Goal: Information Seeking & Learning: Find specific page/section

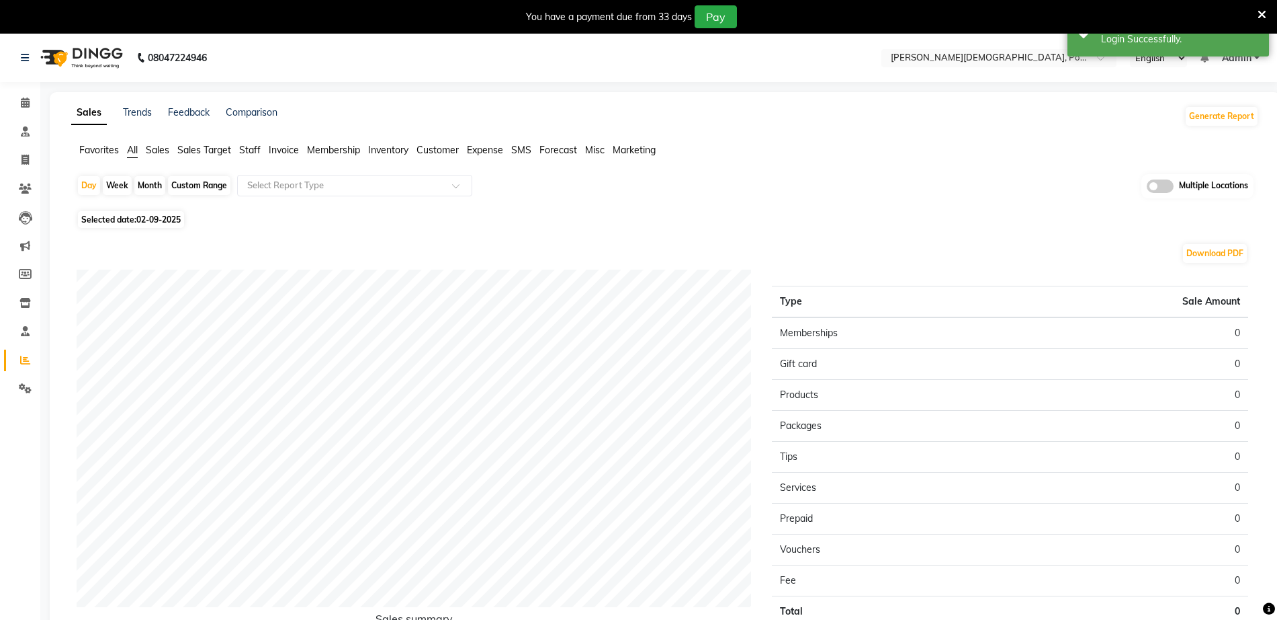
click at [752, 180] on div "Day Week Month Custom Range Select Report Type Multiple Locations" at bounding box center [665, 190] width 1177 height 33
click at [961, 69] on nav "08047224946 Select Location × Birla Ayurveda, Powai-forest English ENGLISH Espa…" at bounding box center [638, 58] width 1277 height 48
click at [966, 60] on input "text" at bounding box center [985, 58] width 195 height 13
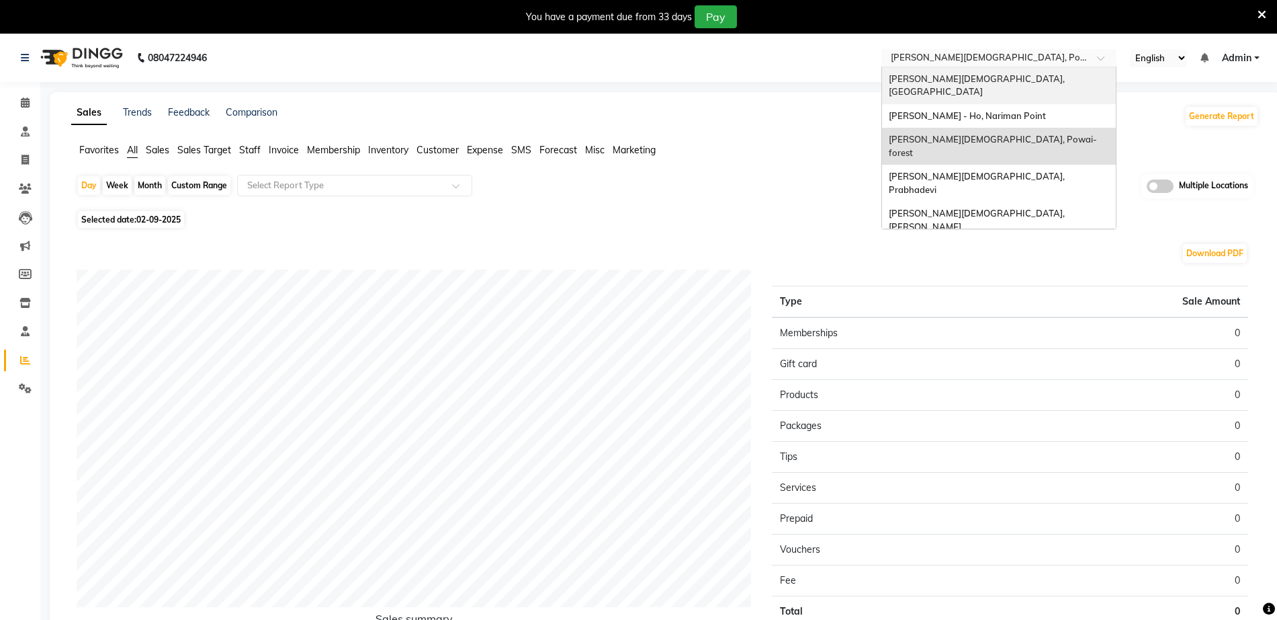
click at [968, 77] on span "[PERSON_NAME][DEMOGRAPHIC_DATA], [GEOGRAPHIC_DATA]" at bounding box center [978, 85] width 178 height 24
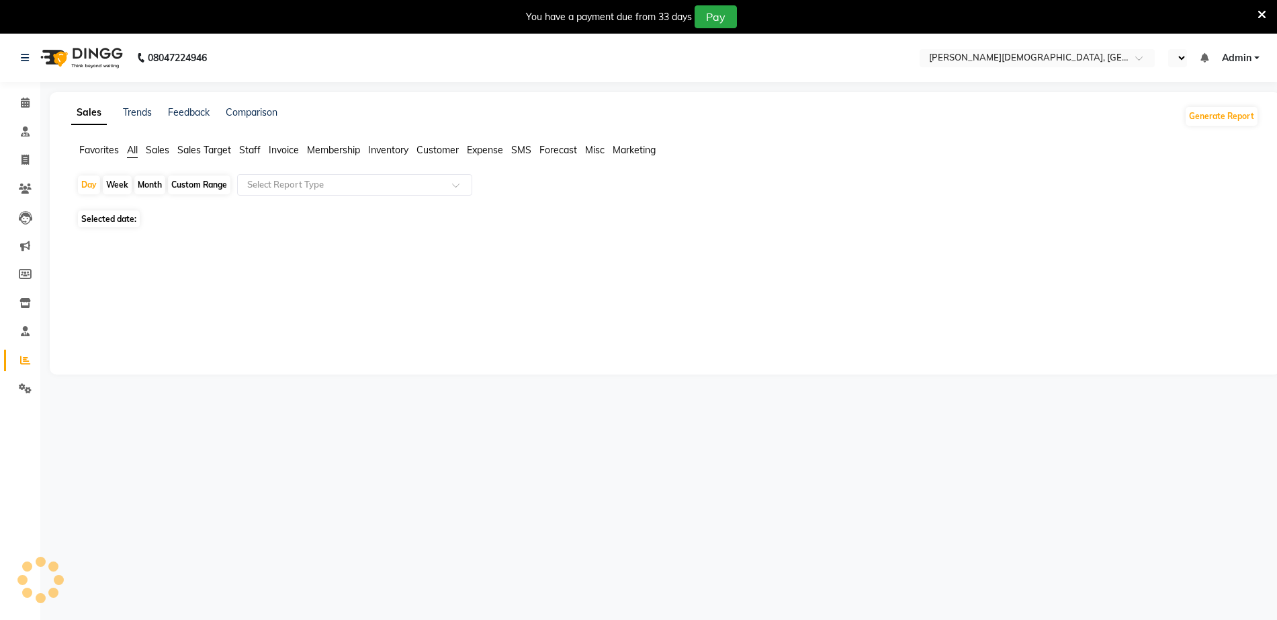
select select "en"
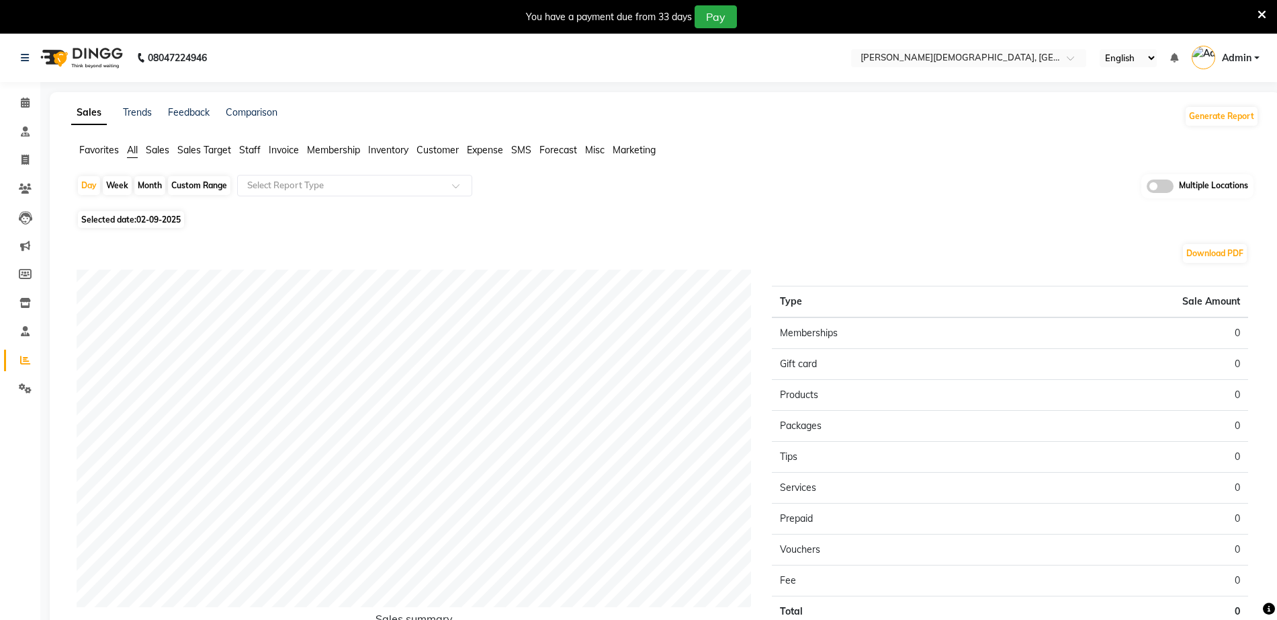
click at [284, 153] on span "Invoice" at bounding box center [284, 150] width 30 height 12
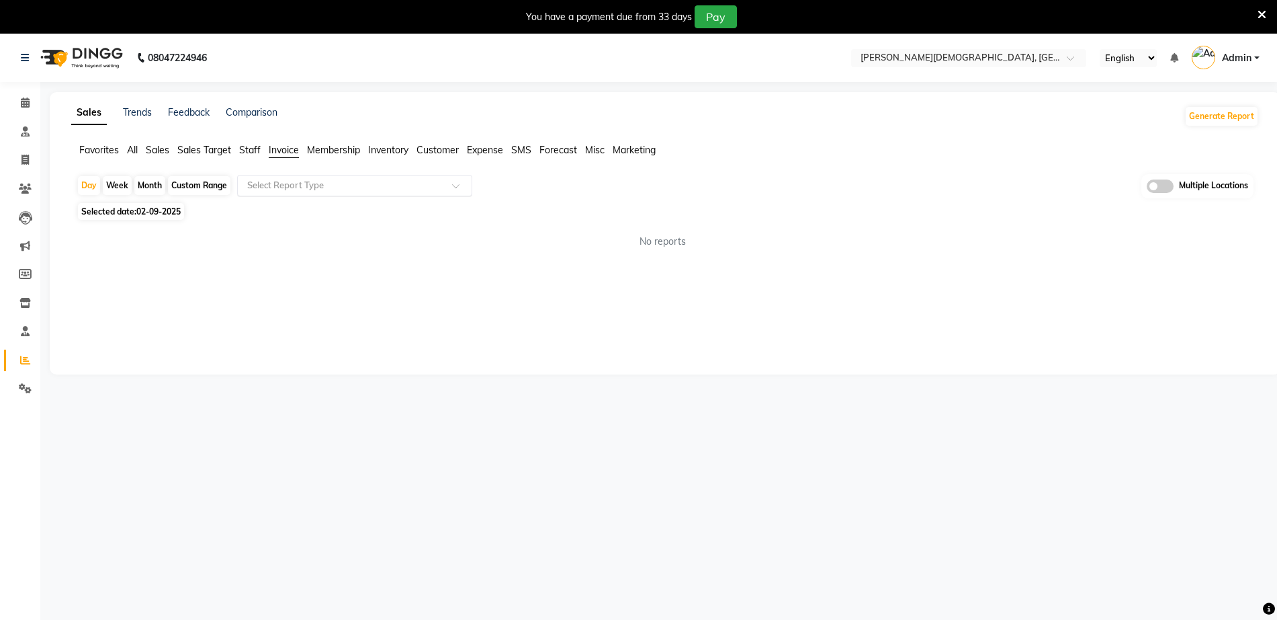
click at [291, 175] on div "Select Report Type" at bounding box center [354, 186] width 235 height 22
click at [25, 195] on span at bounding box center [25, 188] width 24 height 15
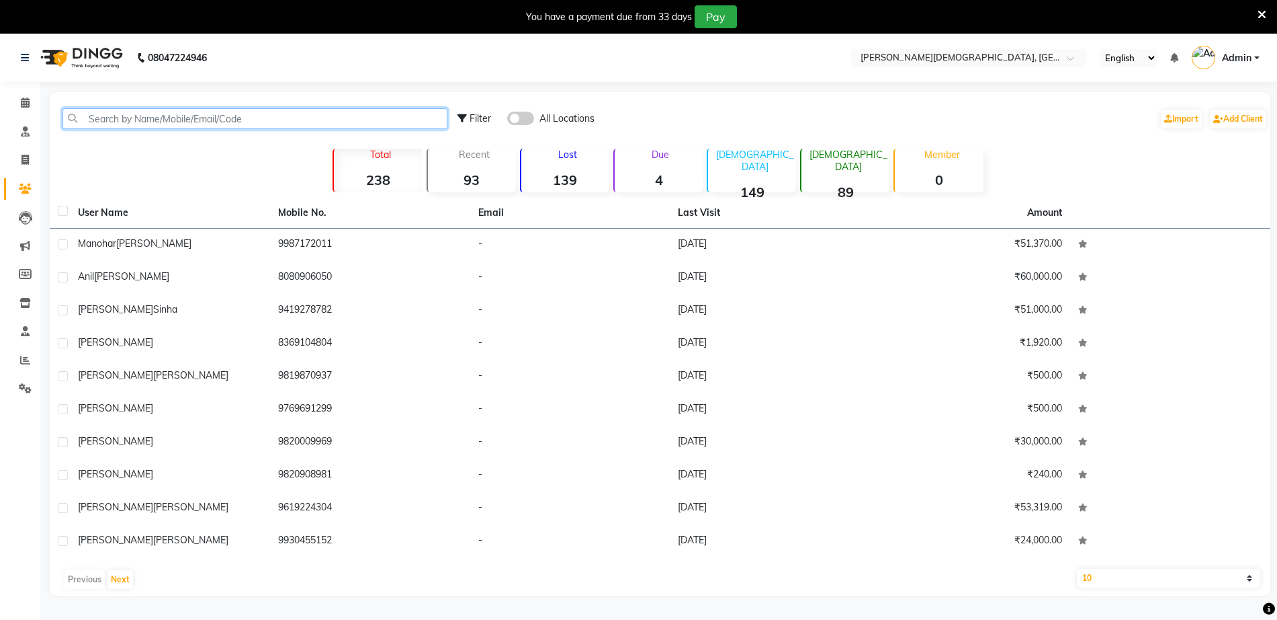
click at [291, 123] on input "text" at bounding box center [254, 118] width 385 height 21
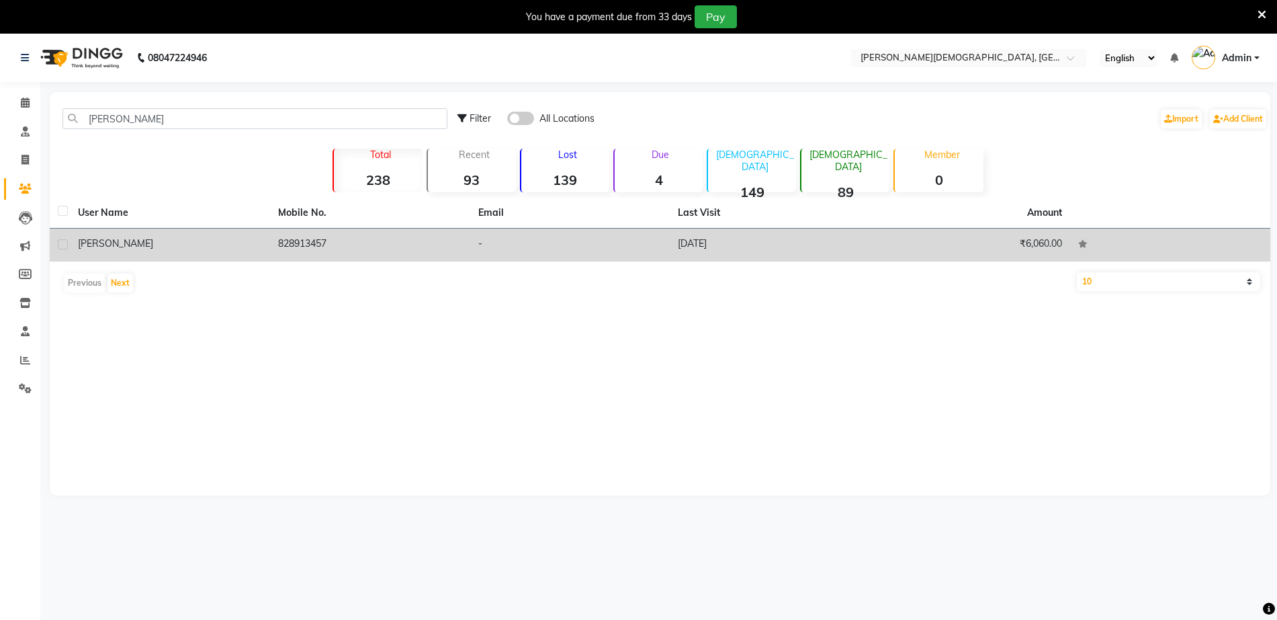
click at [349, 250] on td "828913457" at bounding box center [370, 244] width 200 height 33
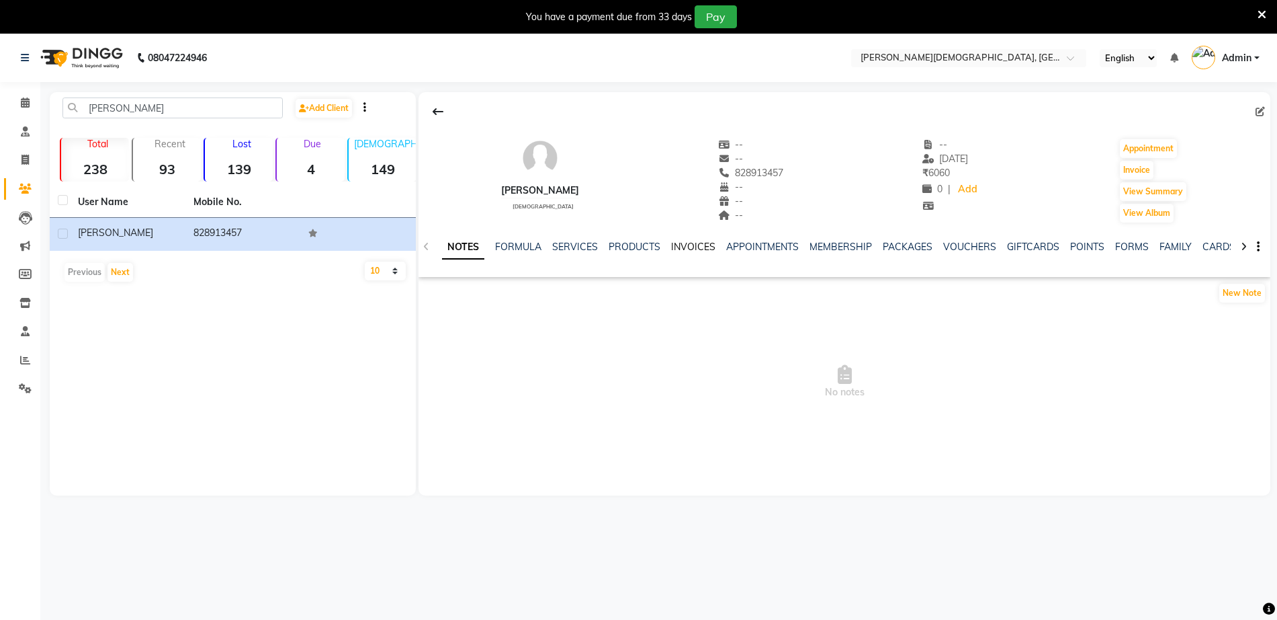
click at [694, 247] on link "INVOICES" at bounding box center [693, 247] width 44 height 12
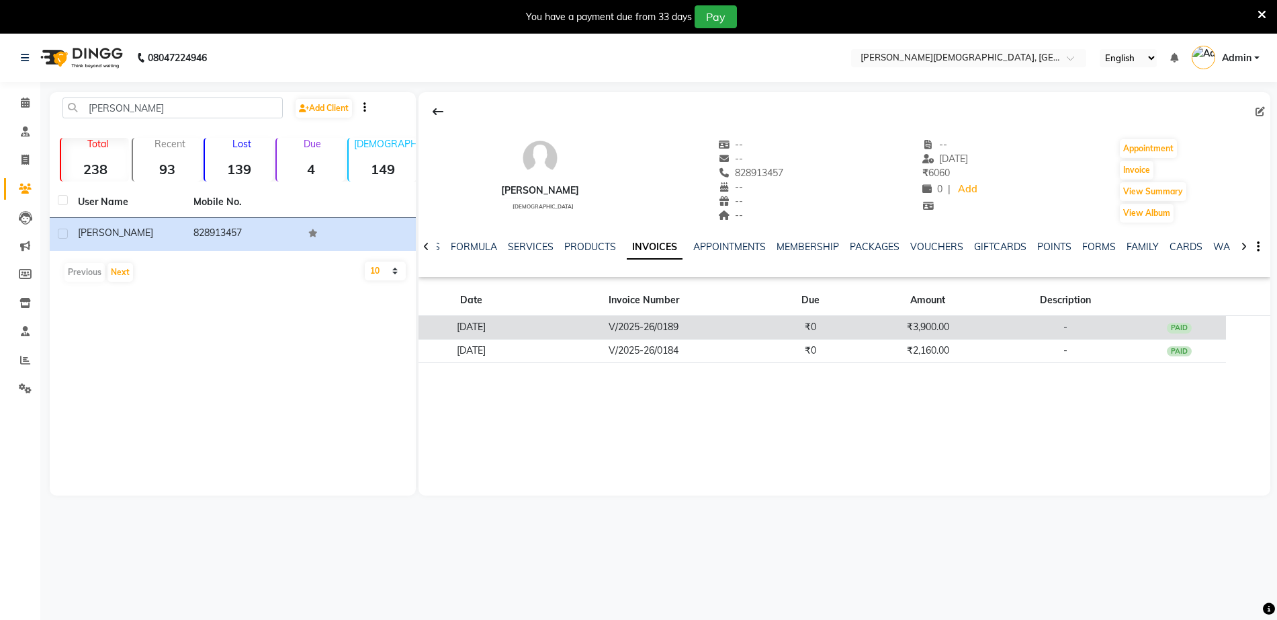
click at [933, 329] on td "₹3,900.00" at bounding box center [927, 328] width 141 height 24
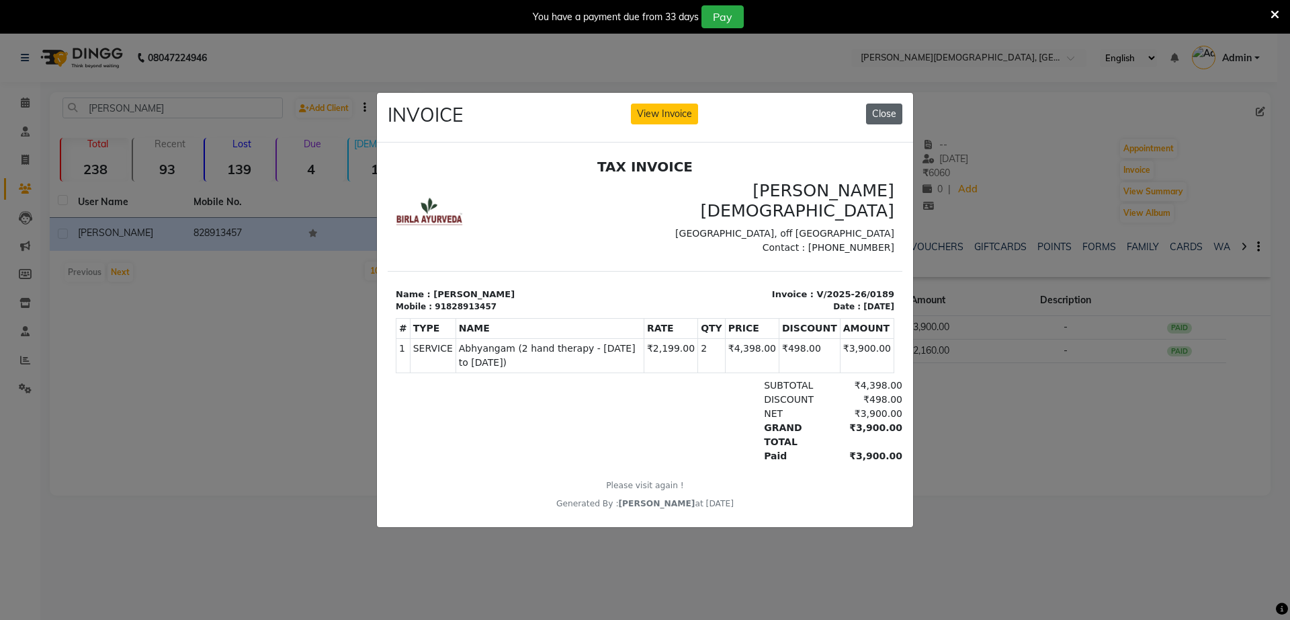
click at [872, 106] on button "Close" at bounding box center [884, 113] width 36 height 21
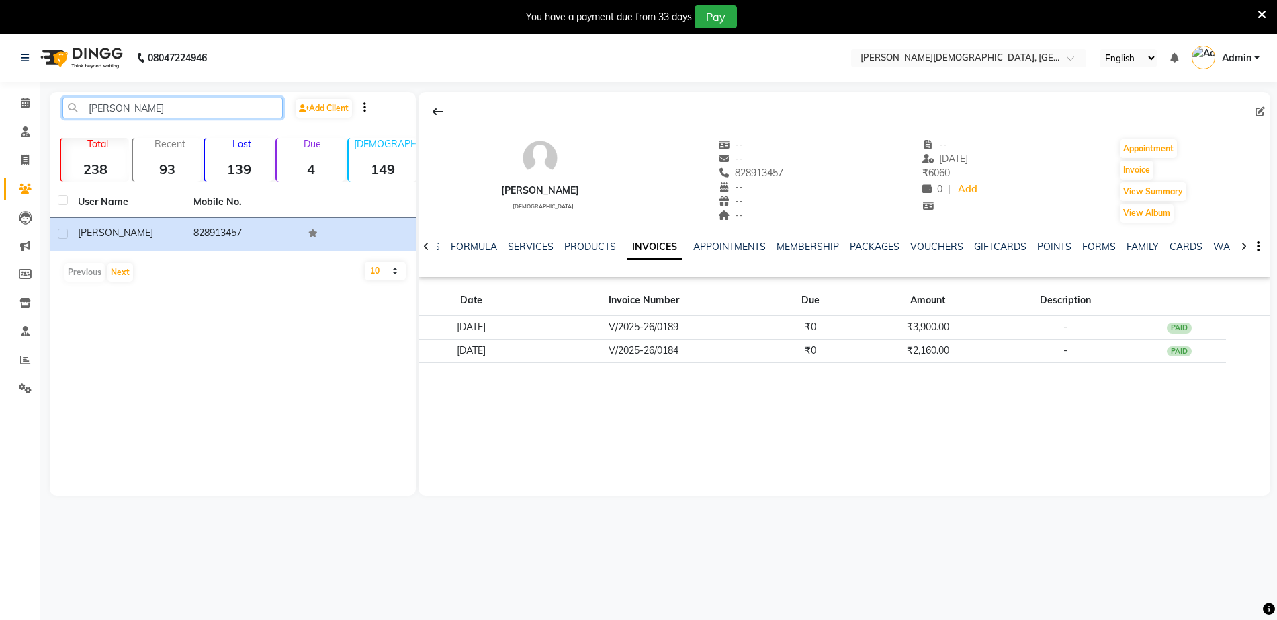
drag, startPoint x: 169, startPoint y: 105, endPoint x: 18, endPoint y: 119, distance: 151.2
click at [18, 119] on app-home "08047224946 Select Location × Birla Ayurveda, Thane West English ENGLISH Españo…" at bounding box center [638, 275] width 1277 height 482
paste input "Mayuyr Satyavrat"
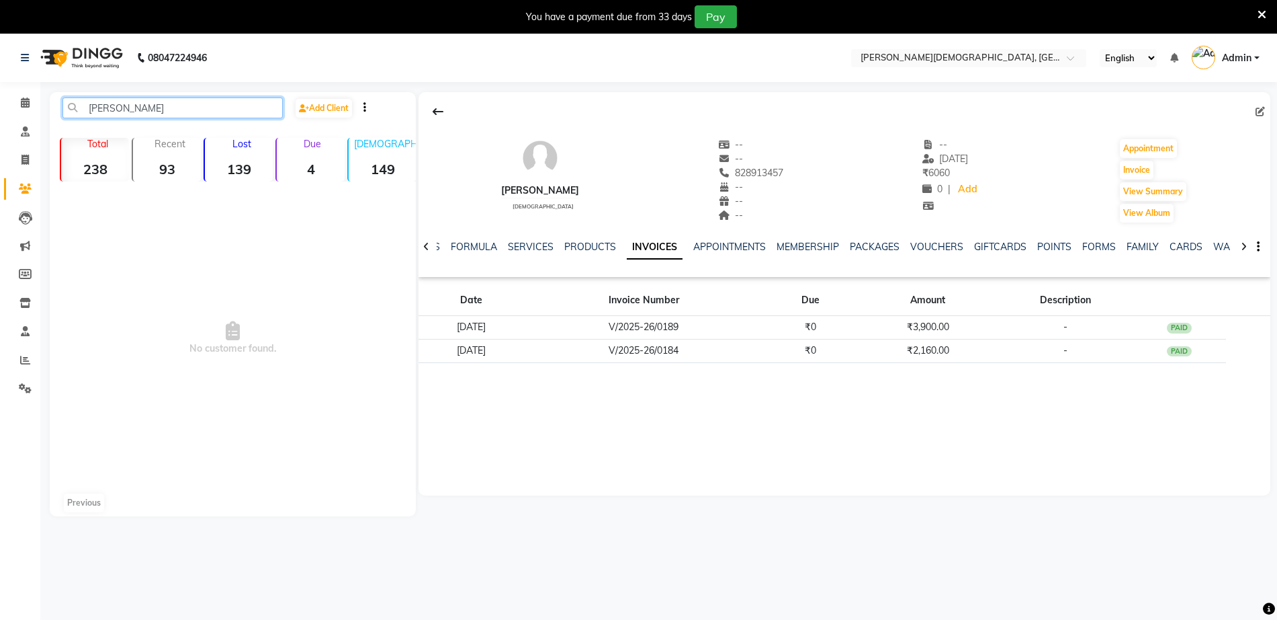
drag, startPoint x: 182, startPoint y: 103, endPoint x: 106, endPoint y: 113, distance: 76.6
click at [107, 113] on input "Mayuyr Satyavrat" at bounding box center [172, 107] width 220 height 21
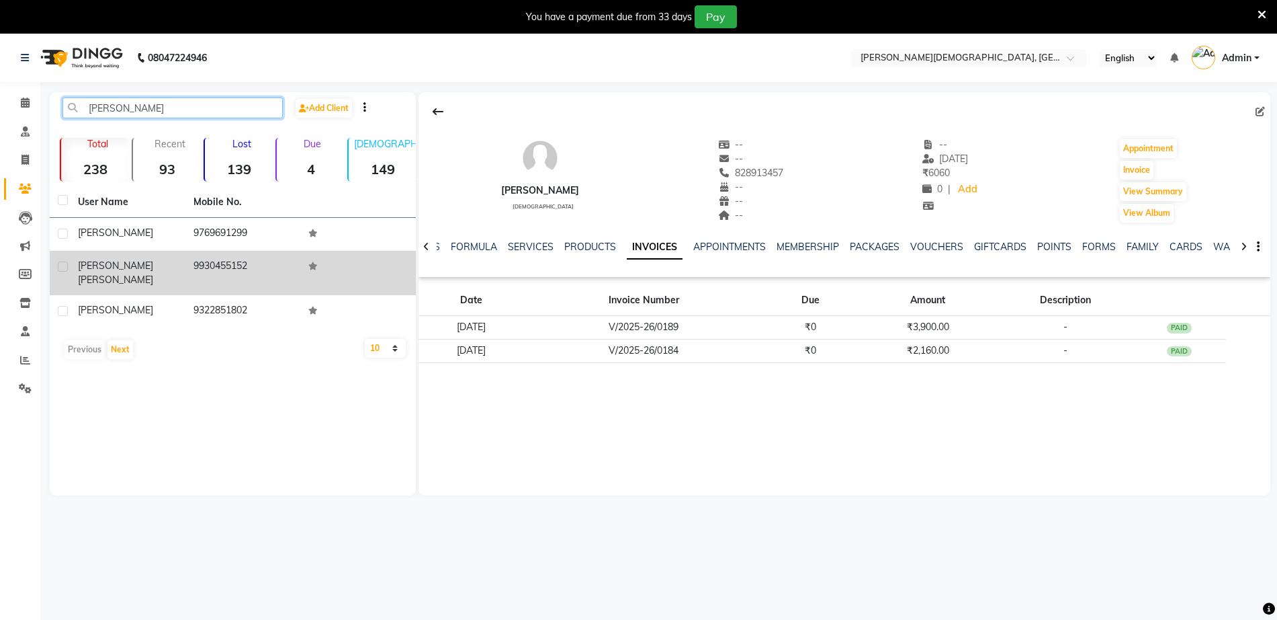
type input "Mayur"
click at [191, 264] on td "9930455152" at bounding box center [243, 273] width 116 height 44
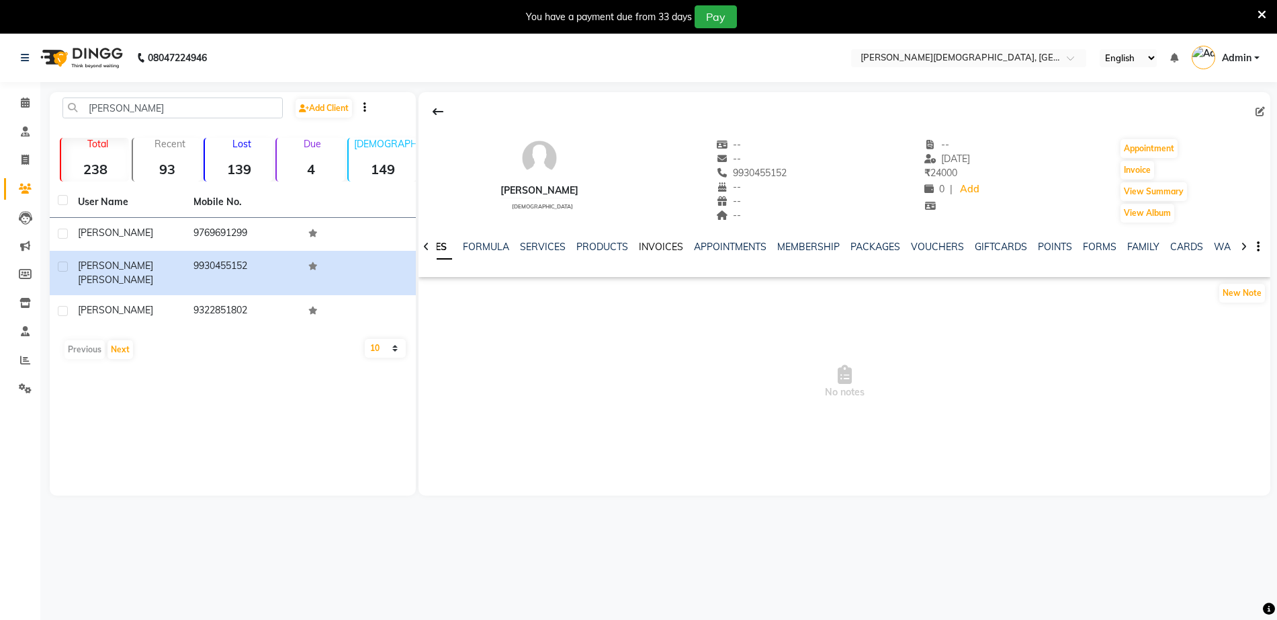
click at [657, 244] on link "INVOICES" at bounding box center [661, 247] width 44 height 12
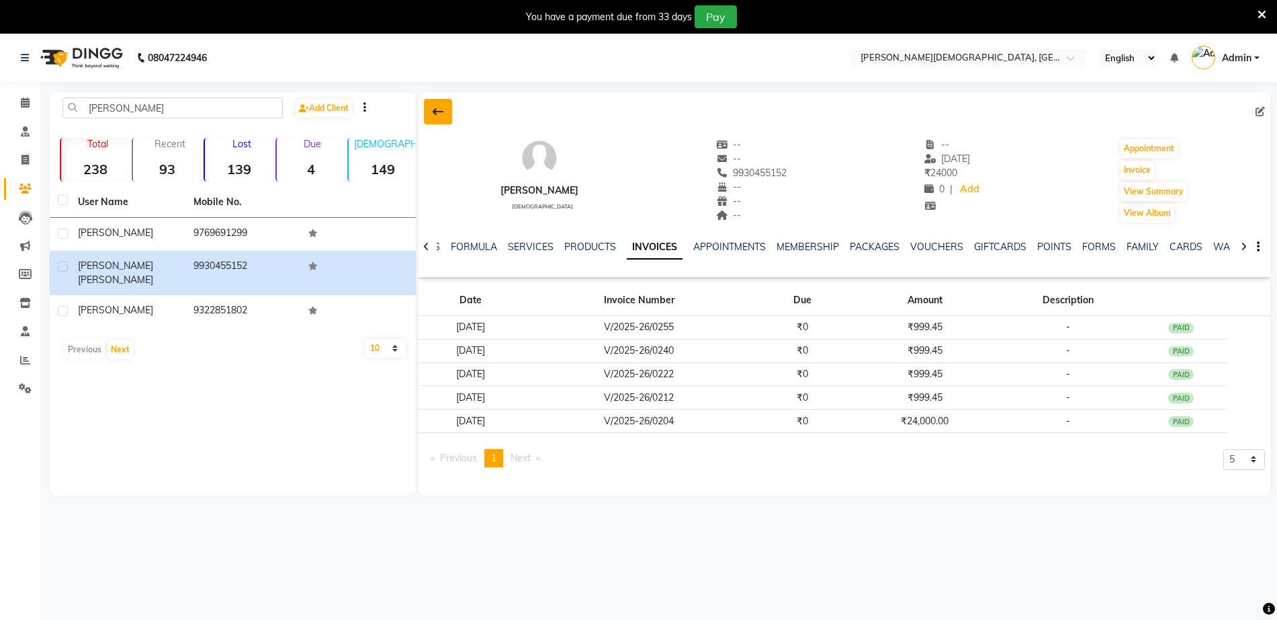
click at [443, 116] on icon at bounding box center [438, 111] width 11 height 11
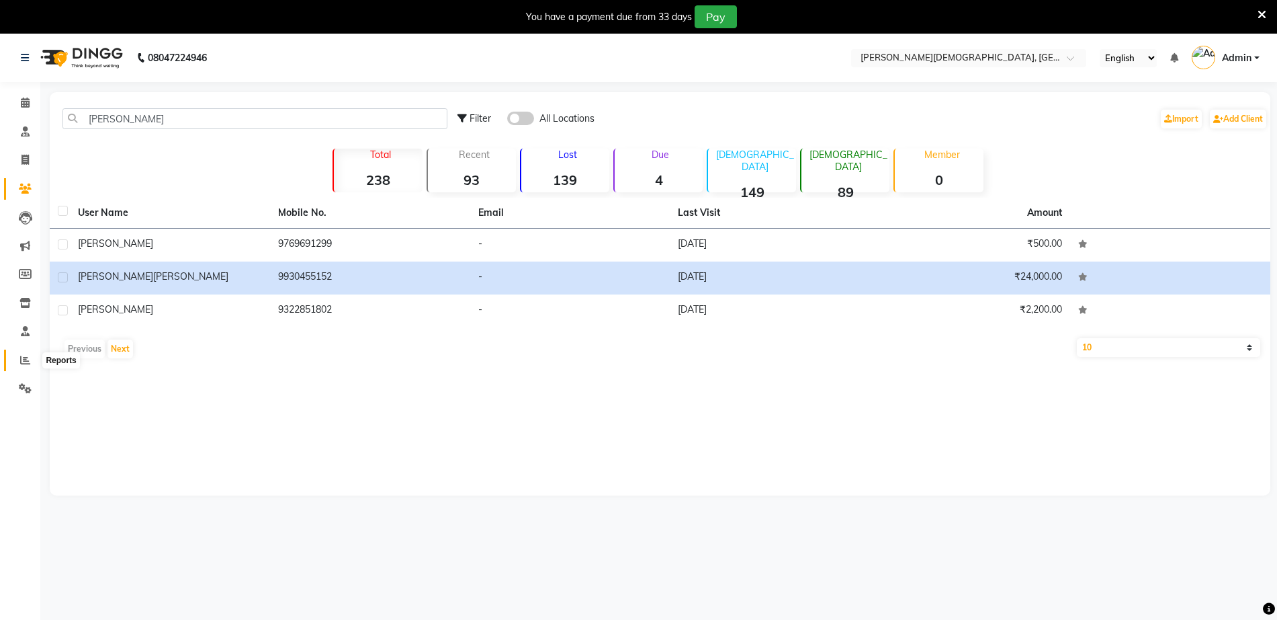
click at [30, 356] on span at bounding box center [25, 360] width 24 height 15
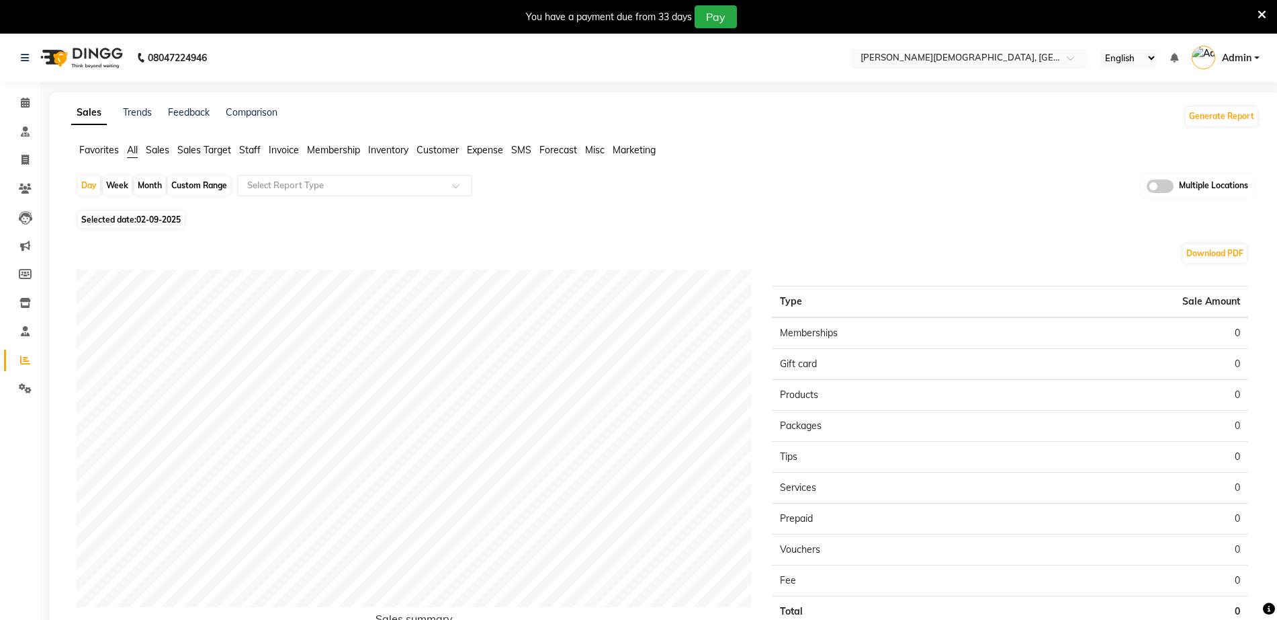
click at [930, 54] on input "text" at bounding box center [955, 58] width 195 height 13
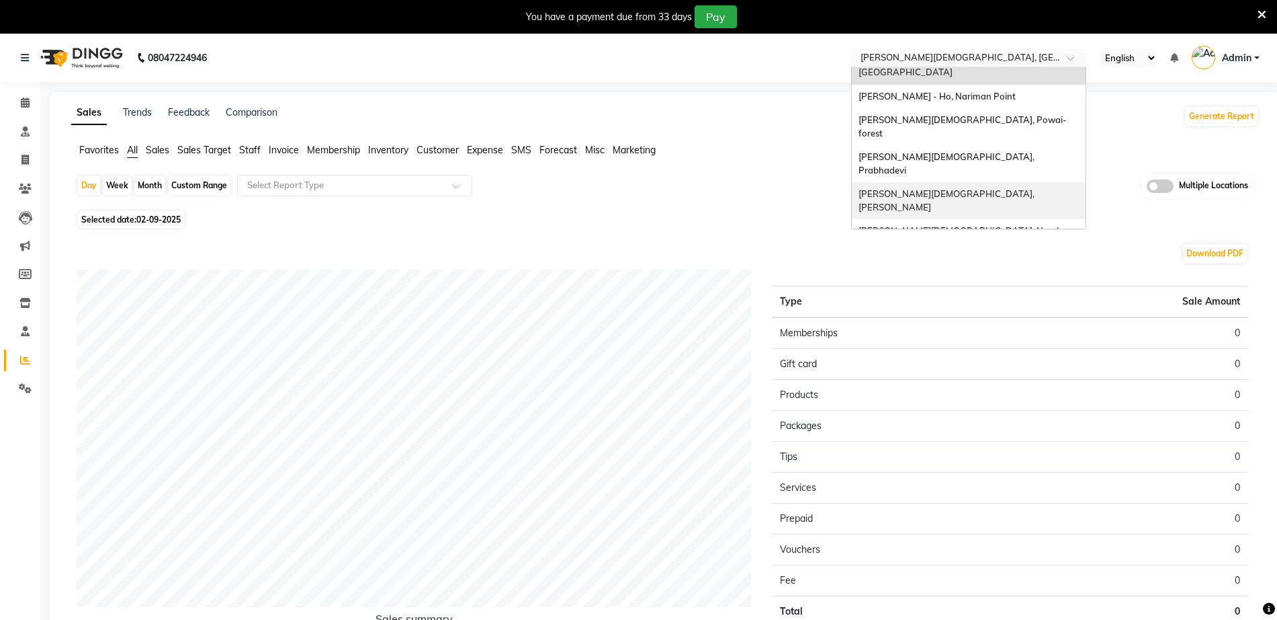
scroll to position [30, 0]
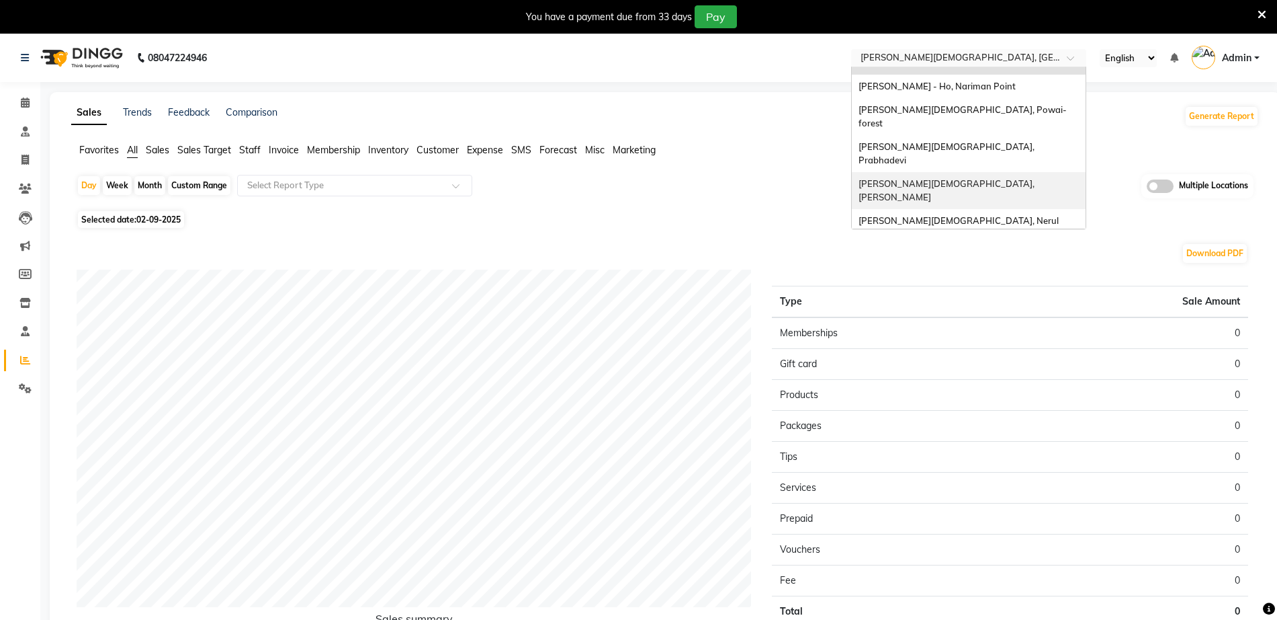
click at [952, 172] on div "[PERSON_NAME][DEMOGRAPHIC_DATA], [PERSON_NAME]" at bounding box center [969, 190] width 234 height 37
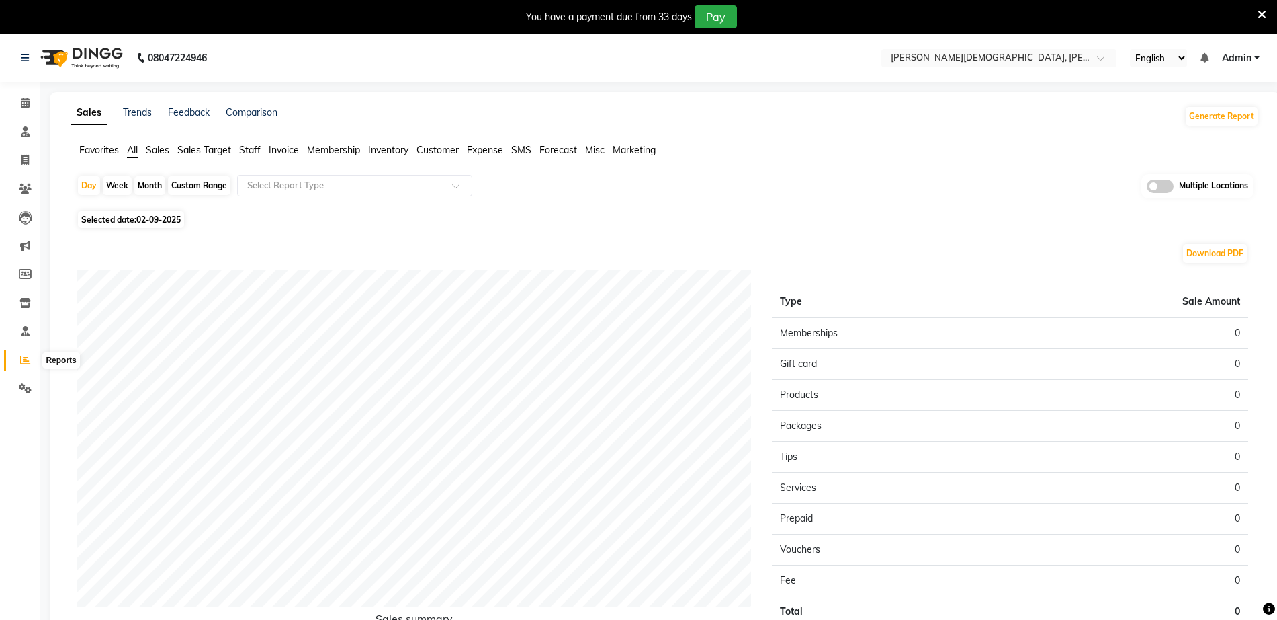
click at [25, 358] on icon at bounding box center [25, 360] width 10 height 10
click at [27, 356] on icon at bounding box center [25, 360] width 10 height 10
click at [26, 192] on icon at bounding box center [25, 188] width 13 height 10
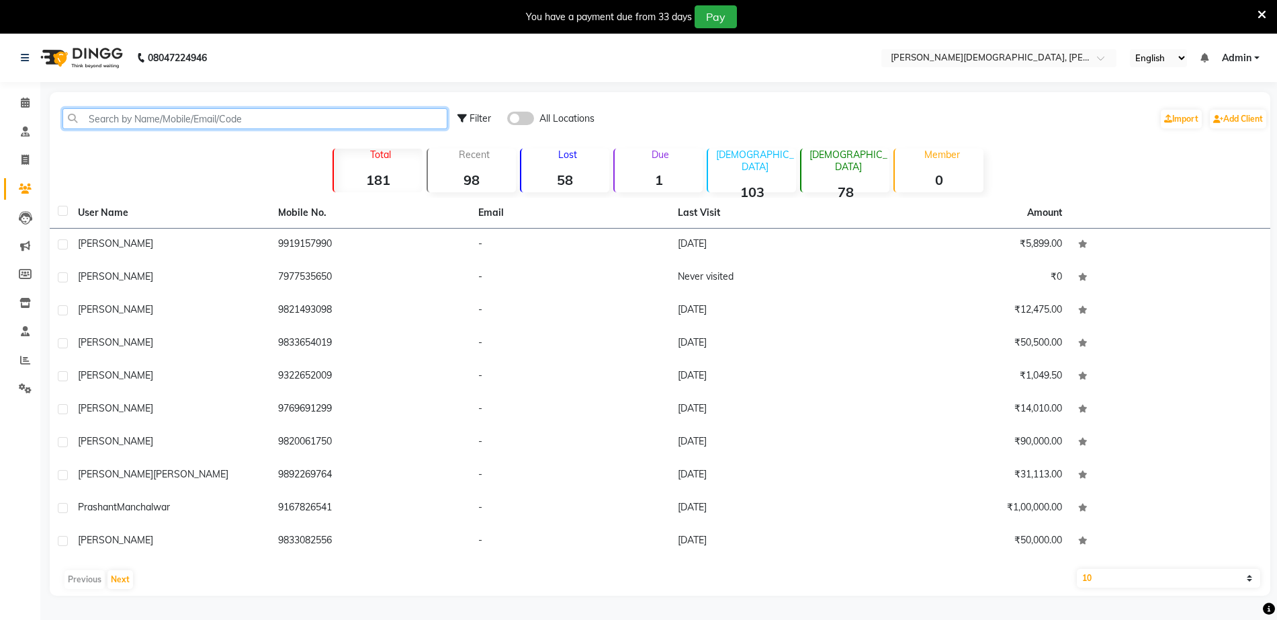
click at [271, 119] on input "text" at bounding box center [254, 118] width 385 height 21
click at [28, 305] on icon at bounding box center [24, 303] width 11 height 10
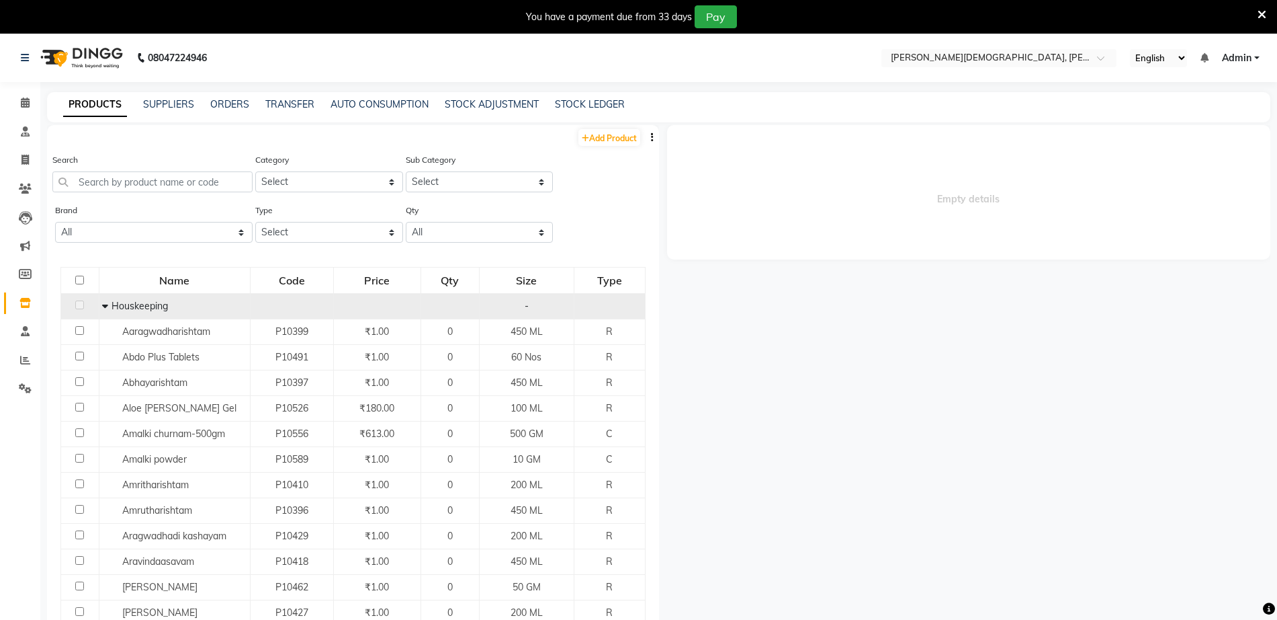
click at [118, 305] on span "Houskeeping" at bounding box center [140, 306] width 56 height 12
click at [104, 303] on icon at bounding box center [105, 305] width 6 height 9
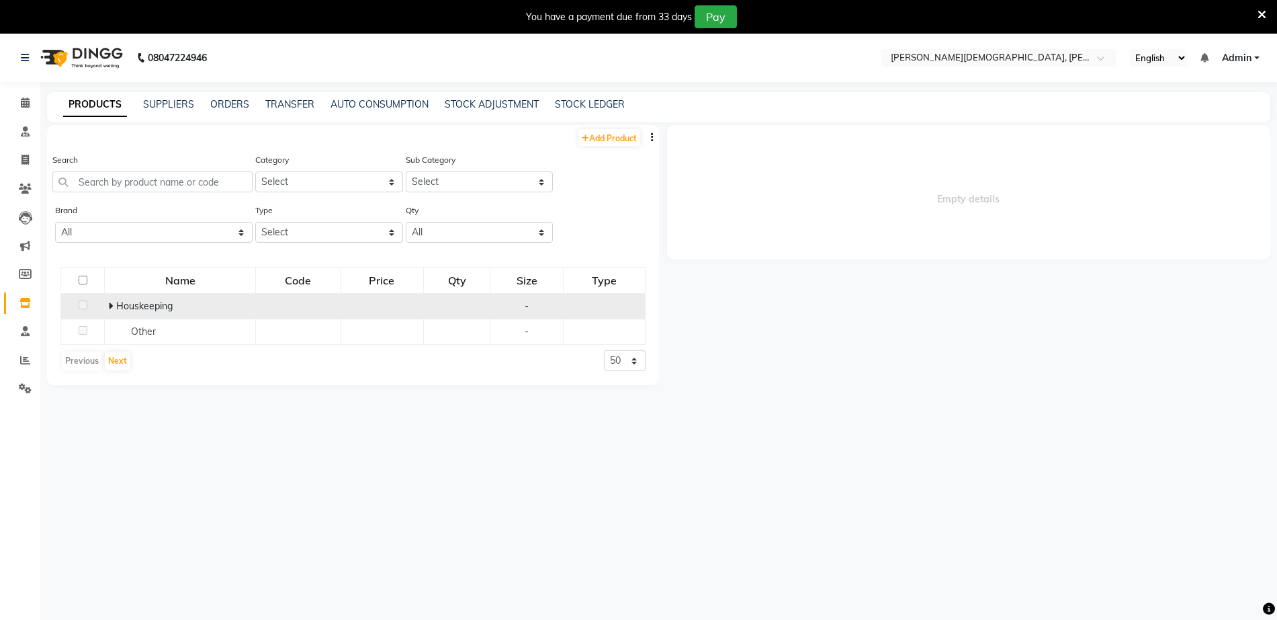
click at [112, 303] on icon at bounding box center [110, 305] width 5 height 9
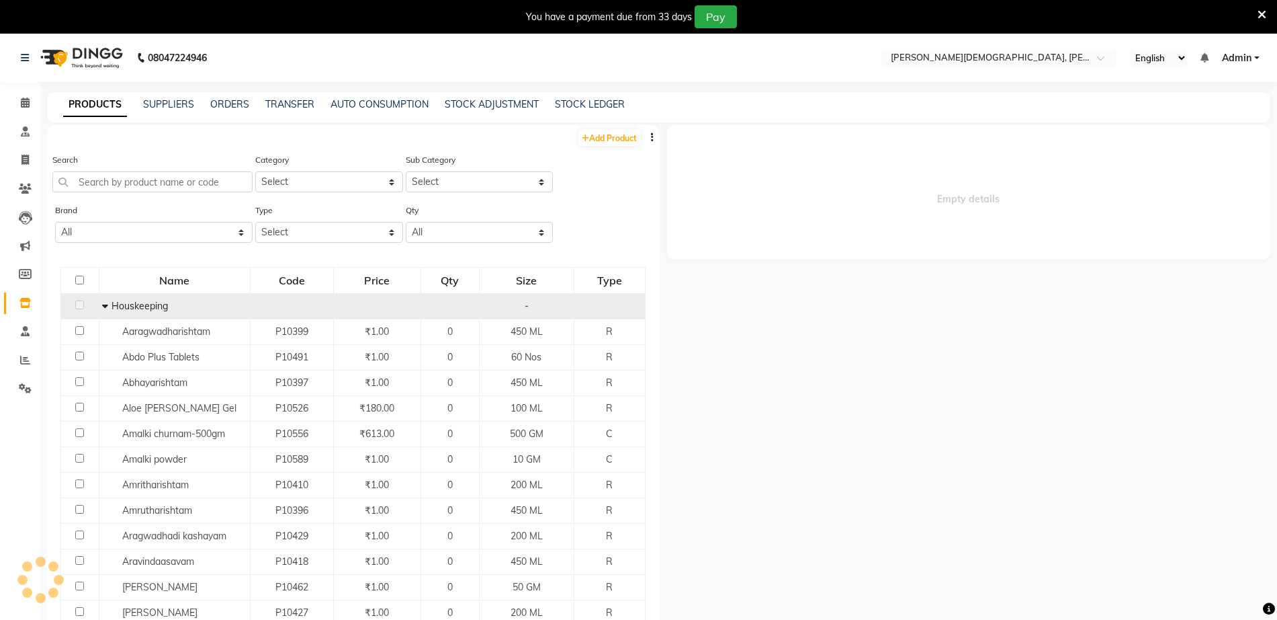
click at [118, 303] on span "Houskeeping" at bounding box center [140, 306] width 56 height 12
click at [103, 307] on icon at bounding box center [105, 305] width 6 height 9
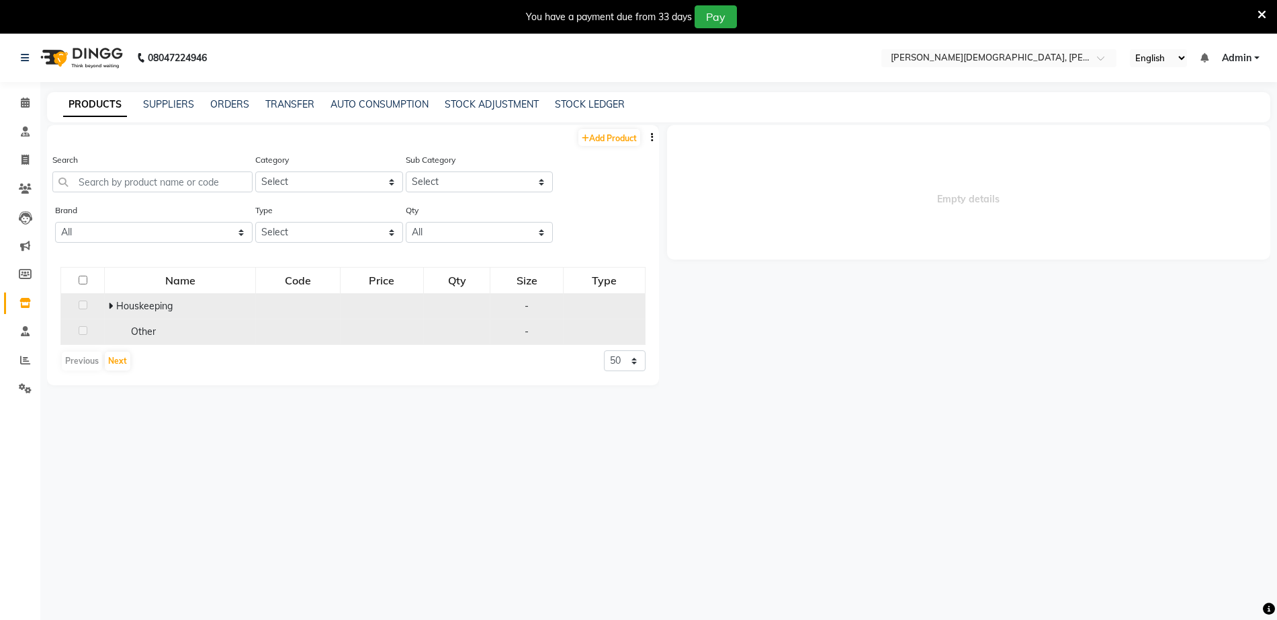
click at [148, 337] on div "Other" at bounding box center [180, 332] width 144 height 14
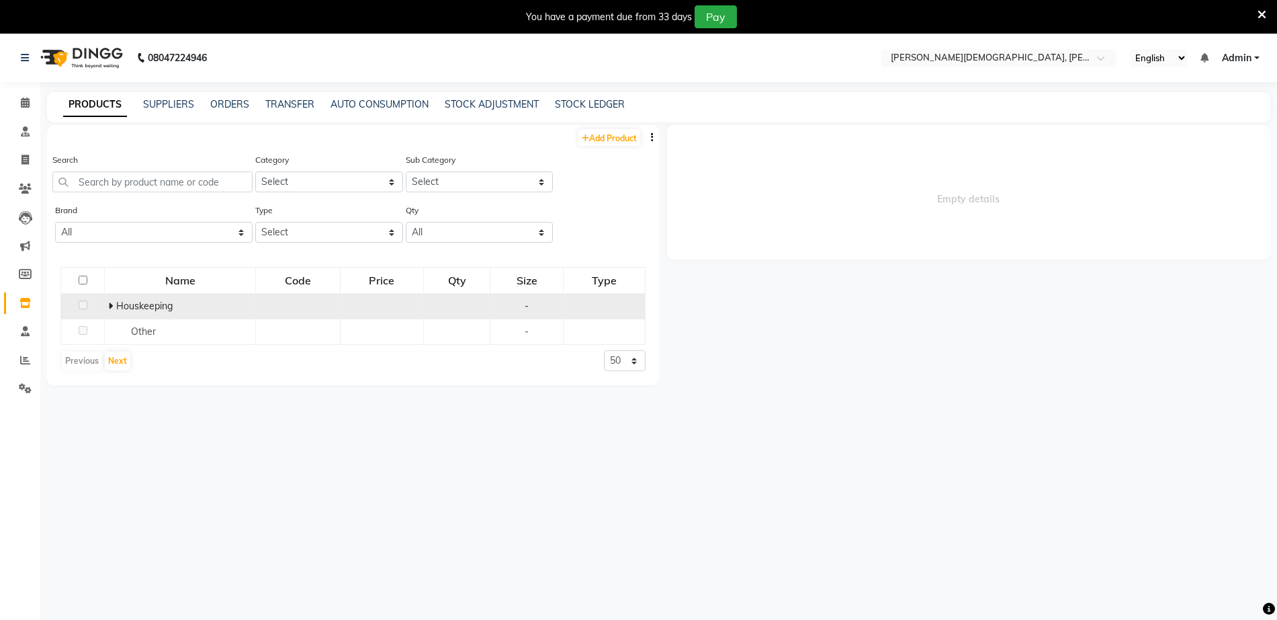
click at [108, 304] on icon at bounding box center [110, 305] width 5 height 9
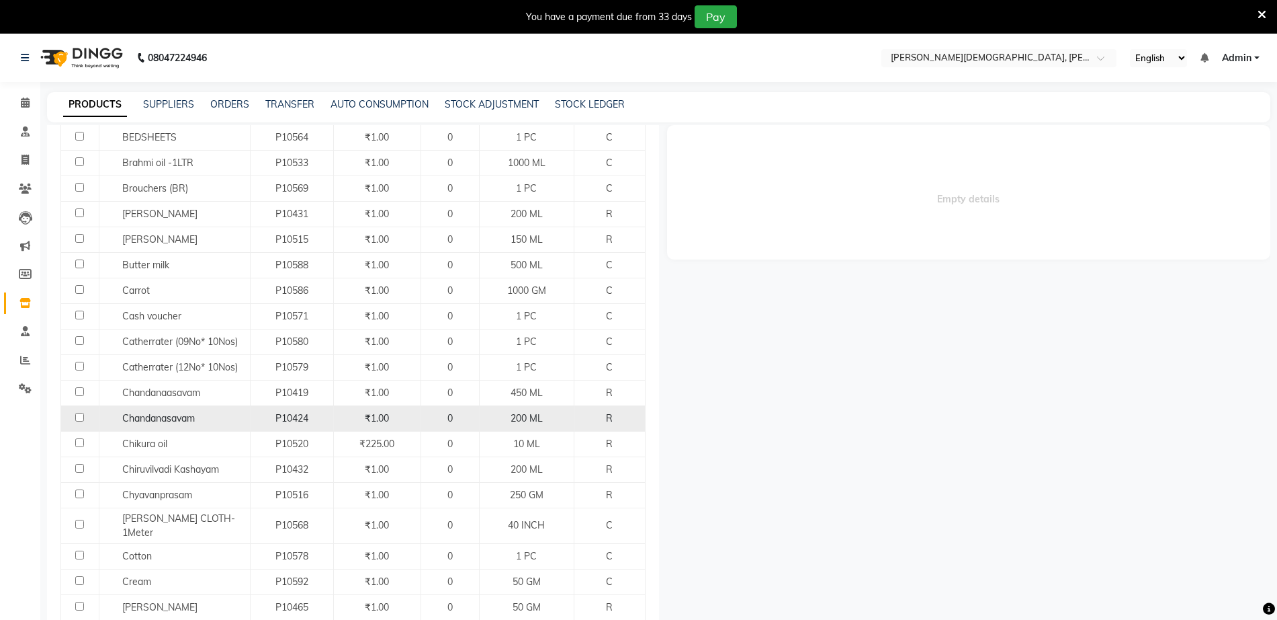
scroll to position [979, 0]
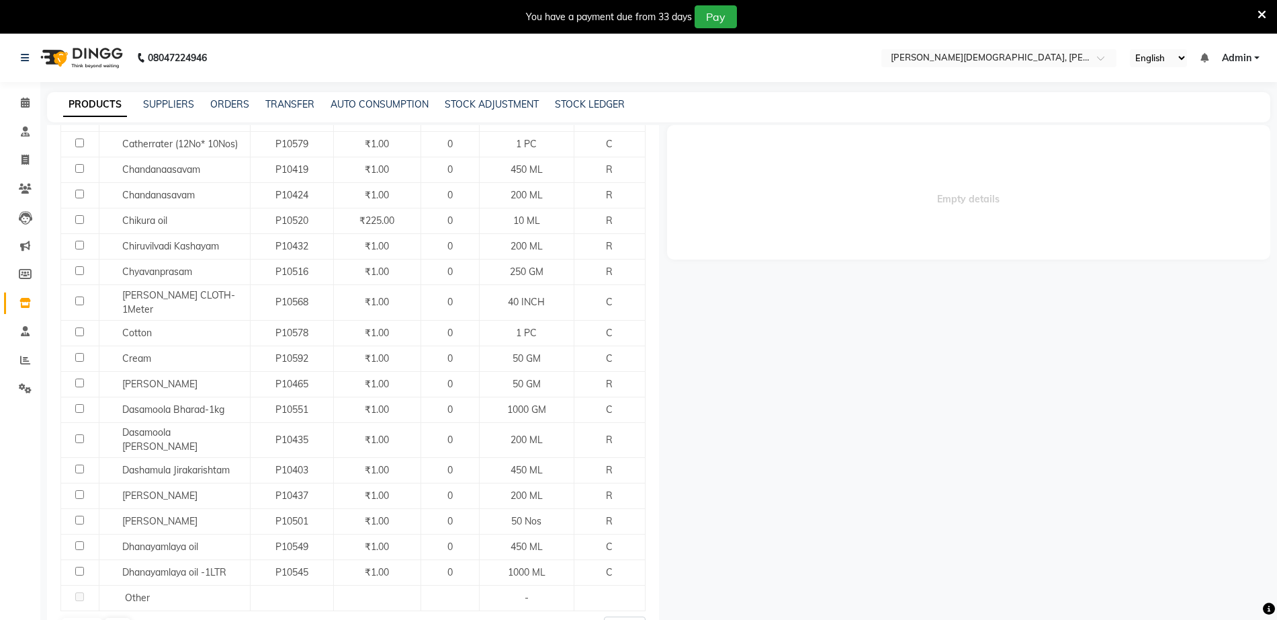
click at [737, 459] on div "Empty details" at bounding box center [965, 383] width 612 height 517
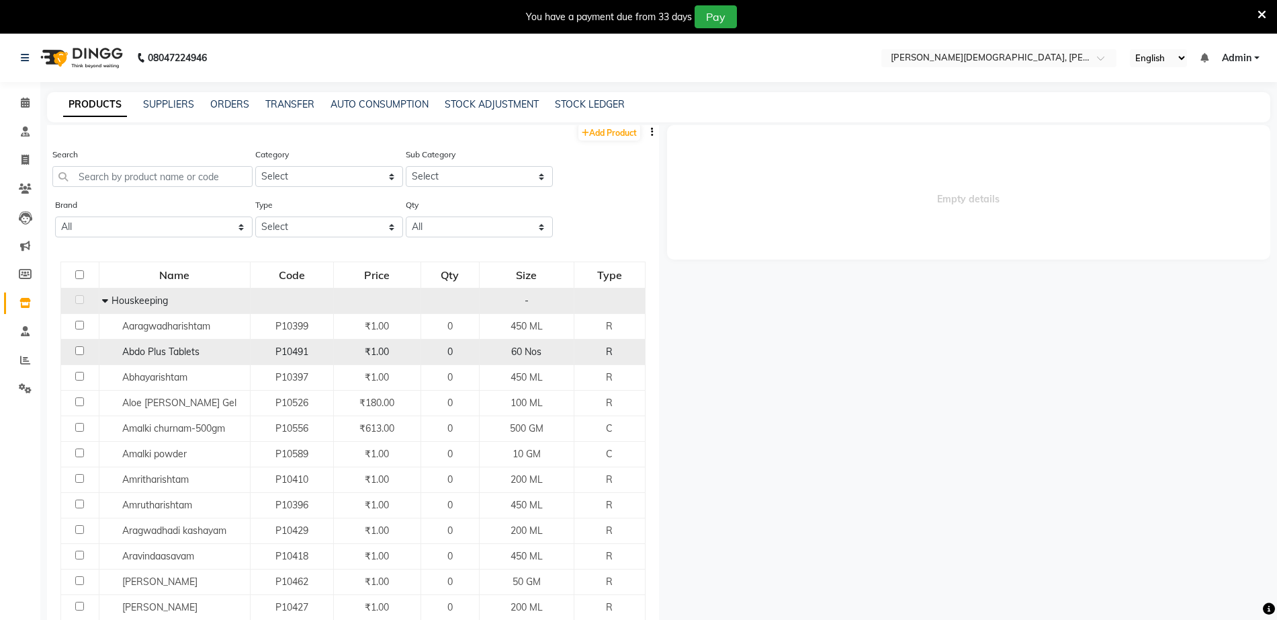
scroll to position [0, 0]
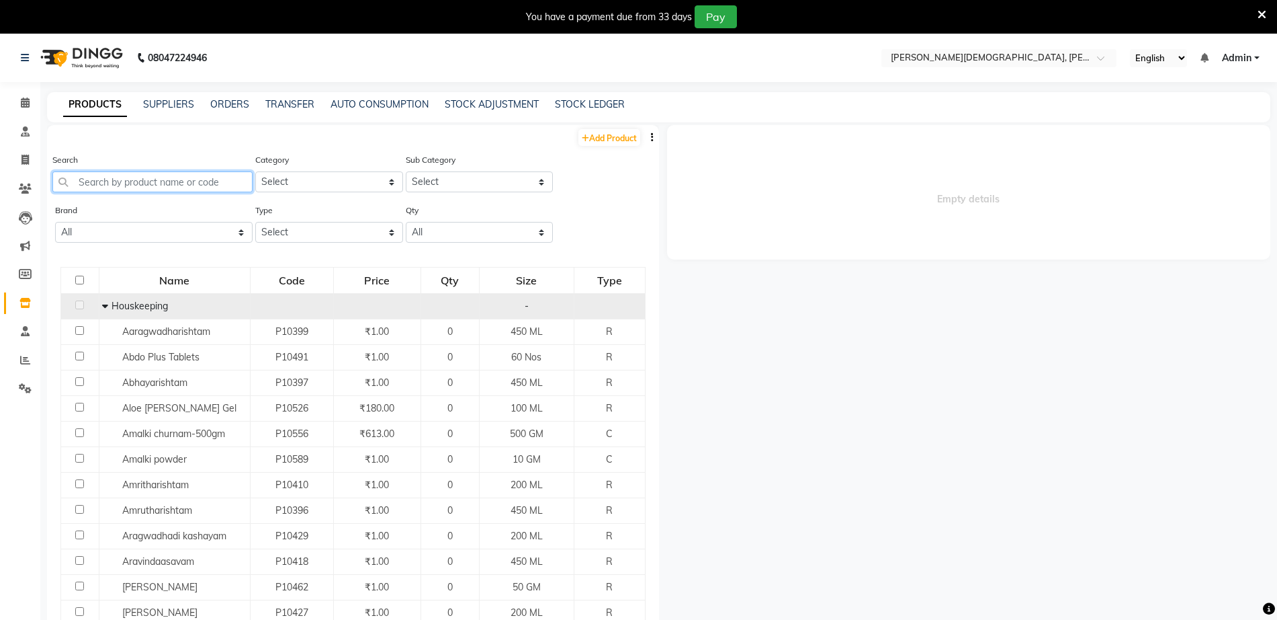
click at [185, 183] on input "text" at bounding box center [152, 181] width 200 height 21
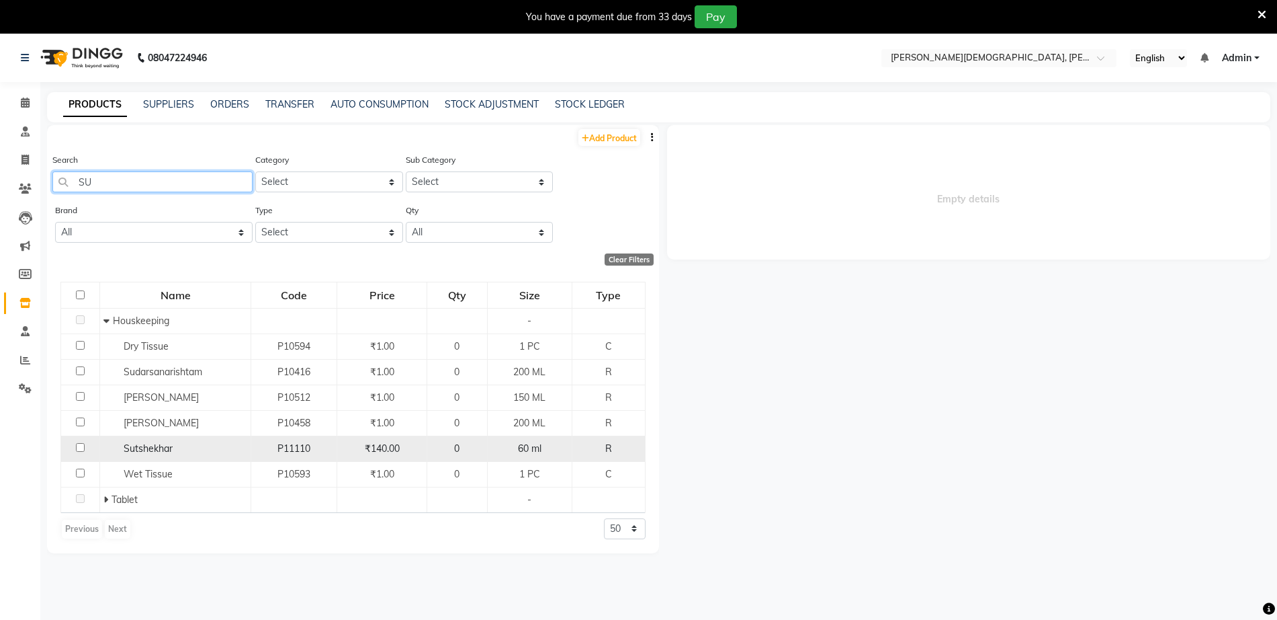
type input "SU"
click at [210, 442] on div "Sutshekhar" at bounding box center [175, 449] width 144 height 14
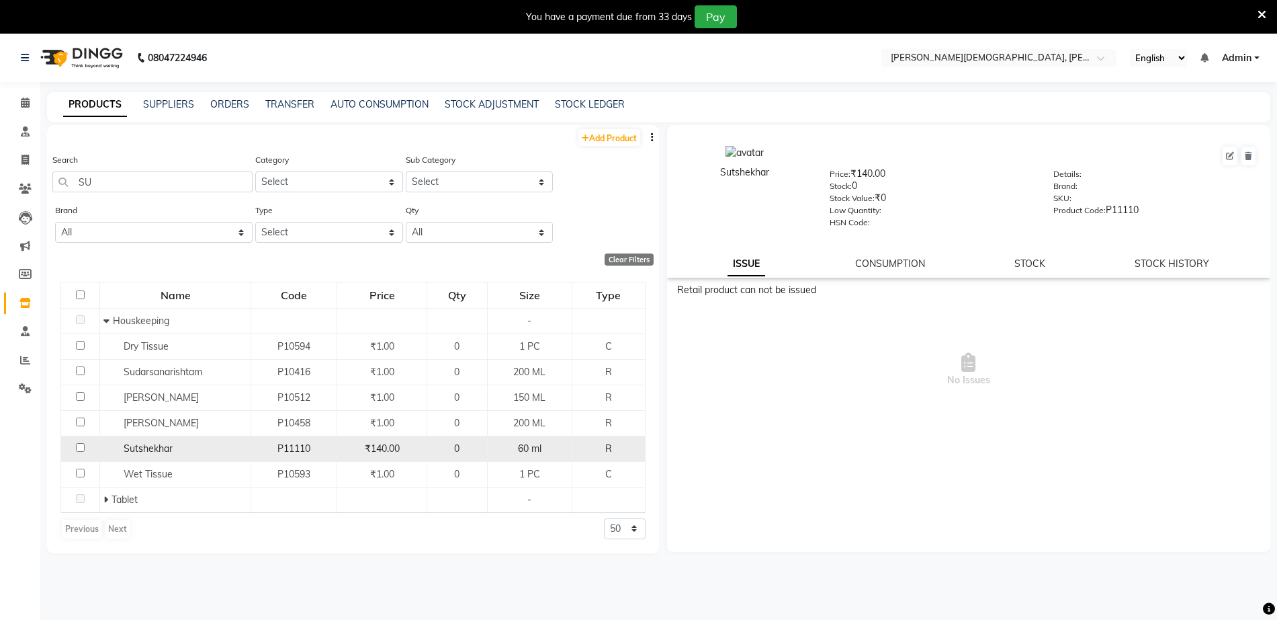
click at [210, 442] on div "Sutshekhar" at bounding box center [175, 449] width 144 height 14
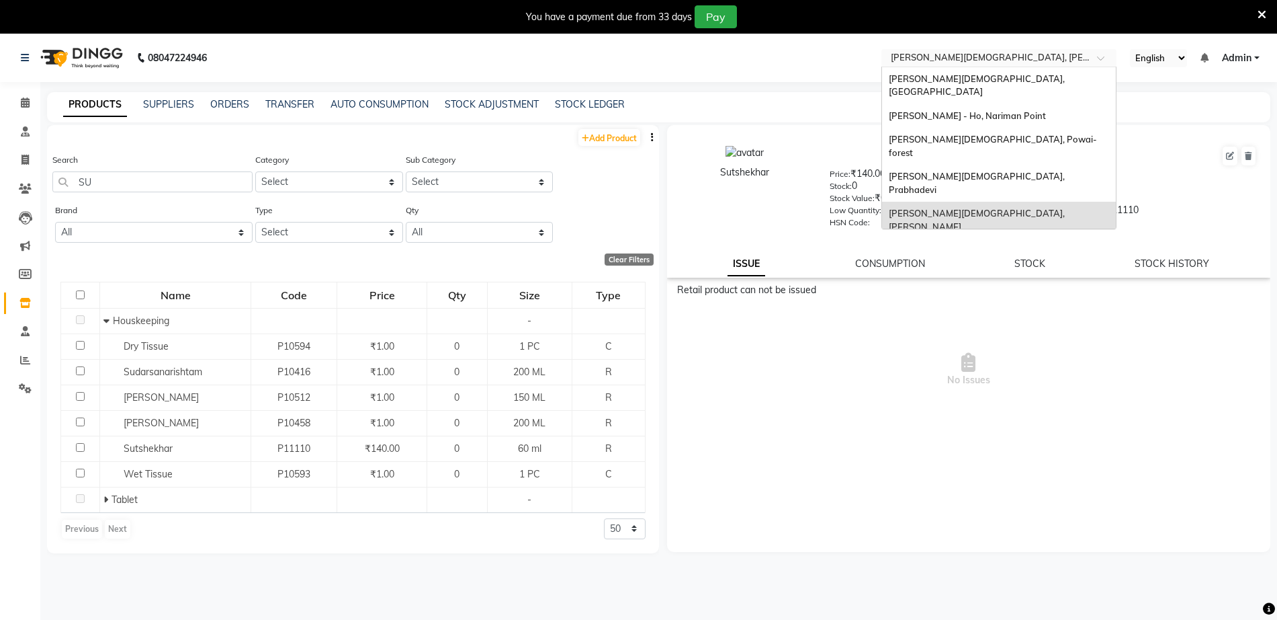
click at [1015, 56] on input "text" at bounding box center [985, 58] width 195 height 13
click at [1025, 128] on div "[PERSON_NAME][DEMOGRAPHIC_DATA], Powai-forest" at bounding box center [999, 146] width 234 height 37
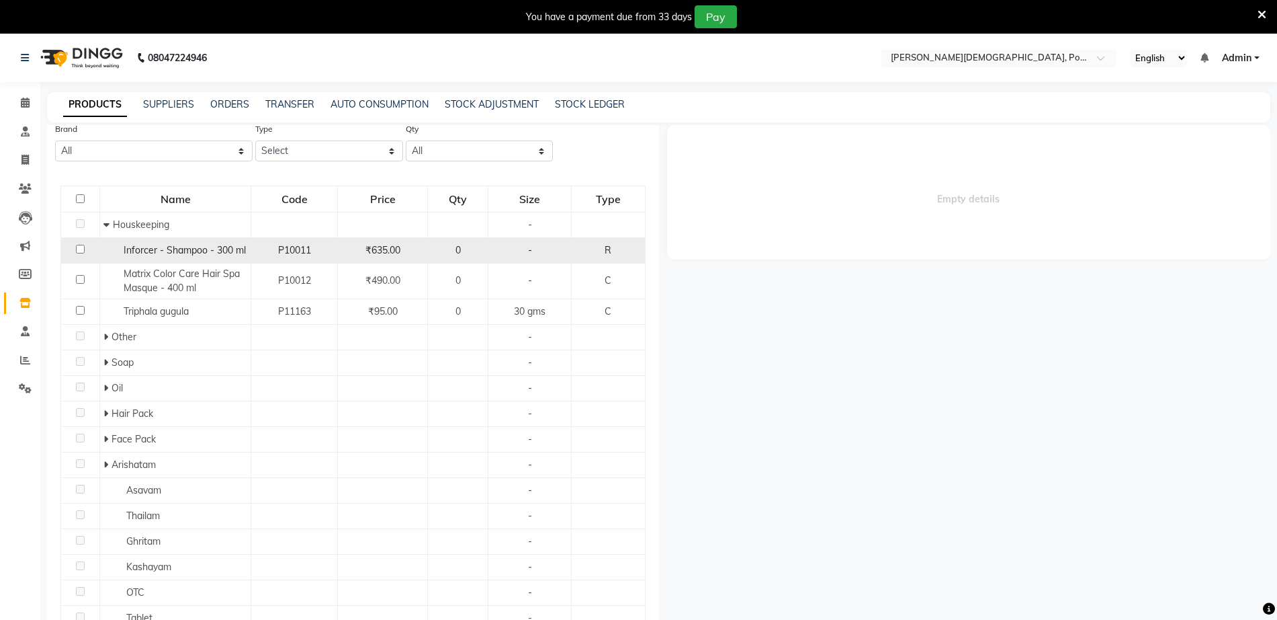
scroll to position [52, 0]
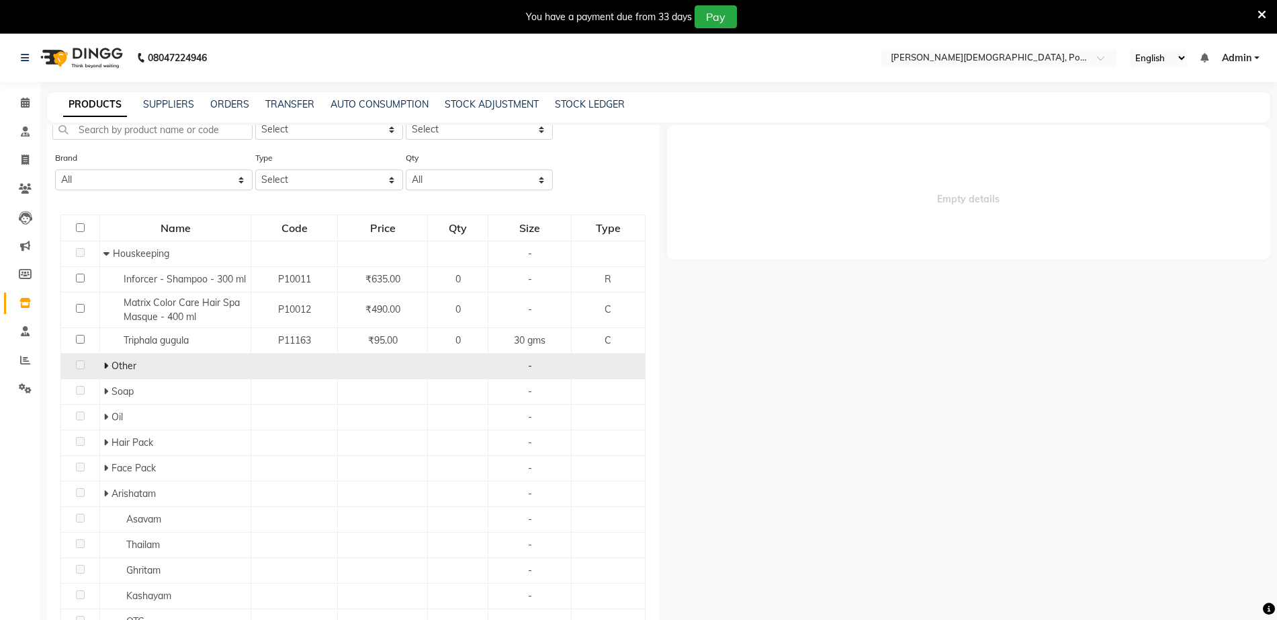
click at [129, 372] on div "Other" at bounding box center [175, 366] width 144 height 14
click at [111, 372] on div "Other" at bounding box center [175, 366] width 144 height 14
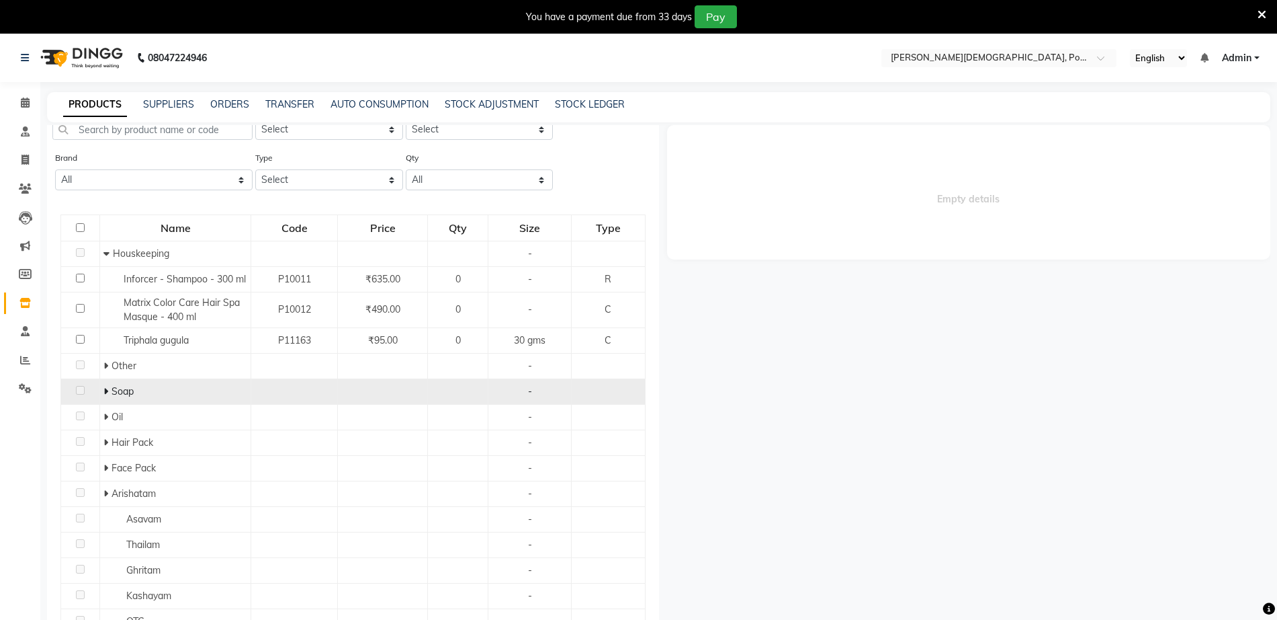
click at [124, 398] on div "Soap" at bounding box center [175, 391] width 144 height 14
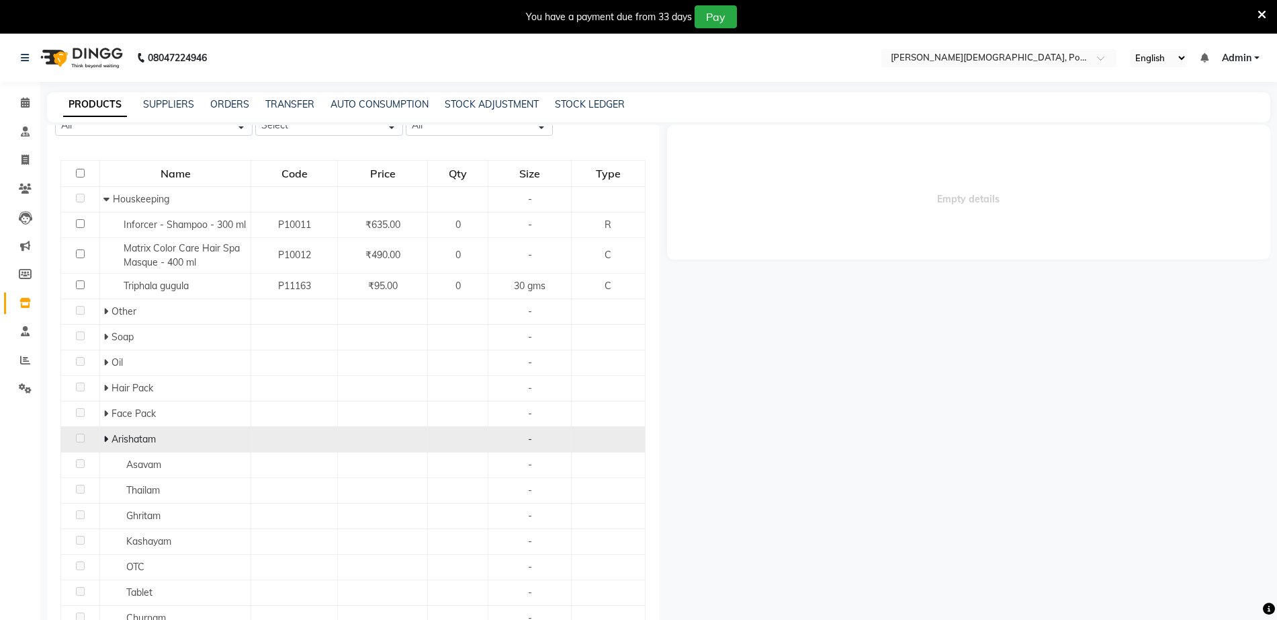
scroll to position [136, 0]
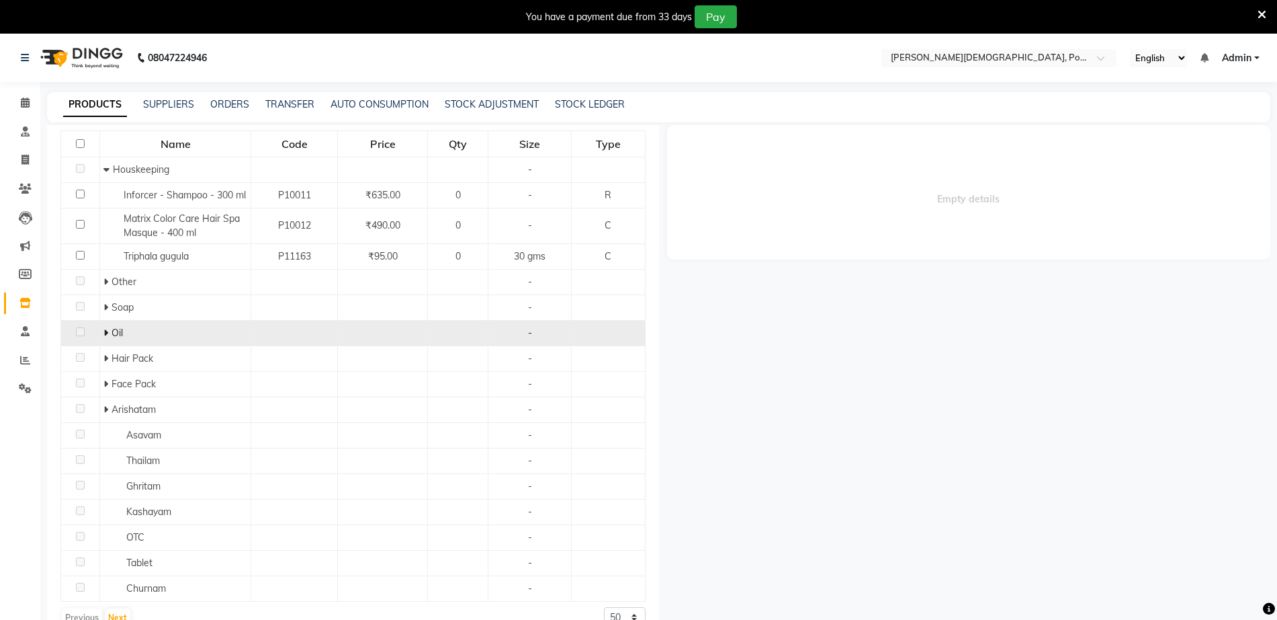
click at [138, 337] on div "Oil" at bounding box center [175, 333] width 144 height 14
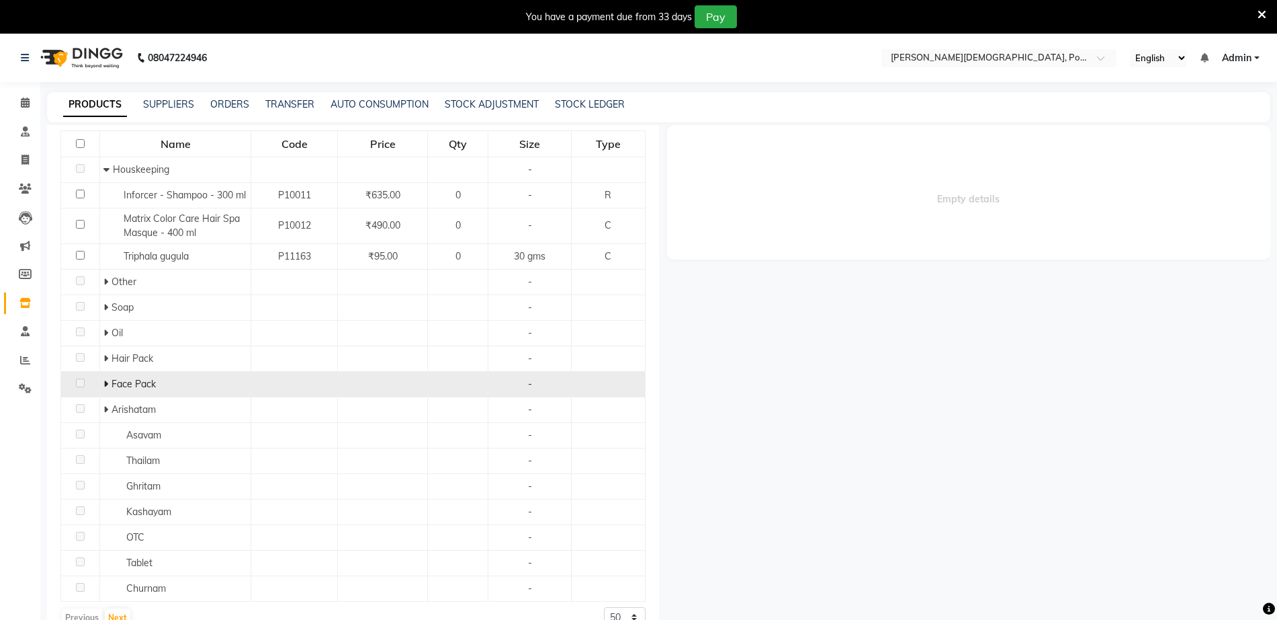
click at [142, 371] on td "Face Pack" at bounding box center [175, 384] width 151 height 26
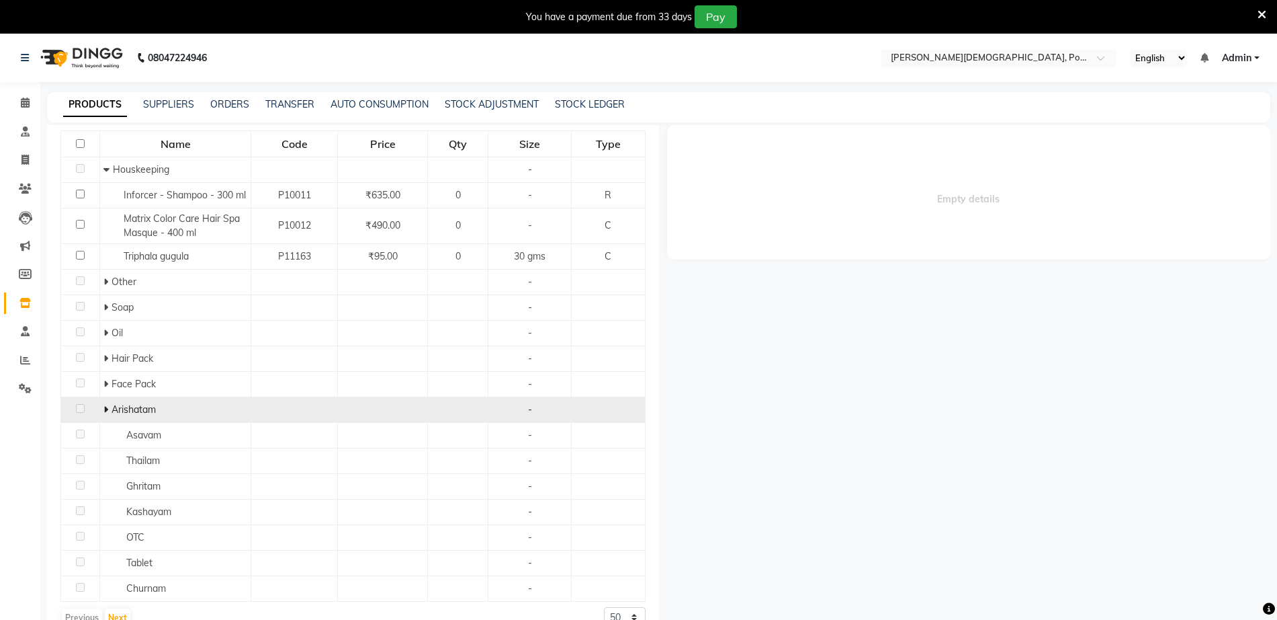
click at [151, 419] on td "Arishatam" at bounding box center [175, 409] width 151 height 26
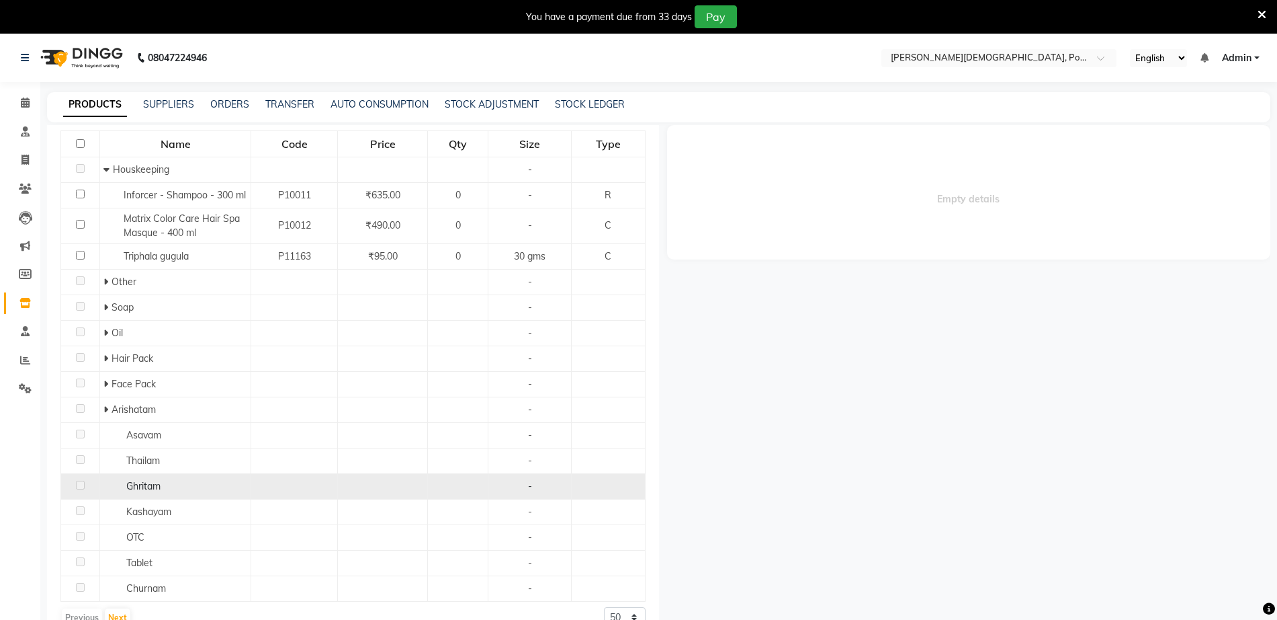
scroll to position [42, 0]
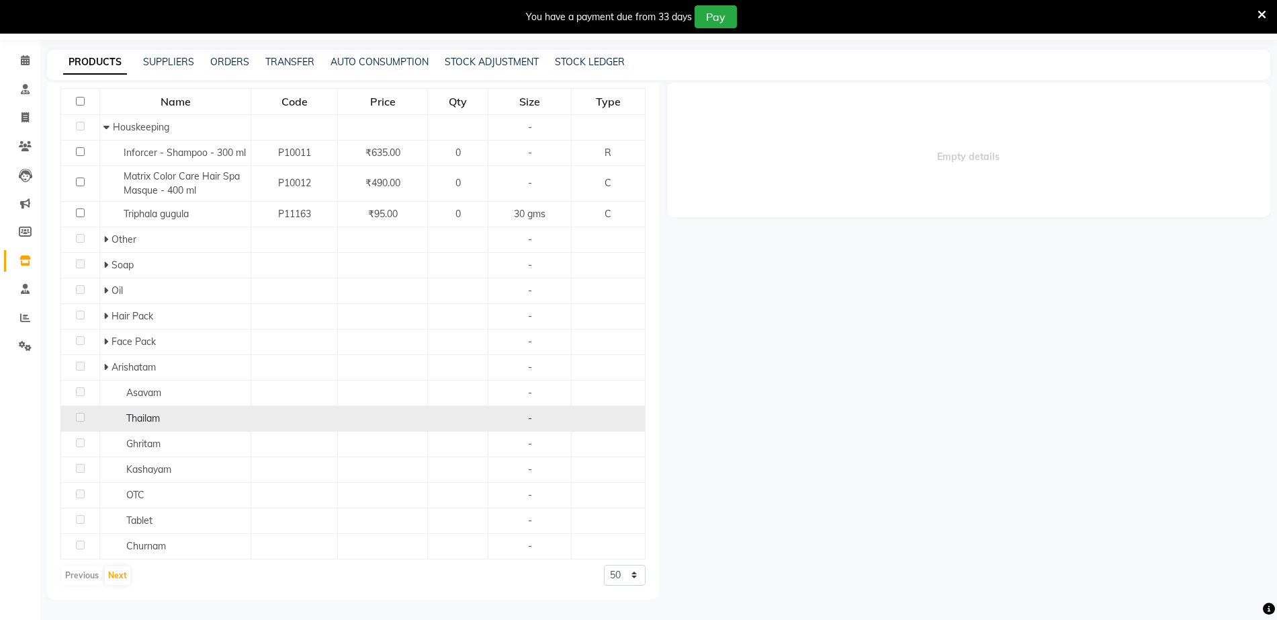
click at [171, 413] on div "Thailam" at bounding box center [175, 418] width 144 height 14
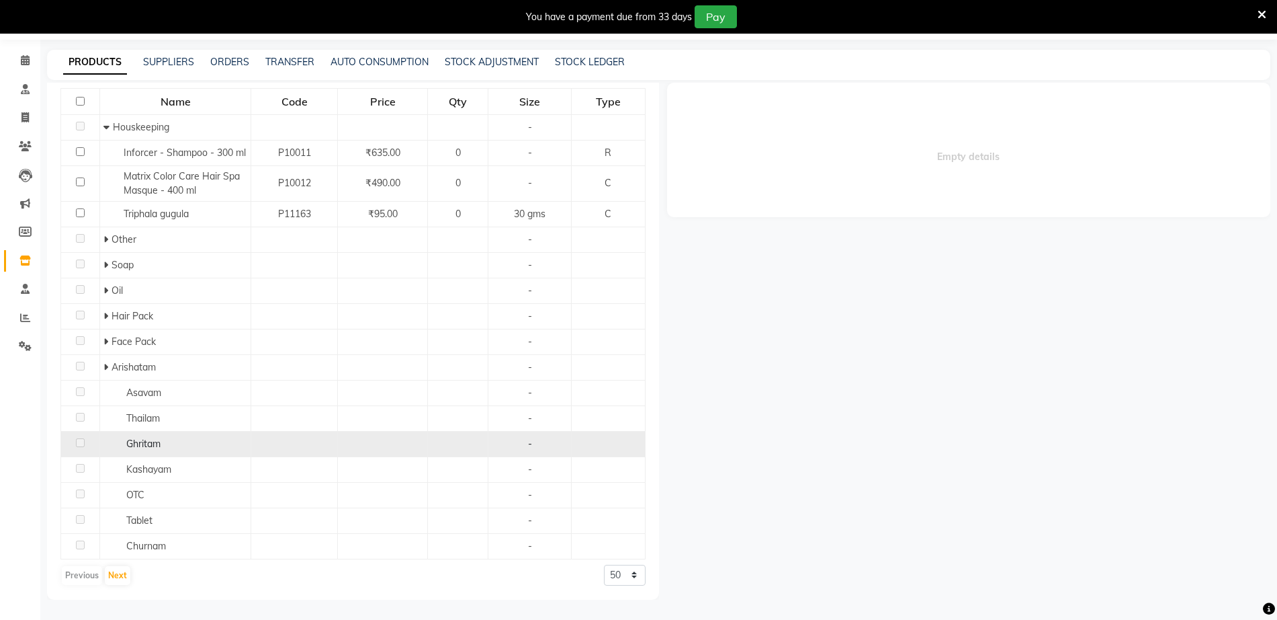
click at [175, 449] on div "Ghritam" at bounding box center [175, 444] width 144 height 14
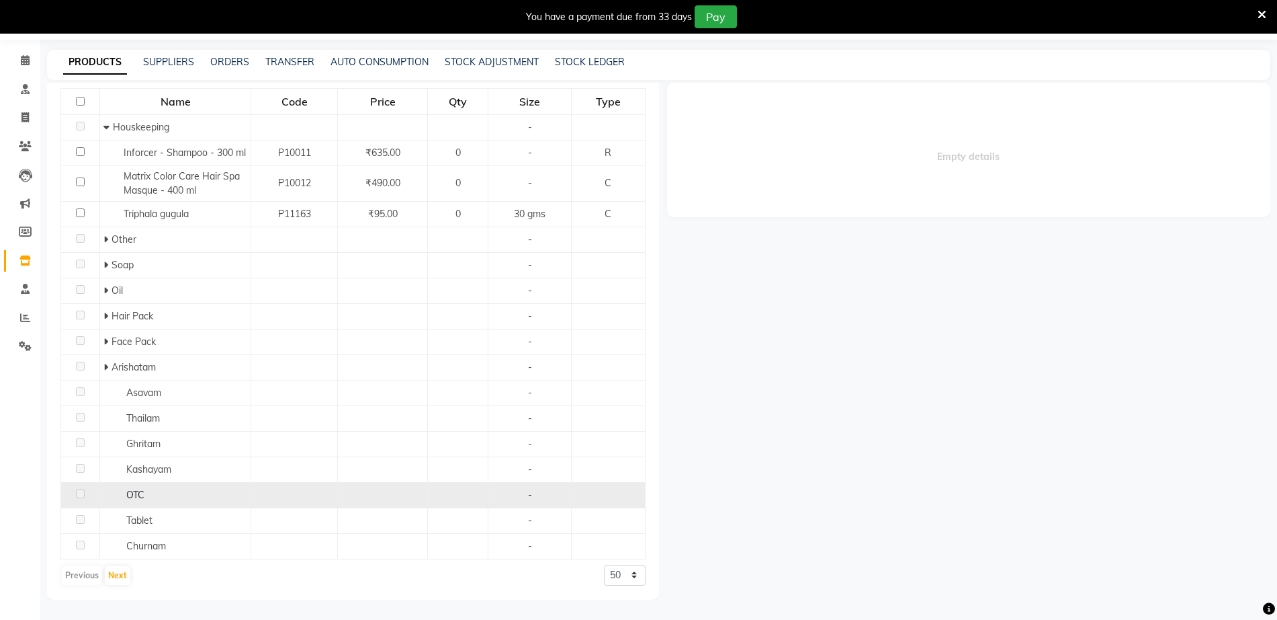
click at [185, 495] on div "OTC" at bounding box center [175, 495] width 144 height 14
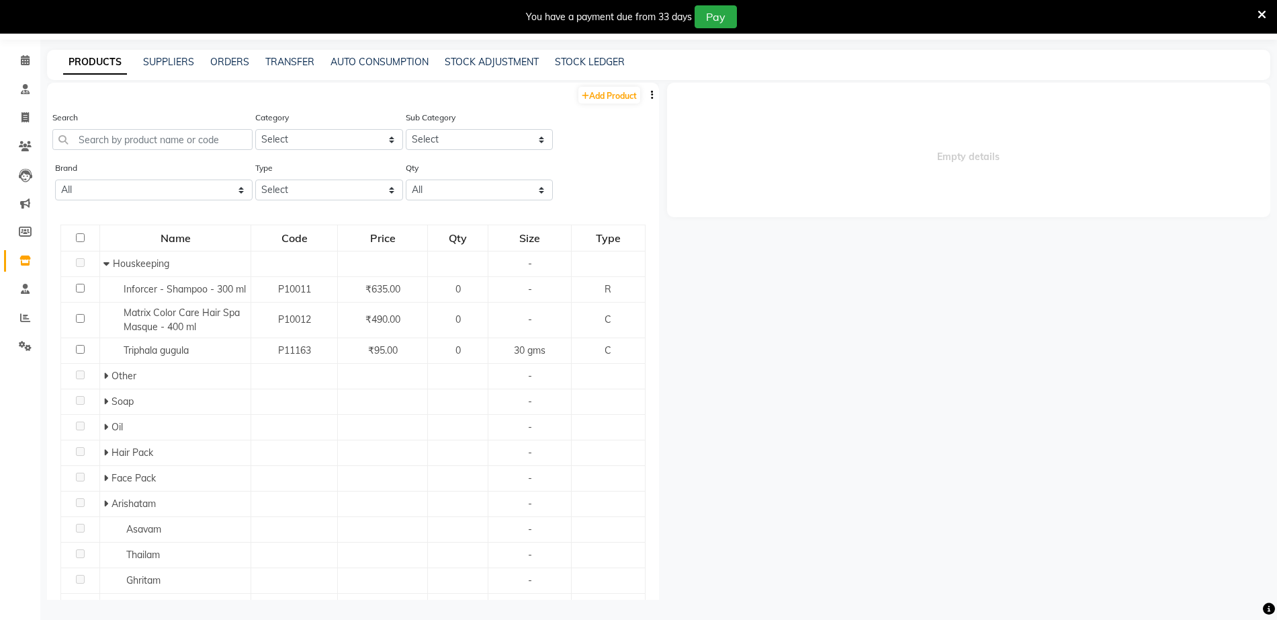
scroll to position [0, 0]
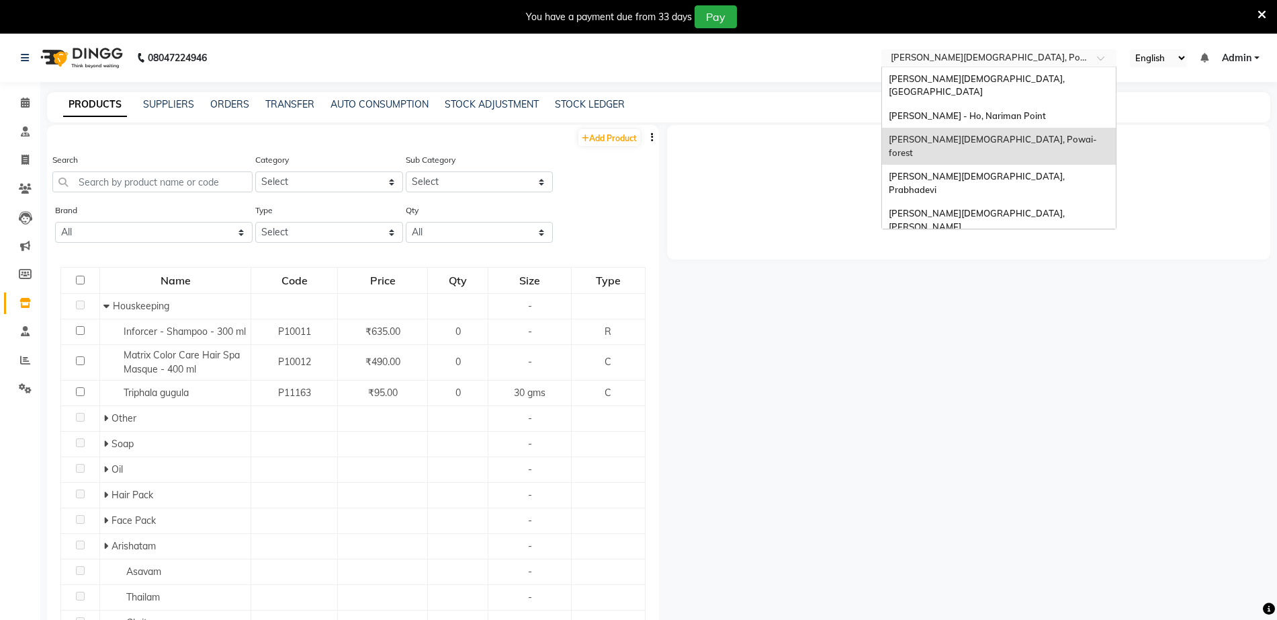
click at [1036, 56] on input "text" at bounding box center [985, 58] width 195 height 13
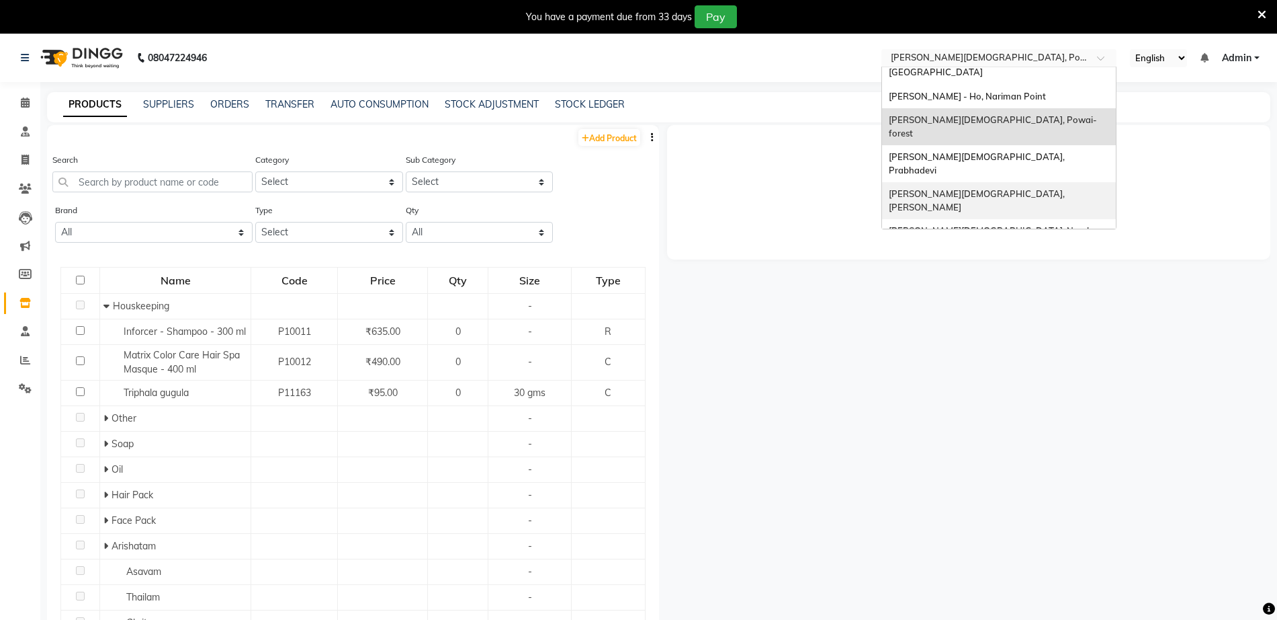
scroll to position [30, 0]
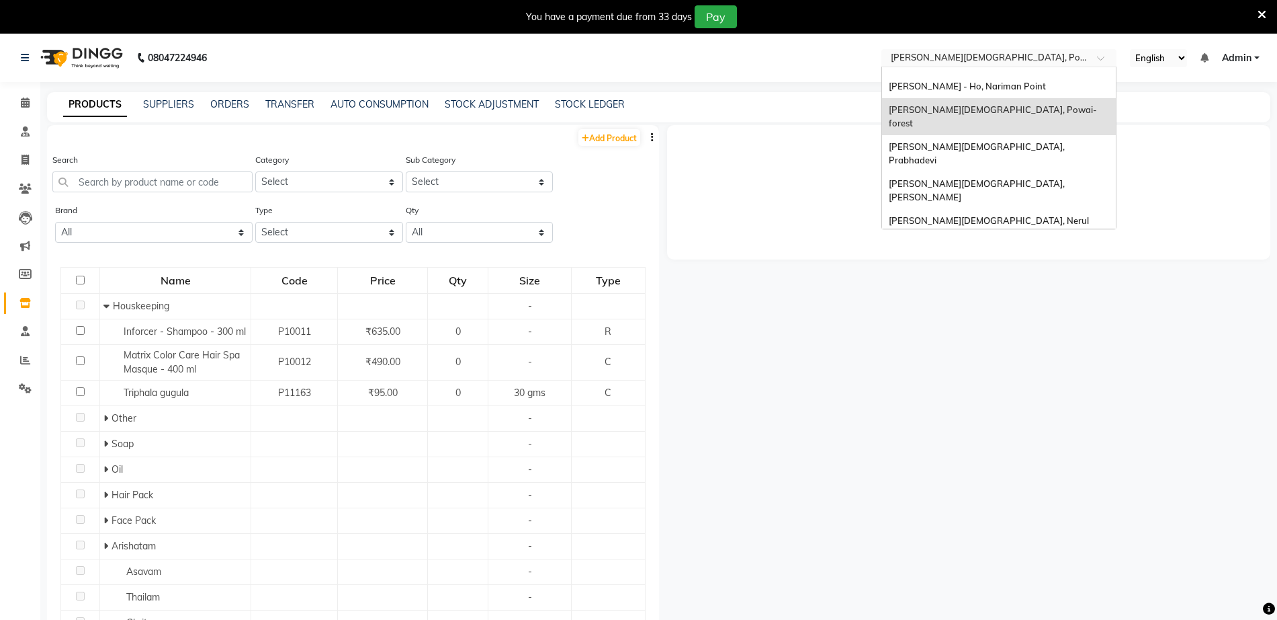
click at [1044, 270] on div "[PERSON_NAME], Powai-eden Bunglow" at bounding box center [999, 282] width 234 height 24
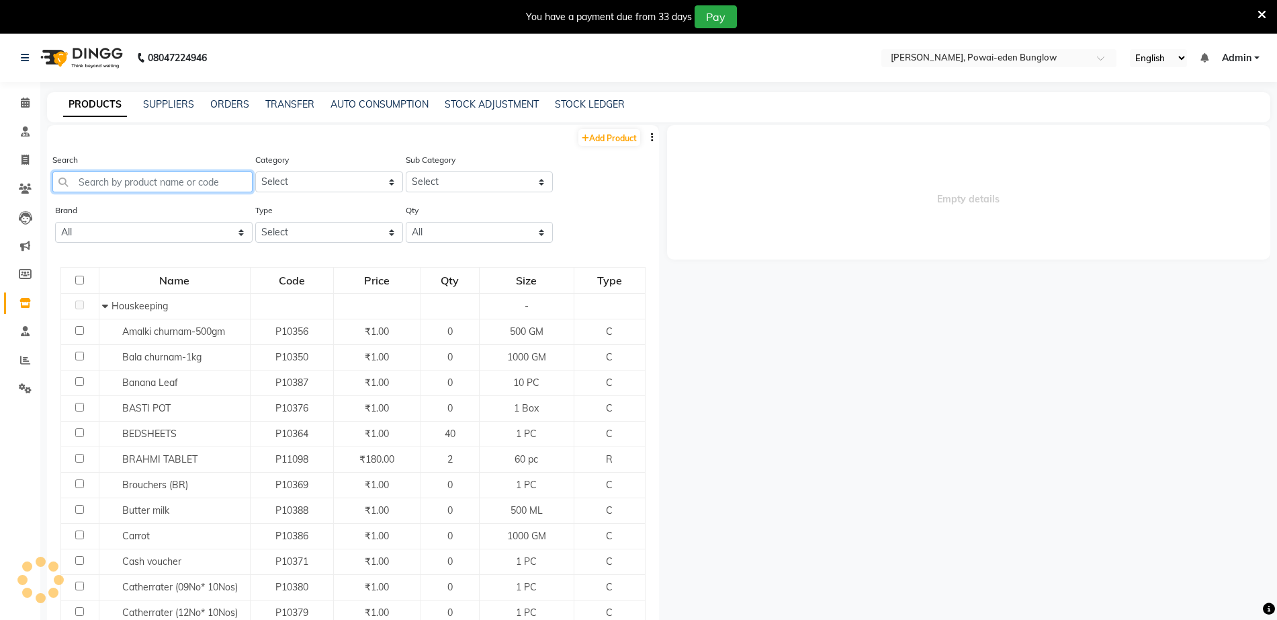
click at [192, 188] on input "text" at bounding box center [152, 181] width 200 height 21
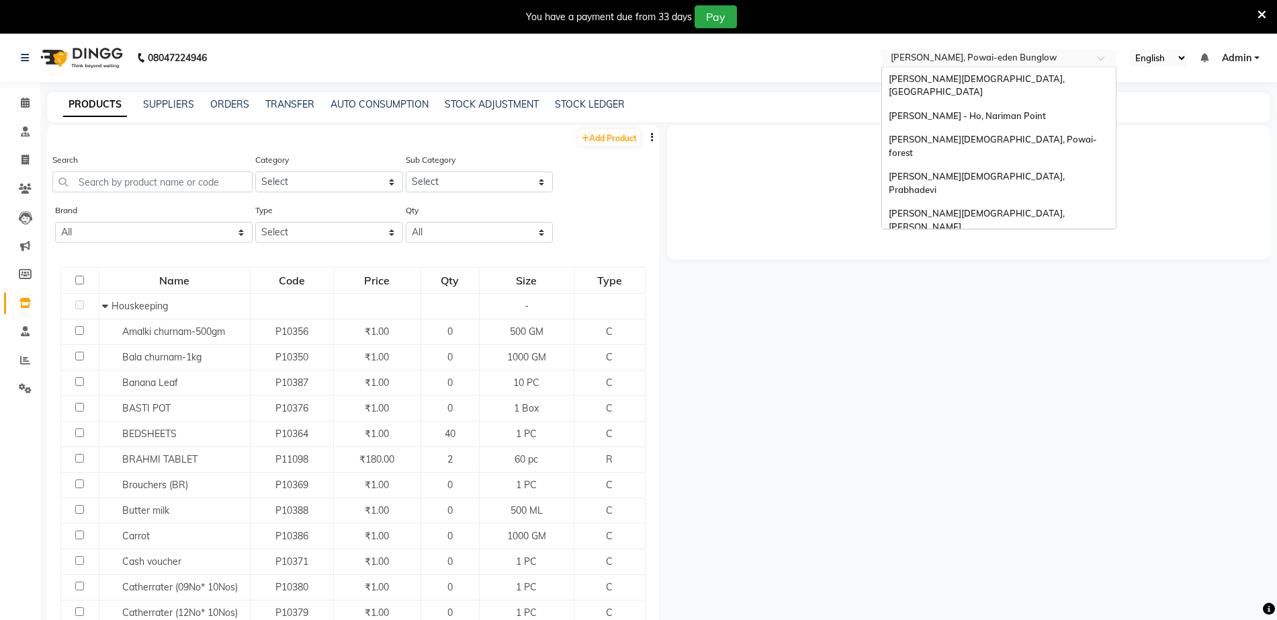
click at [941, 59] on input "text" at bounding box center [985, 58] width 195 height 13
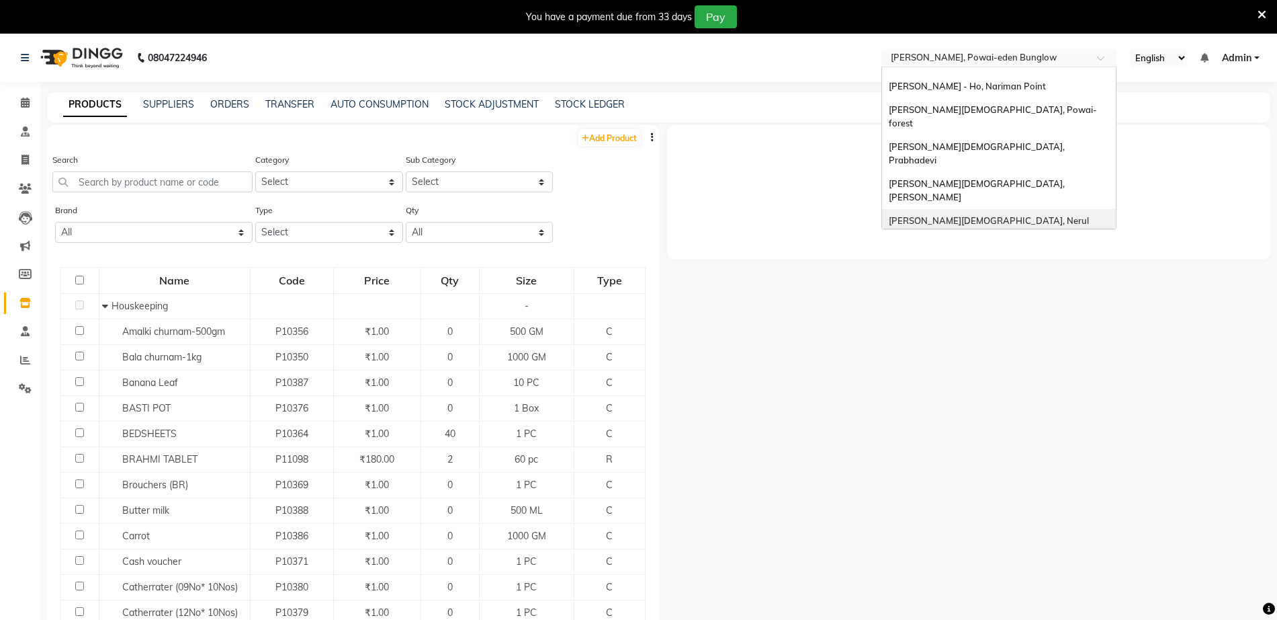
click at [903, 209] on div "[PERSON_NAME][DEMOGRAPHIC_DATA], Nerul West" at bounding box center [999, 227] width 234 height 37
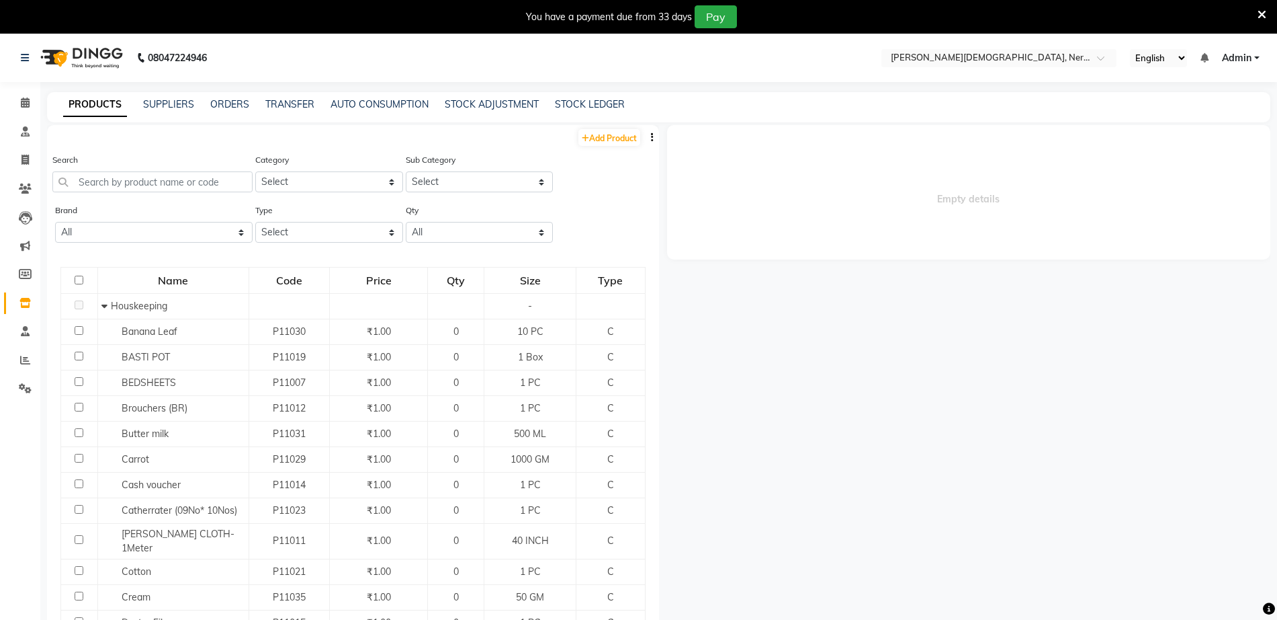
drag, startPoint x: 0, startPoint y: 0, endPoint x: 185, endPoint y: 122, distance: 221.2
drag, startPoint x: 185, startPoint y: 122, endPoint x: 827, endPoint y: 458, distance: 725.0
click at [827, 456] on div "Empty details" at bounding box center [965, 383] width 612 height 517
click at [198, 185] on input "text" at bounding box center [152, 181] width 200 height 21
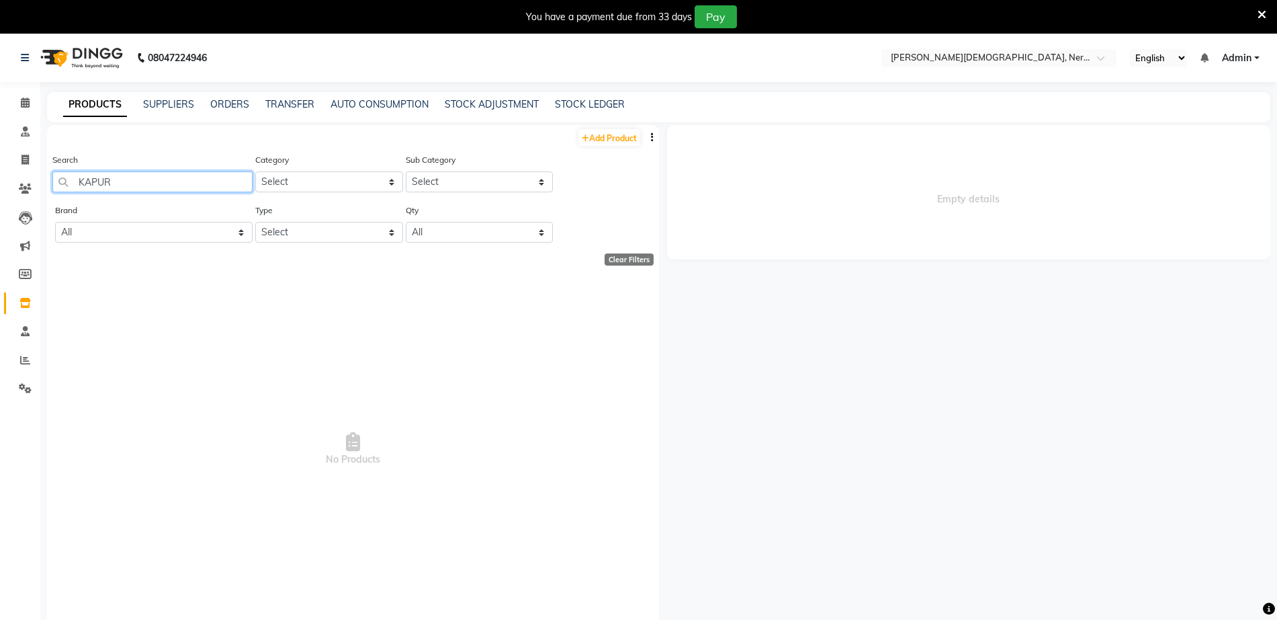
click at [216, 173] on input "KAPUR" at bounding box center [152, 181] width 200 height 21
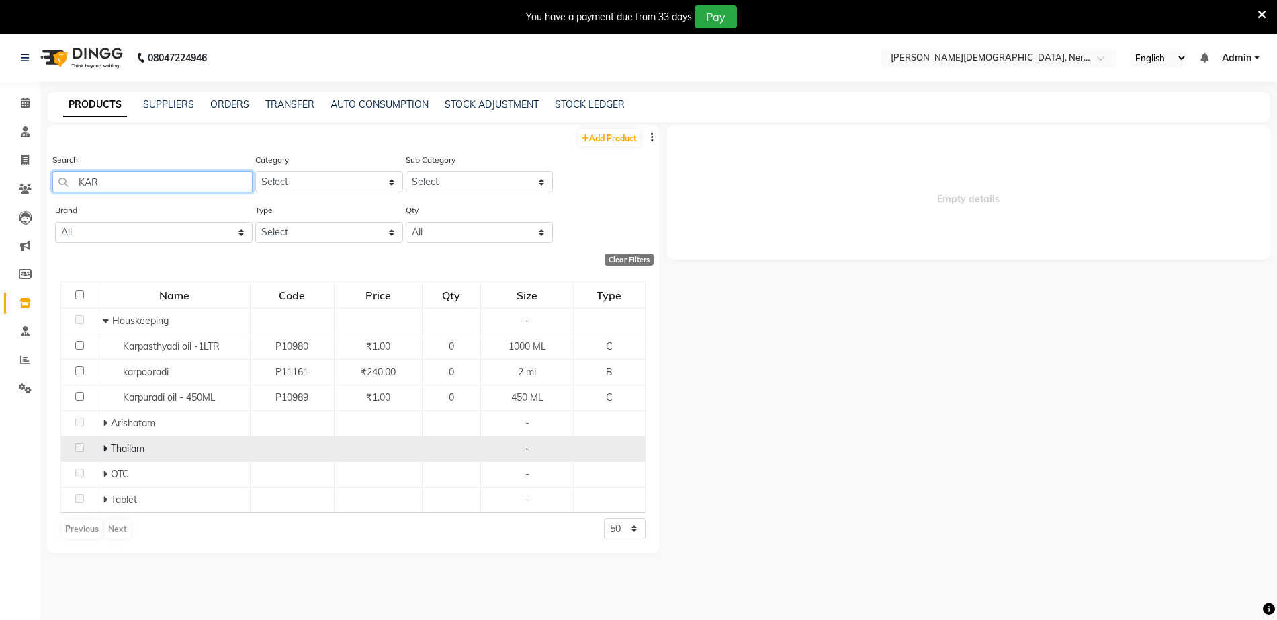
type input "KAR"
click at [111, 454] on span "Thailam" at bounding box center [128, 448] width 34 height 12
click at [104, 446] on icon at bounding box center [105, 448] width 5 height 9
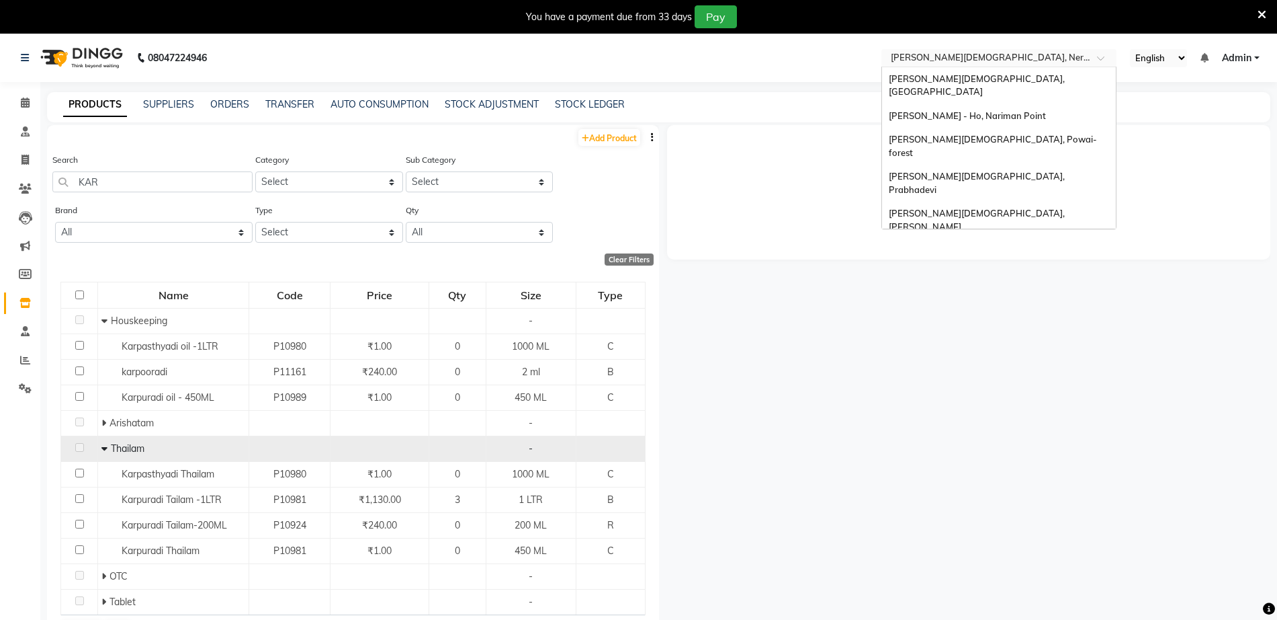
click at [944, 56] on input "text" at bounding box center [985, 58] width 195 height 13
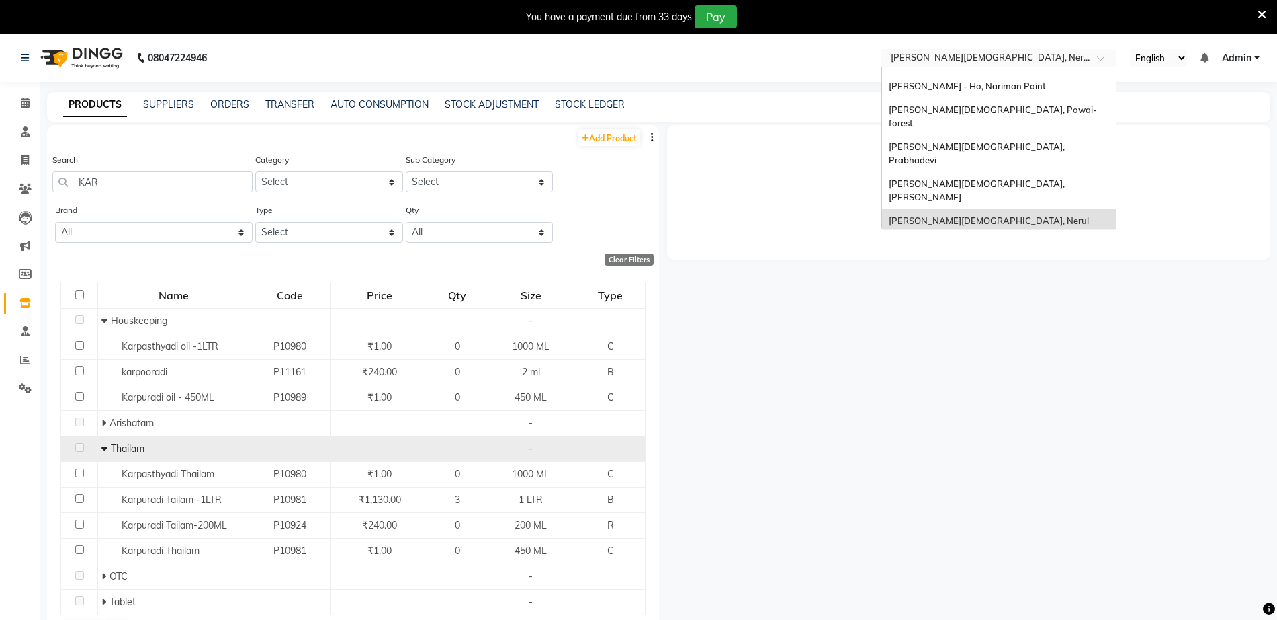
click at [932, 270] on div "[PERSON_NAME], Powai-eden Bunglow" at bounding box center [999, 282] width 234 height 24
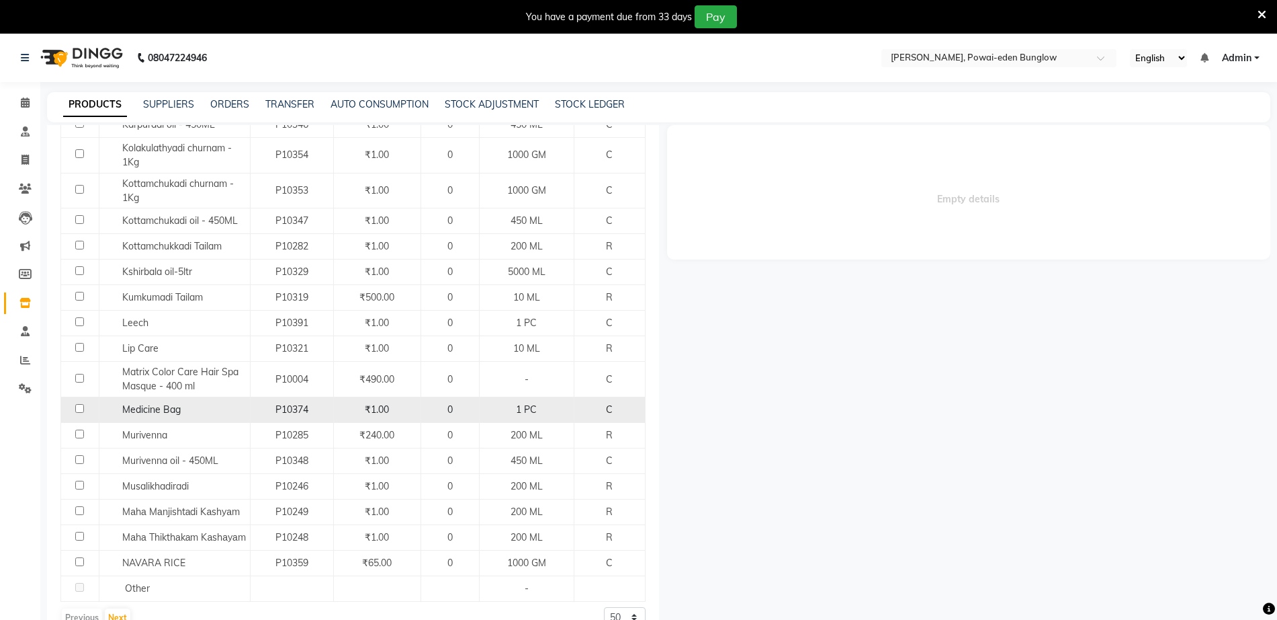
scroll to position [42, 0]
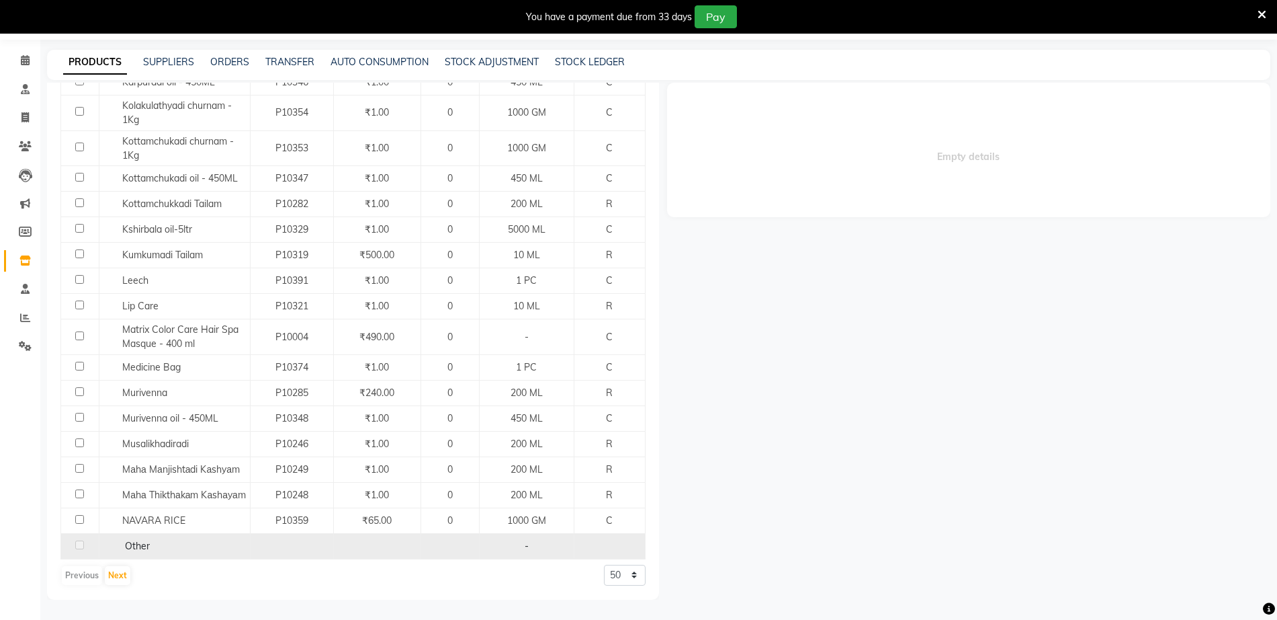
click at [189, 548] on div "Other" at bounding box center [174, 546] width 144 height 14
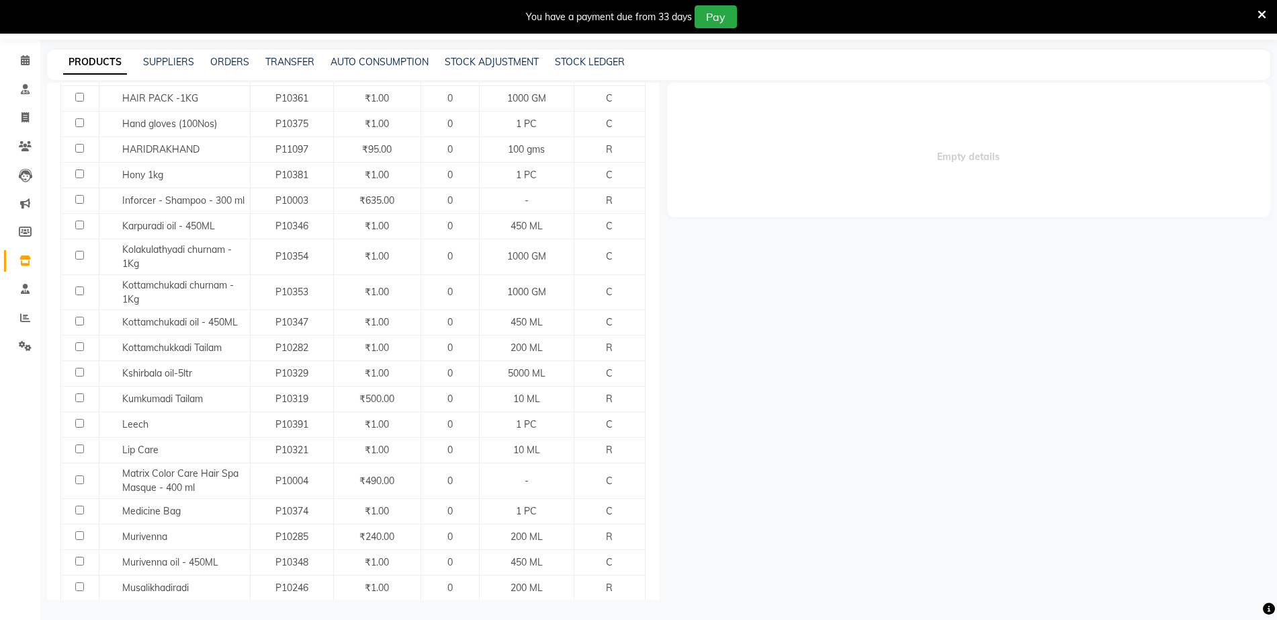
scroll to position [1018, 0]
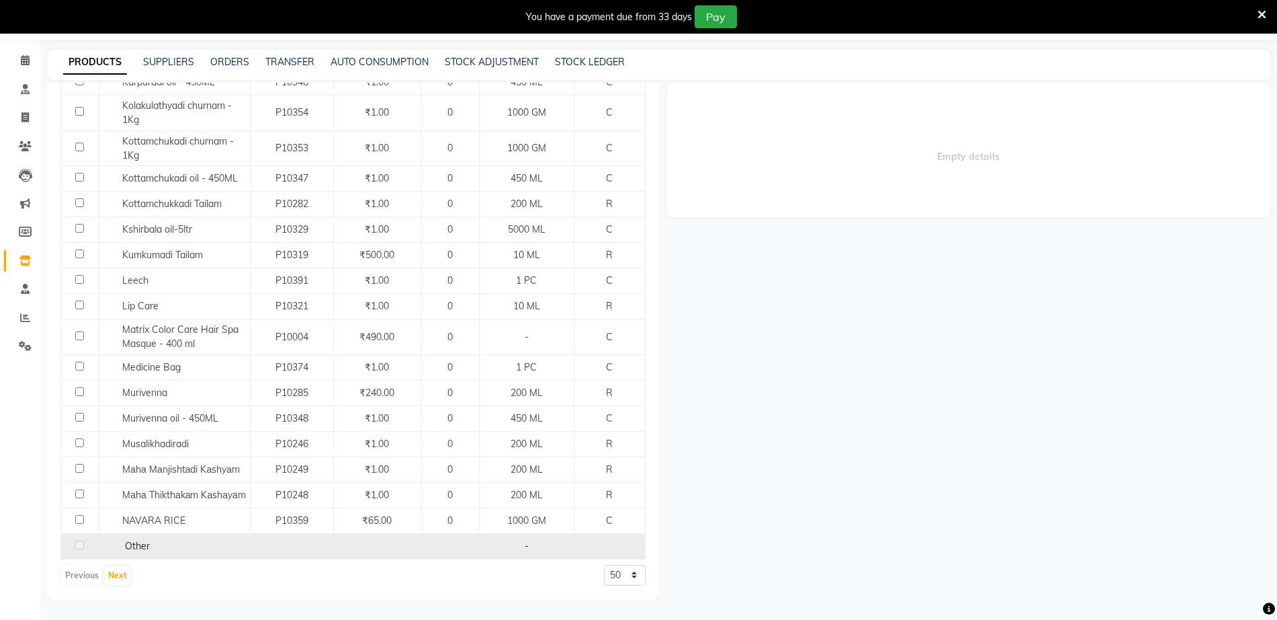
click at [127, 554] on td "Other" at bounding box center [174, 546] width 151 height 26
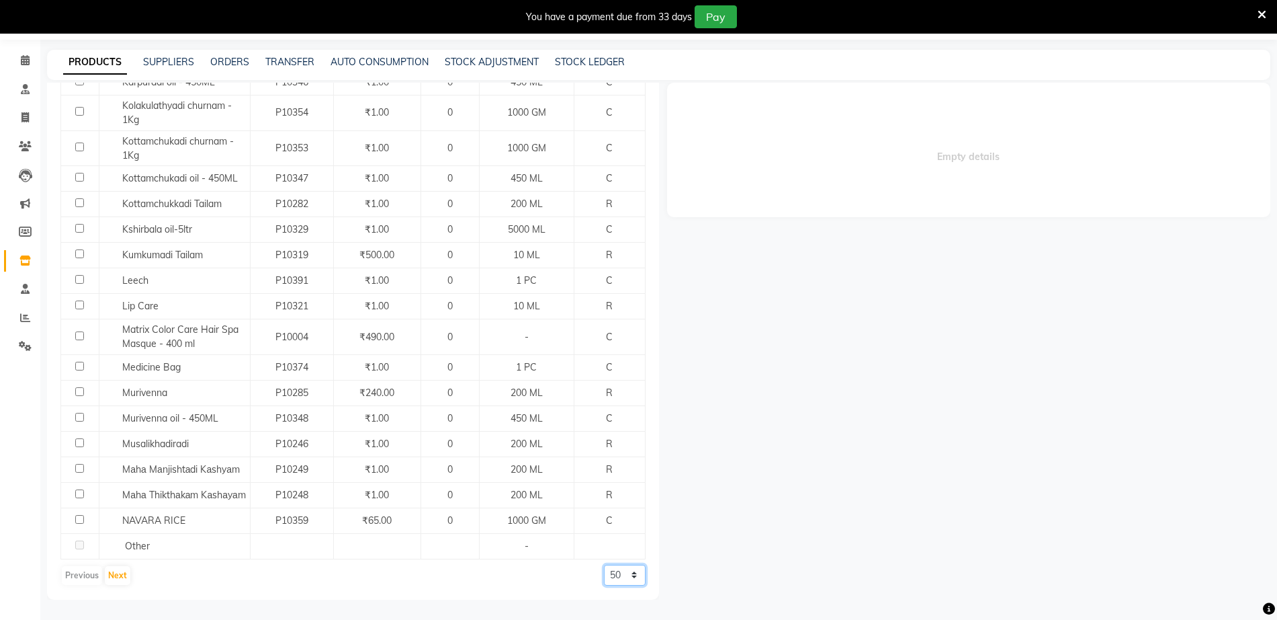
click at [616, 579] on select "50 100 500" at bounding box center [625, 574] width 42 height 21
select select "100"
click at [604, 564] on select "50 100 500" at bounding box center [625, 574] width 42 height 21
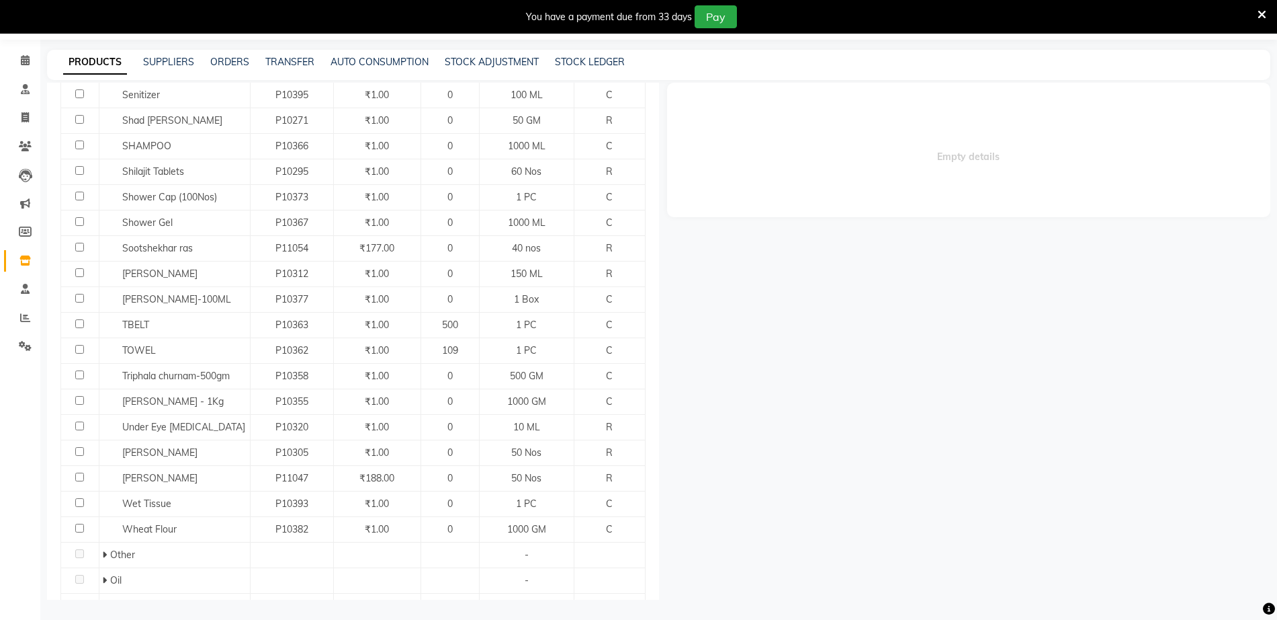
scroll to position [1963, 0]
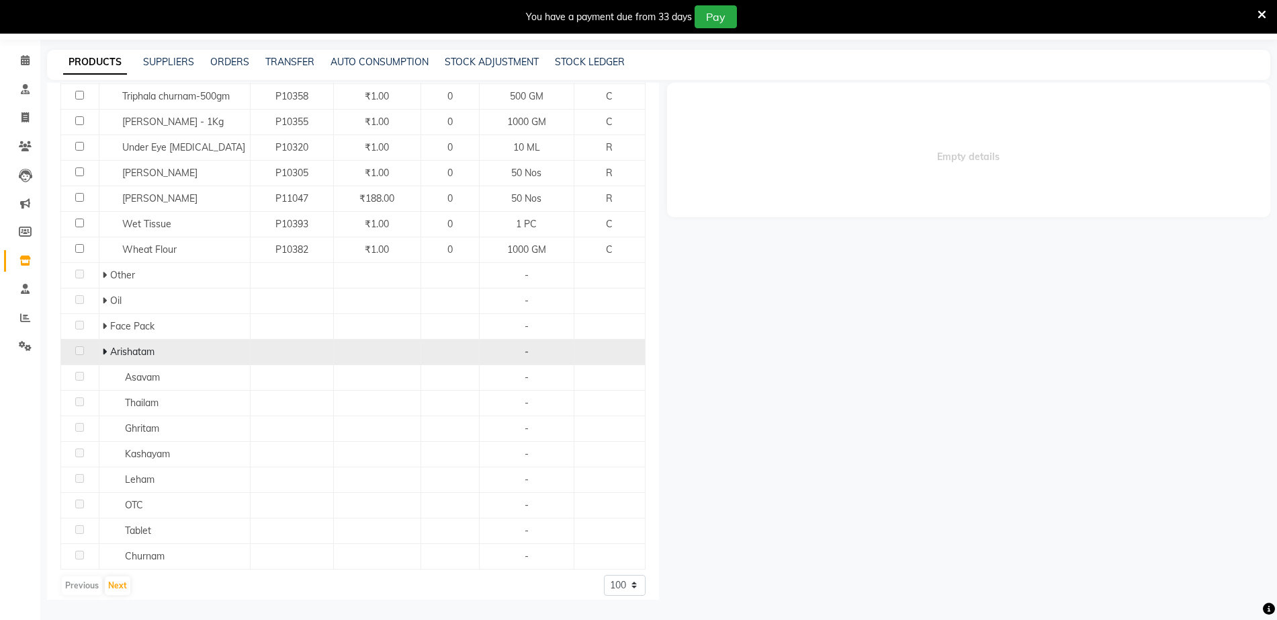
click at [106, 347] on icon at bounding box center [104, 351] width 5 height 9
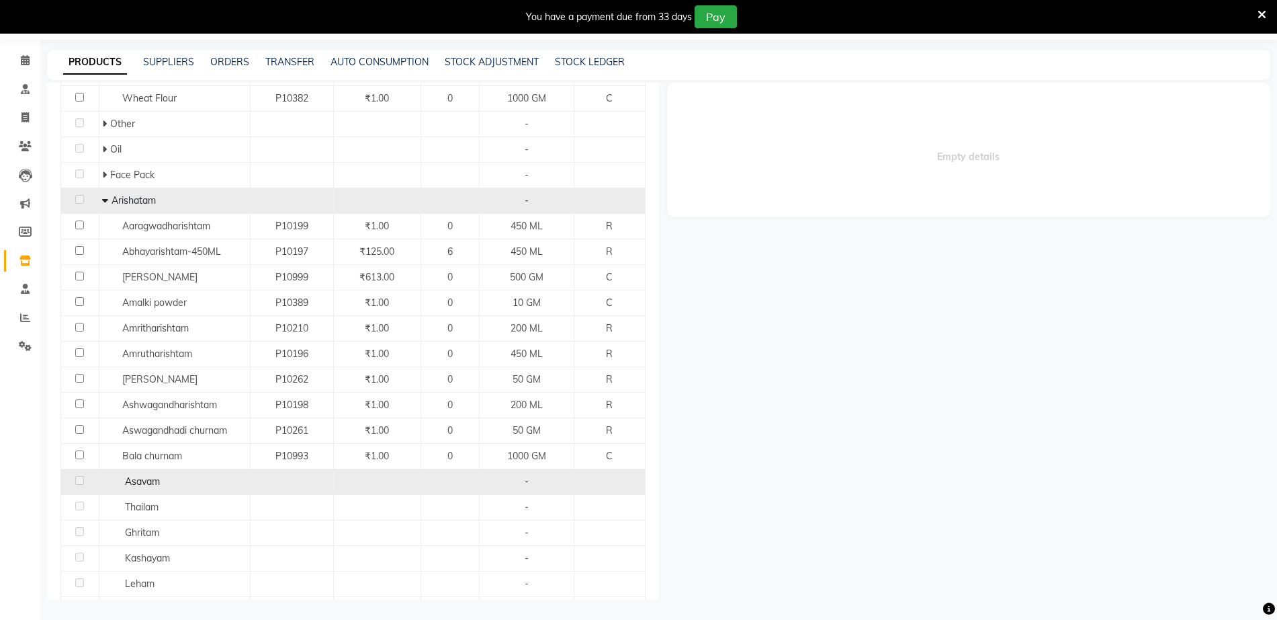
scroll to position [2218, 0]
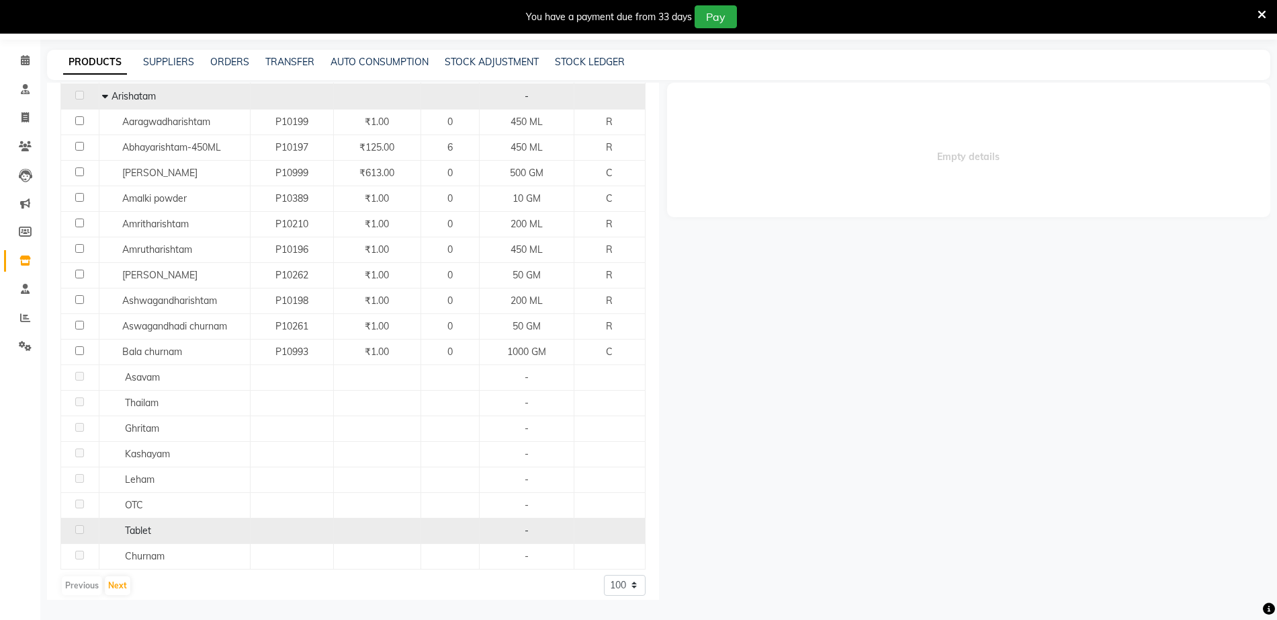
click at [237, 523] on div "Tablet" at bounding box center [174, 530] width 144 height 14
click at [152, 523] on div "Tablet" at bounding box center [174, 530] width 144 height 14
click at [120, 523] on div "Tablet" at bounding box center [174, 530] width 144 height 14
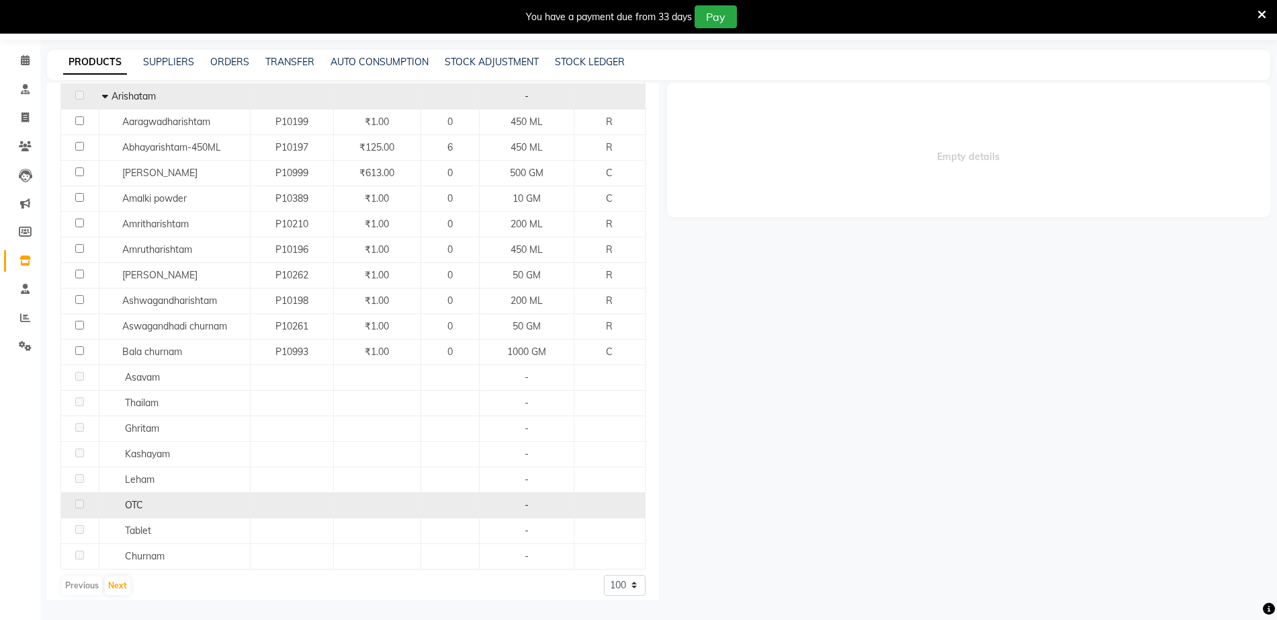
click at [144, 504] on td "OTC" at bounding box center [174, 505] width 151 height 26
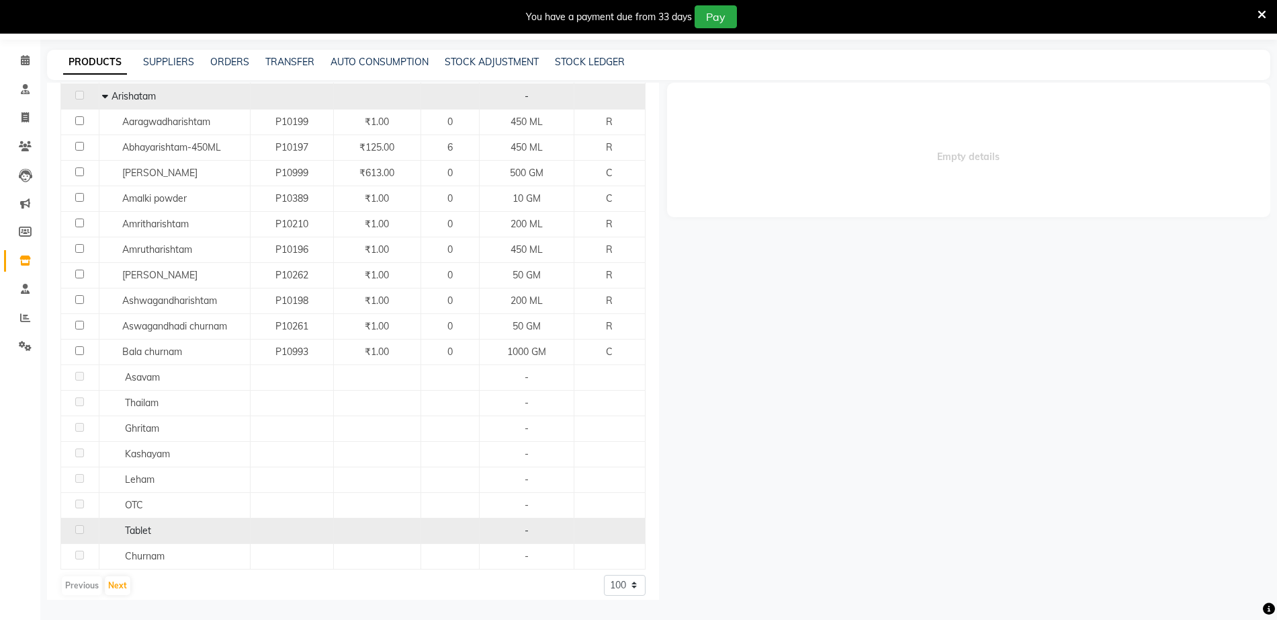
click at [134, 524] on span "Tablet" at bounding box center [138, 530] width 26 height 12
click at [171, 523] on div "Tablet" at bounding box center [174, 530] width 144 height 14
click at [106, 526] on div "Tablet" at bounding box center [174, 530] width 144 height 14
click at [133, 529] on td "Tablet" at bounding box center [174, 530] width 151 height 26
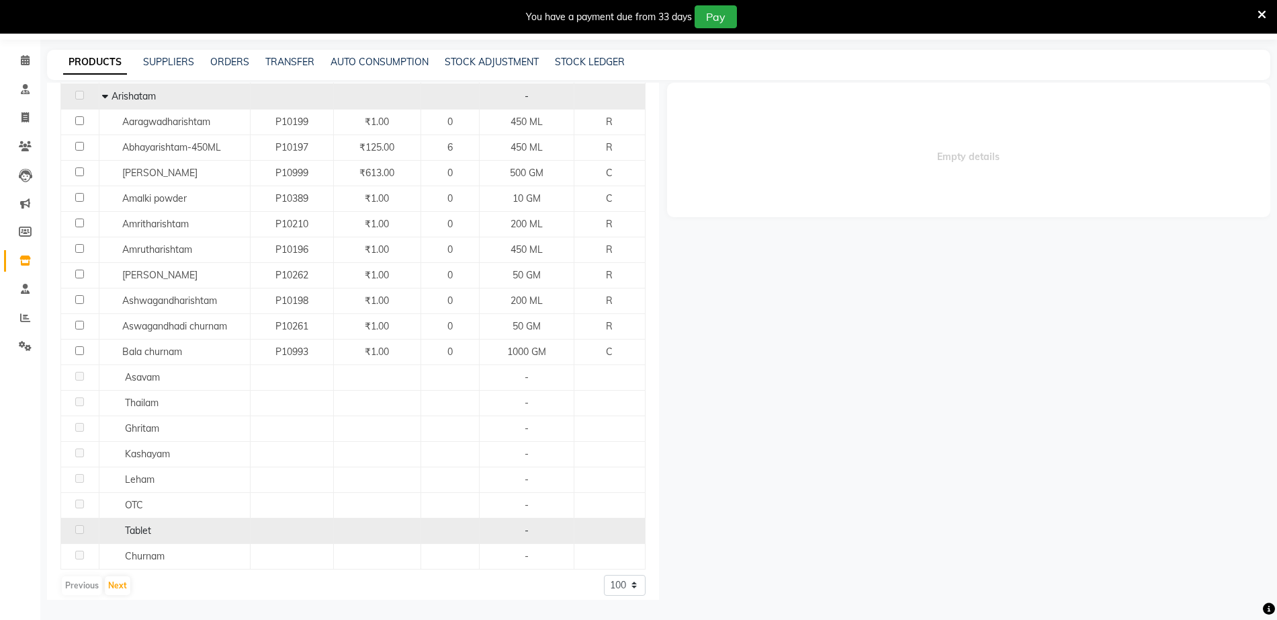
click at [133, 529] on td "Tablet" at bounding box center [174, 530] width 151 height 26
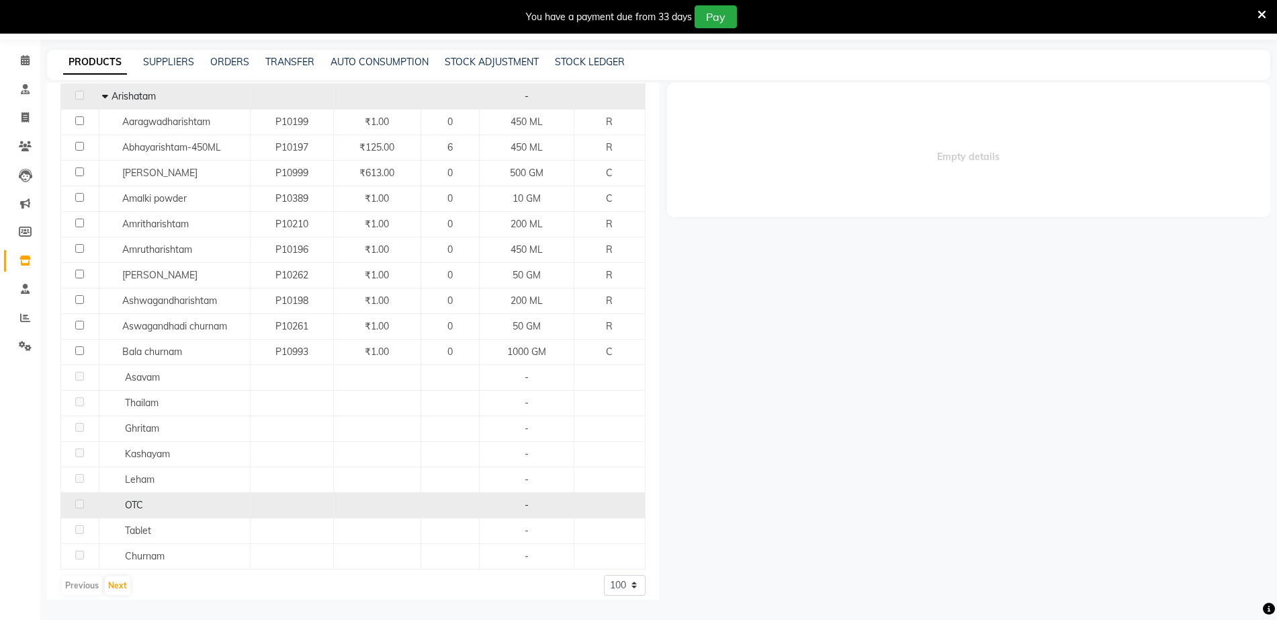
click at [146, 492] on td "OTC" at bounding box center [174, 505] width 151 height 26
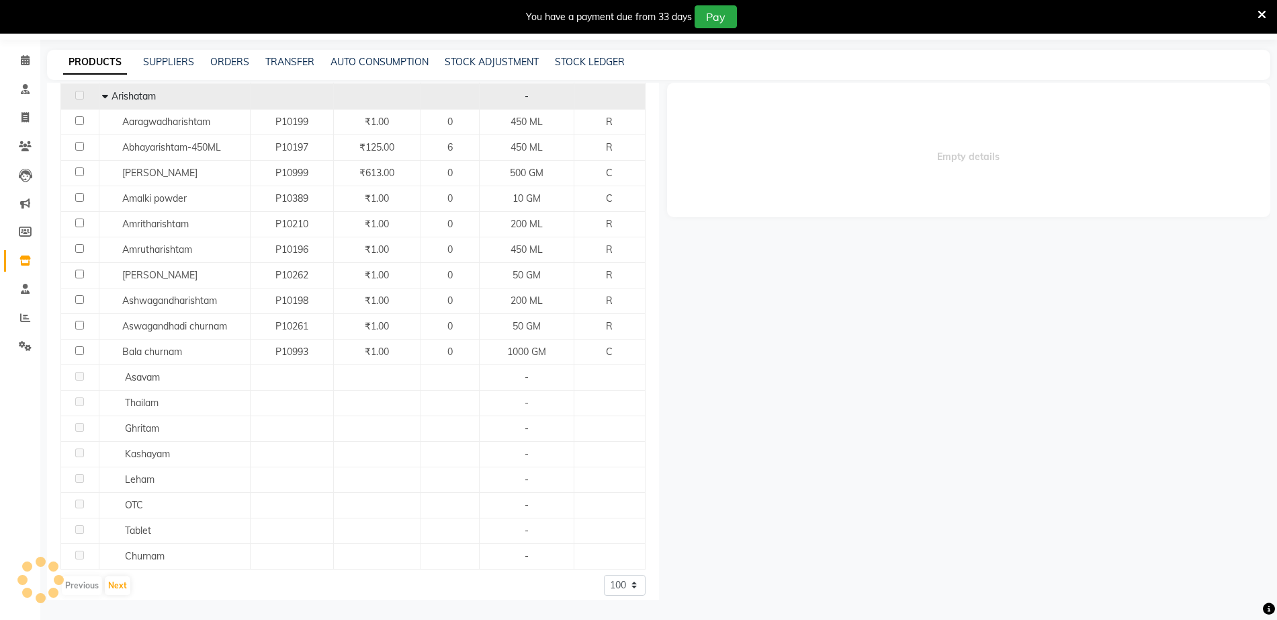
click at [792, 339] on div "Empty details" at bounding box center [965, 341] width 612 height 517
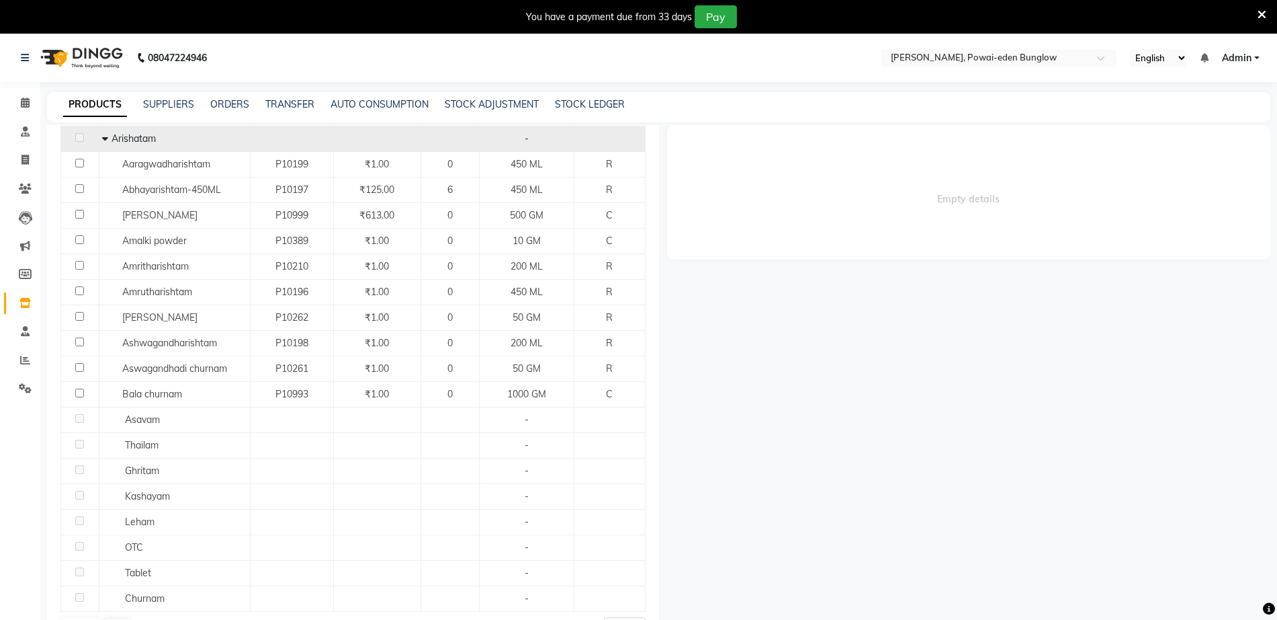
click at [706, 580] on div "Empty details" at bounding box center [965, 383] width 612 height 517
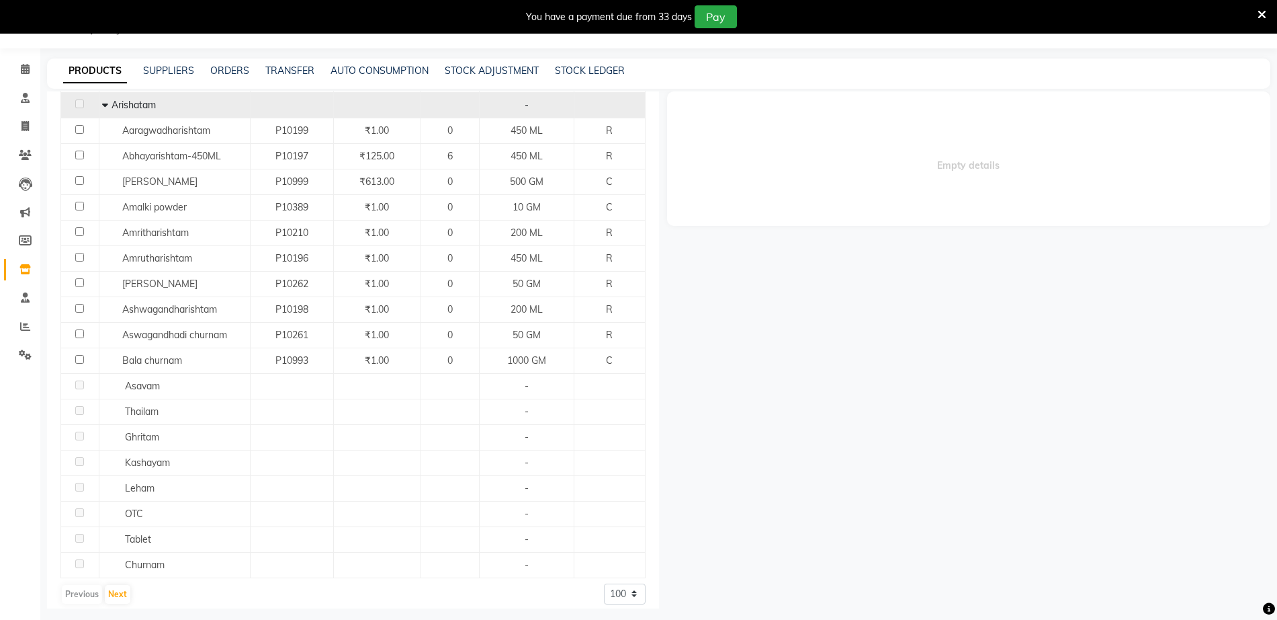
scroll to position [42, 0]
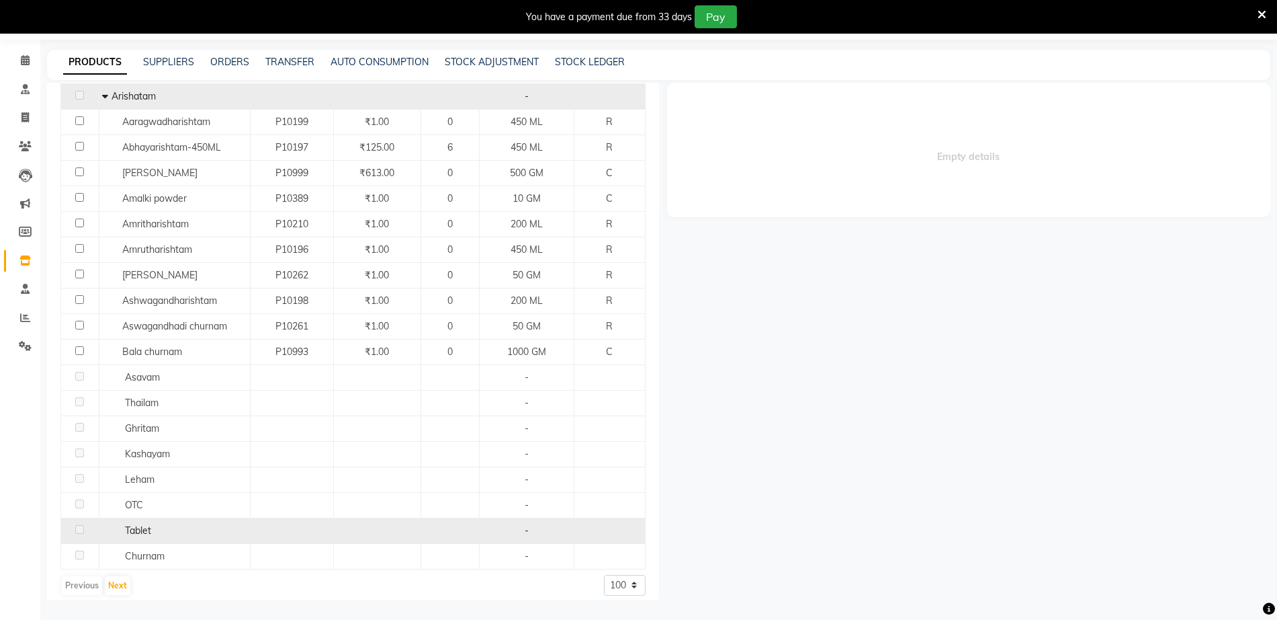
click at [201, 523] on div "Tablet" at bounding box center [174, 530] width 144 height 14
click at [479, 522] on td "-" at bounding box center [526, 530] width 95 height 26
click at [190, 523] on div "Tablet" at bounding box center [174, 530] width 144 height 14
click at [136, 528] on td "Tablet" at bounding box center [174, 530] width 151 height 26
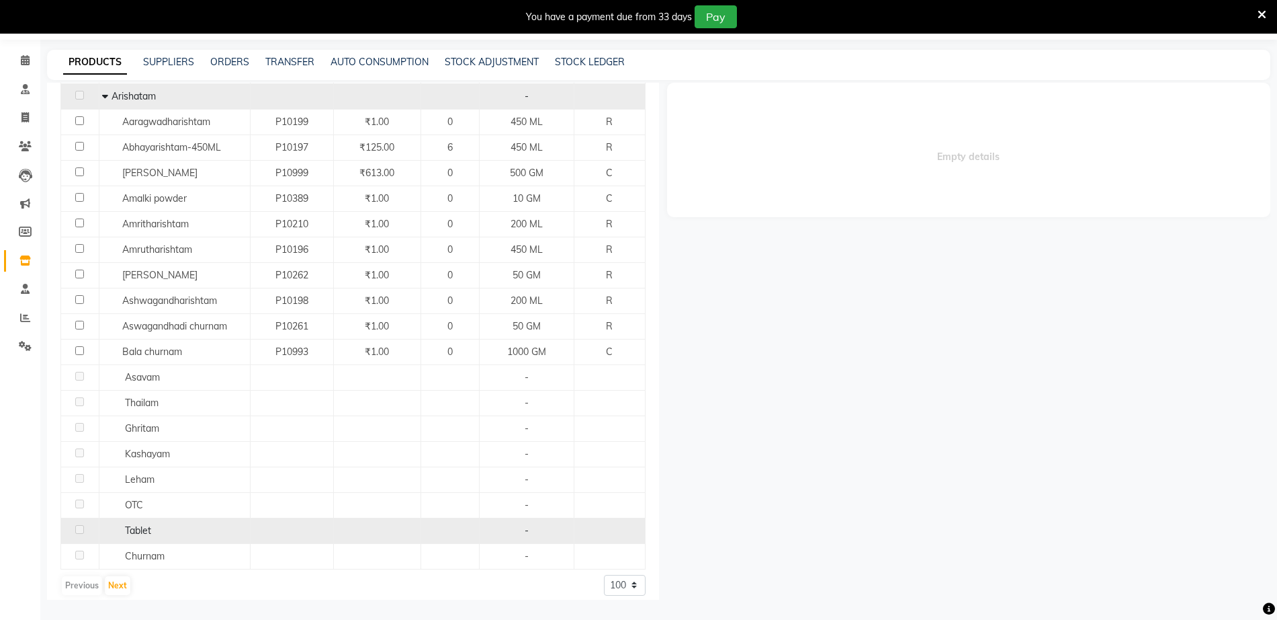
click at [136, 528] on td "Tablet" at bounding box center [174, 530] width 151 height 26
click at [147, 524] on span "Tablet" at bounding box center [138, 530] width 26 height 12
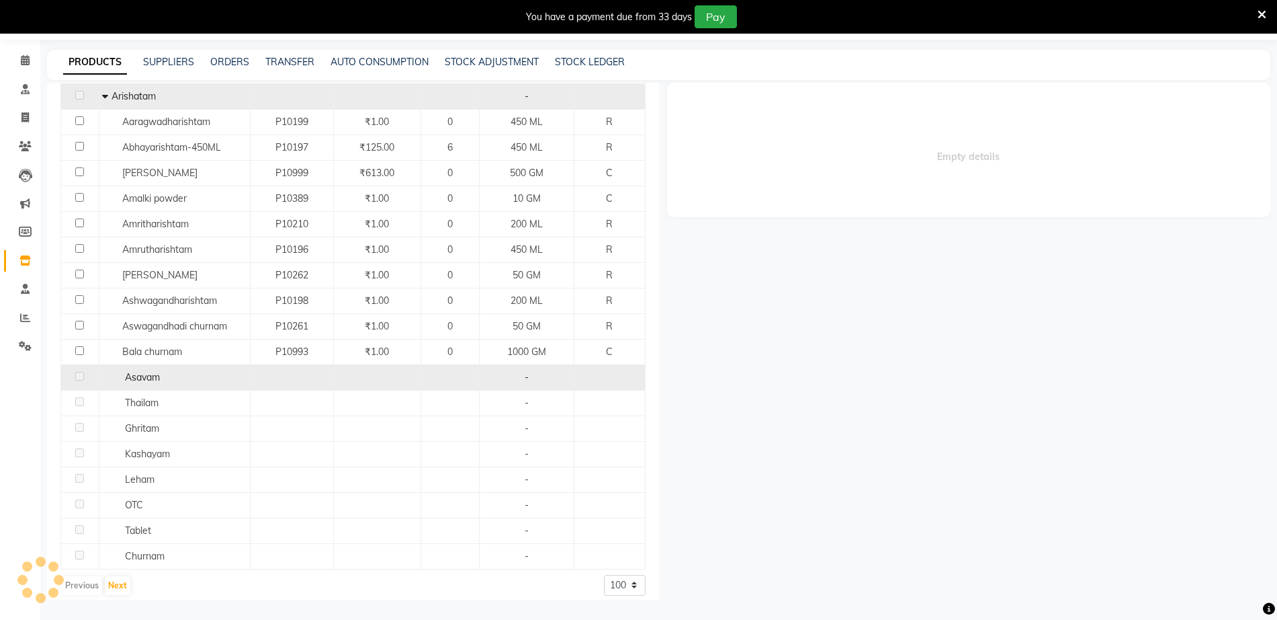
click at [135, 371] on span "Asavam" at bounding box center [142, 377] width 35 height 12
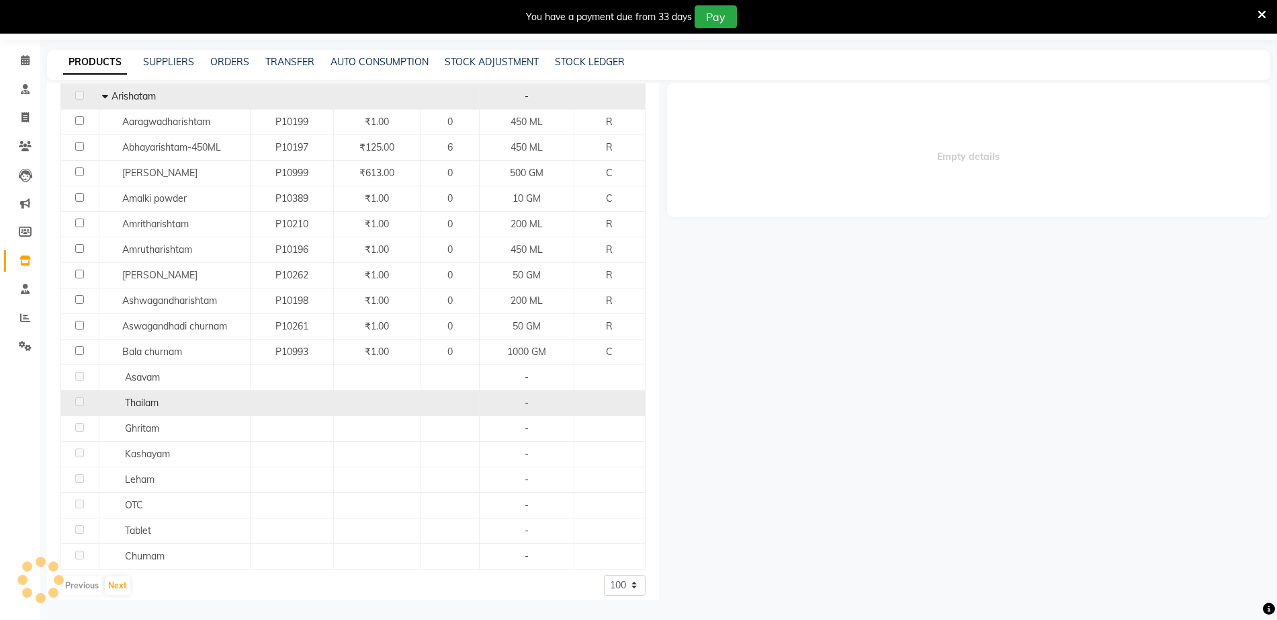
click at [144, 396] on span "Thailam" at bounding box center [142, 402] width 34 height 12
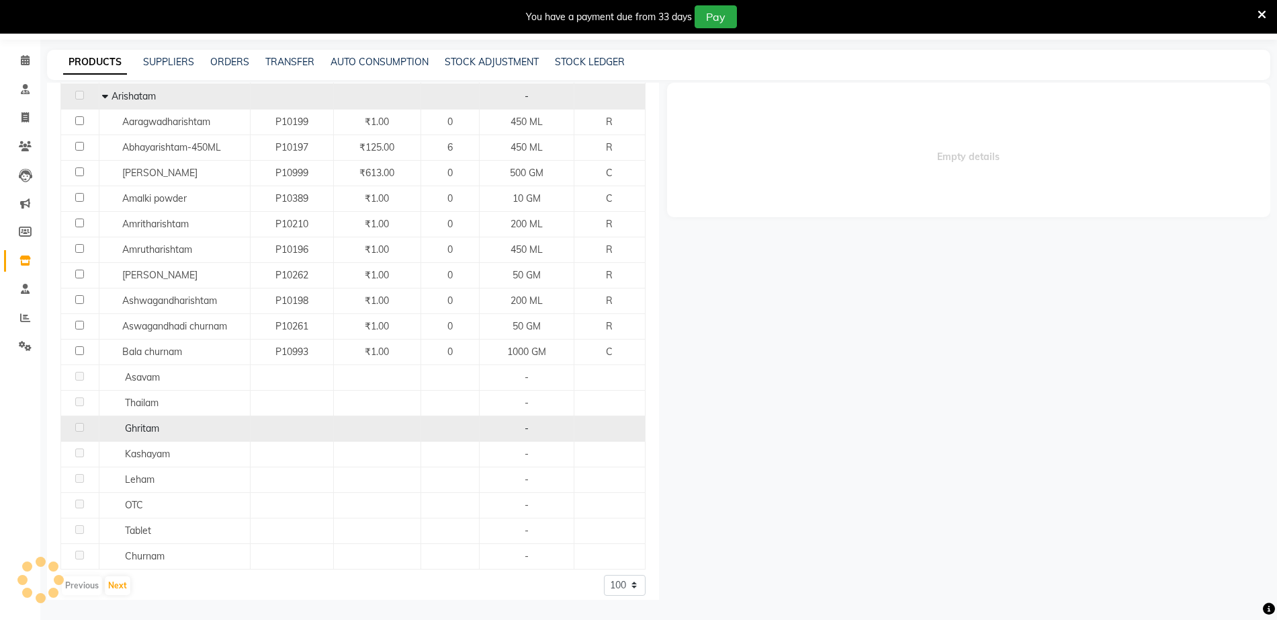
click at [156, 422] on span "Ghritam" at bounding box center [142, 428] width 34 height 12
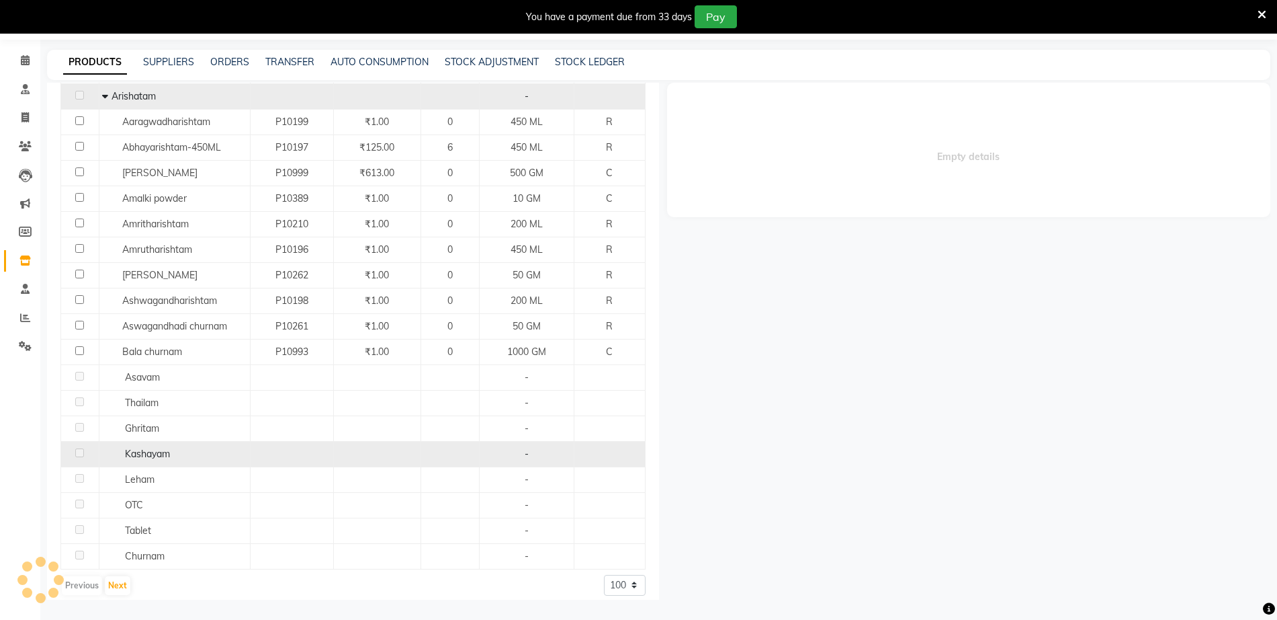
click at [164, 452] on td "Kashayam" at bounding box center [174, 454] width 151 height 26
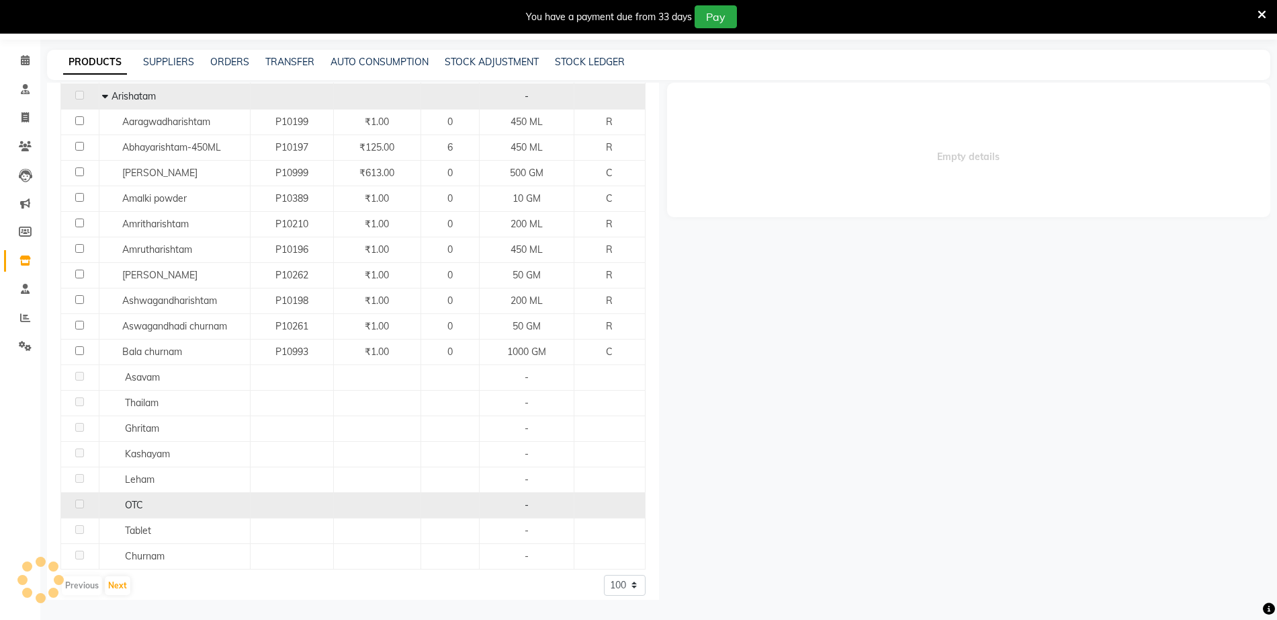
click at [160, 492] on td "OTC" at bounding box center [174, 505] width 151 height 26
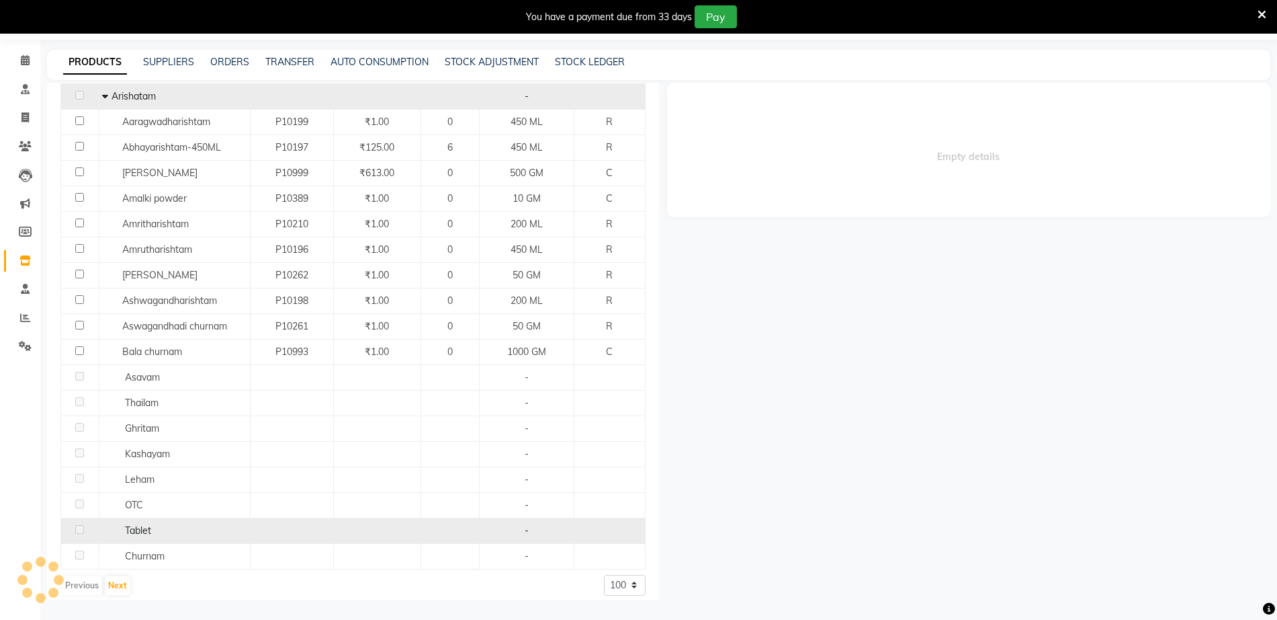
click at [165, 523] on div "Tablet" at bounding box center [174, 530] width 144 height 14
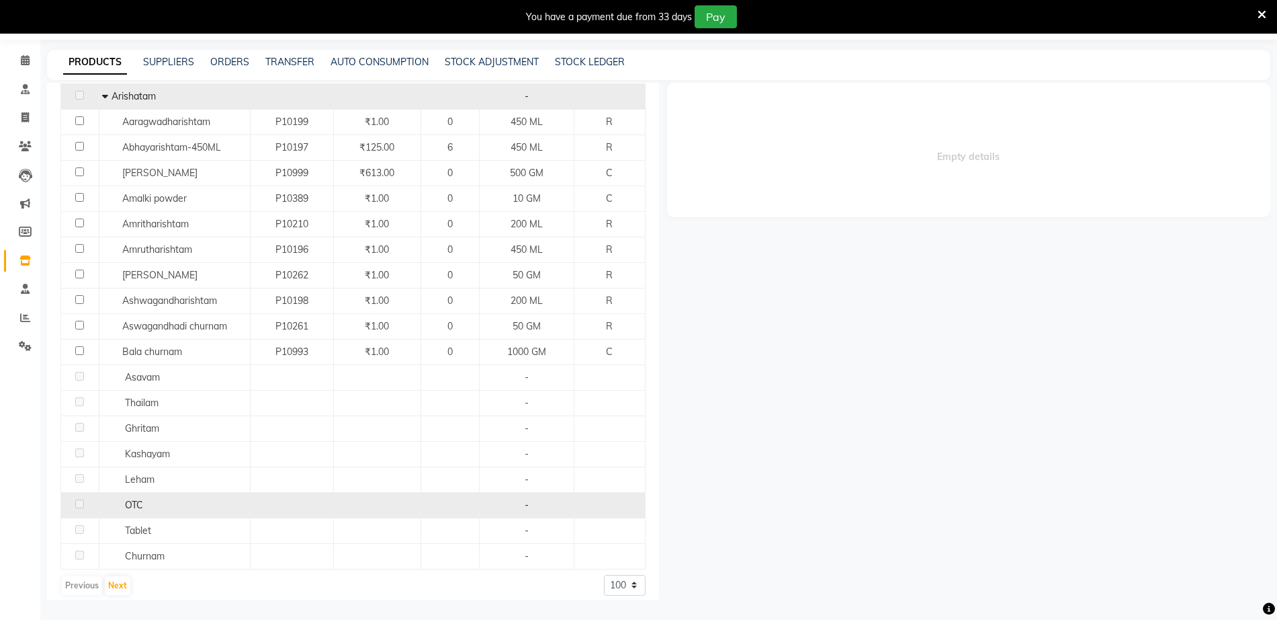
click at [165, 498] on div "OTC" at bounding box center [174, 505] width 144 height 14
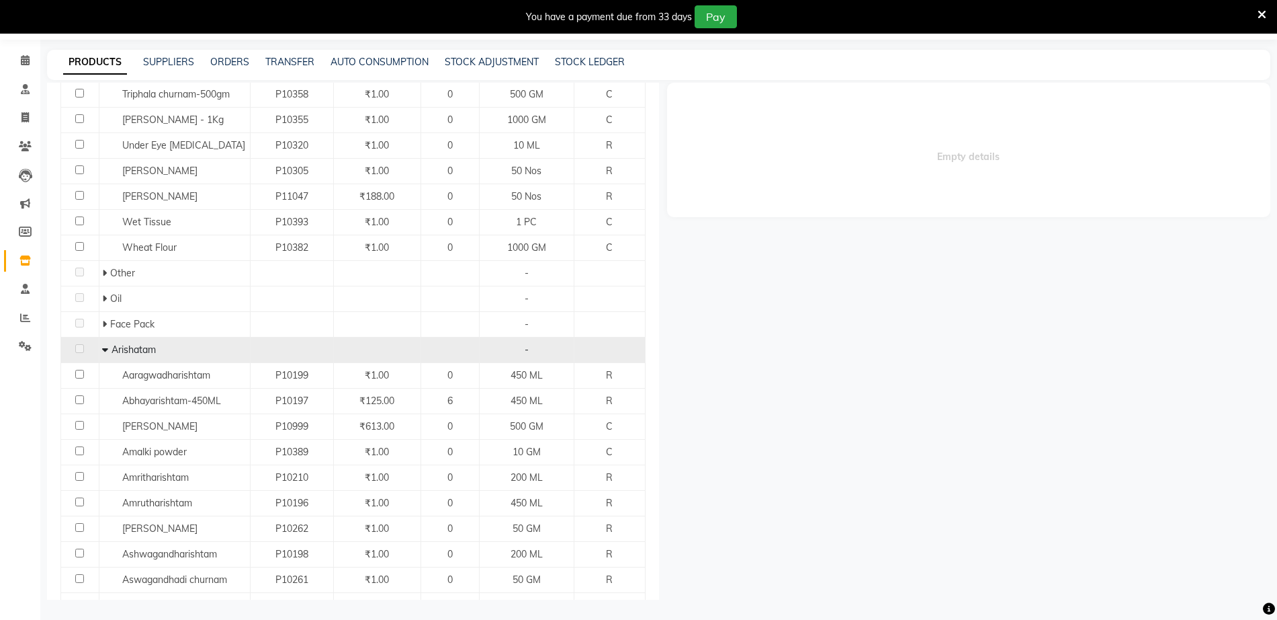
scroll to position [1964, 0]
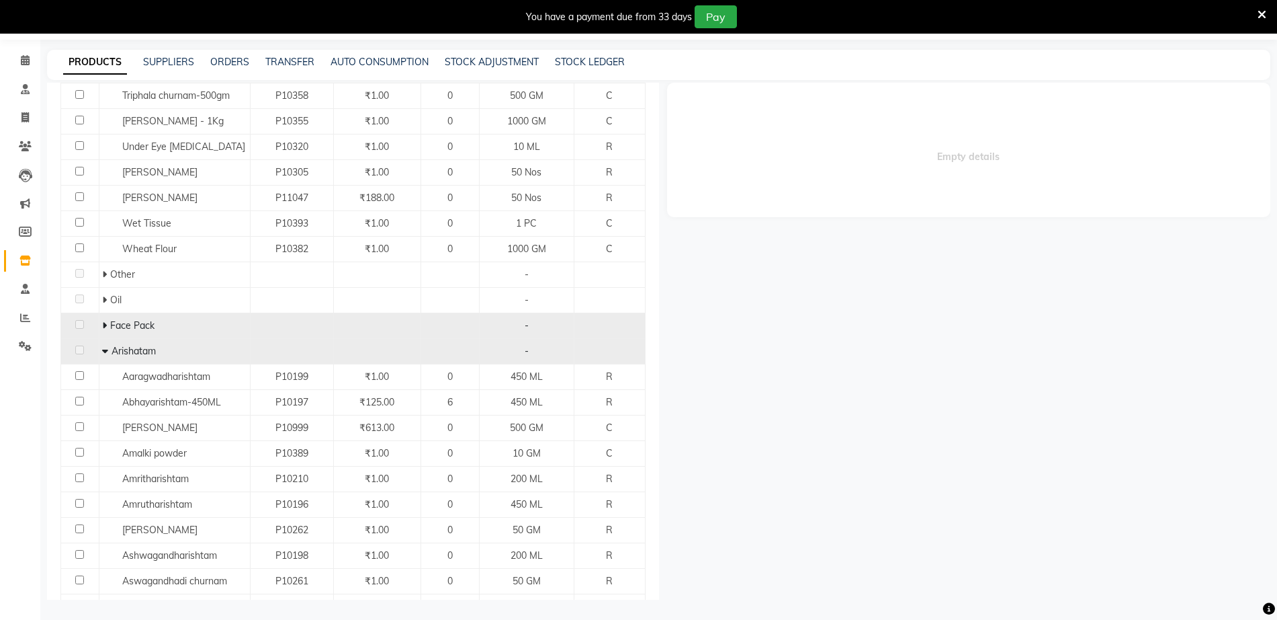
click at [144, 325] on td "Face Pack" at bounding box center [174, 325] width 151 height 26
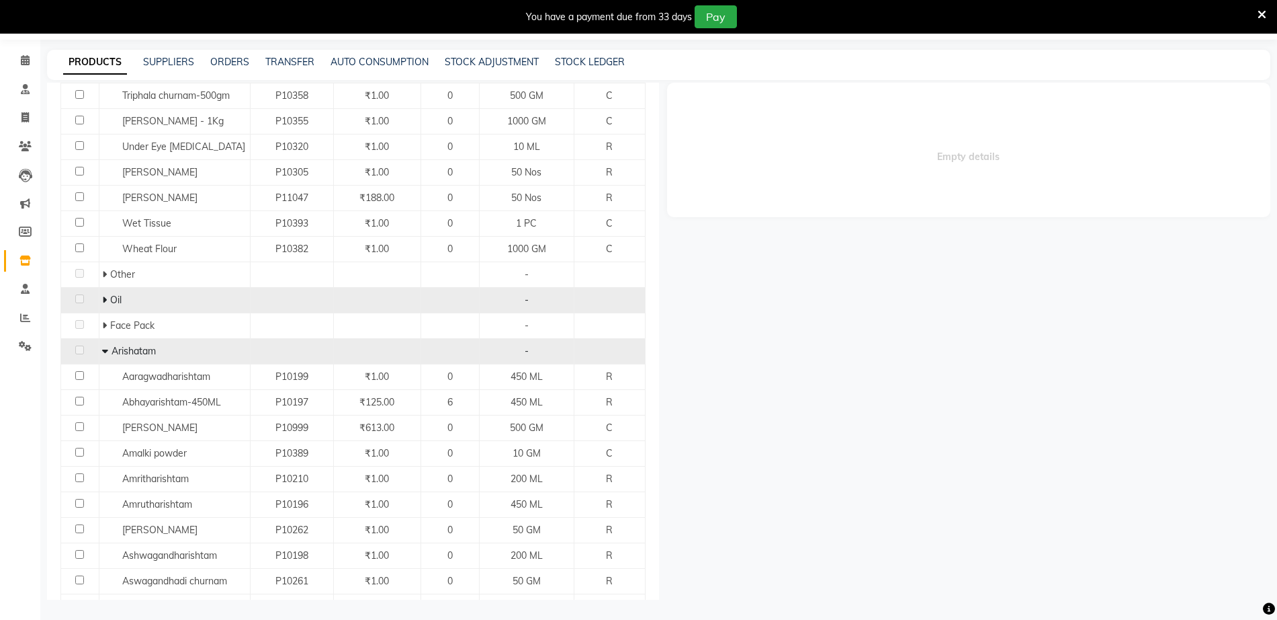
click at [132, 293] on div "Oil" at bounding box center [174, 300] width 144 height 14
click at [106, 295] on span at bounding box center [106, 300] width 8 height 12
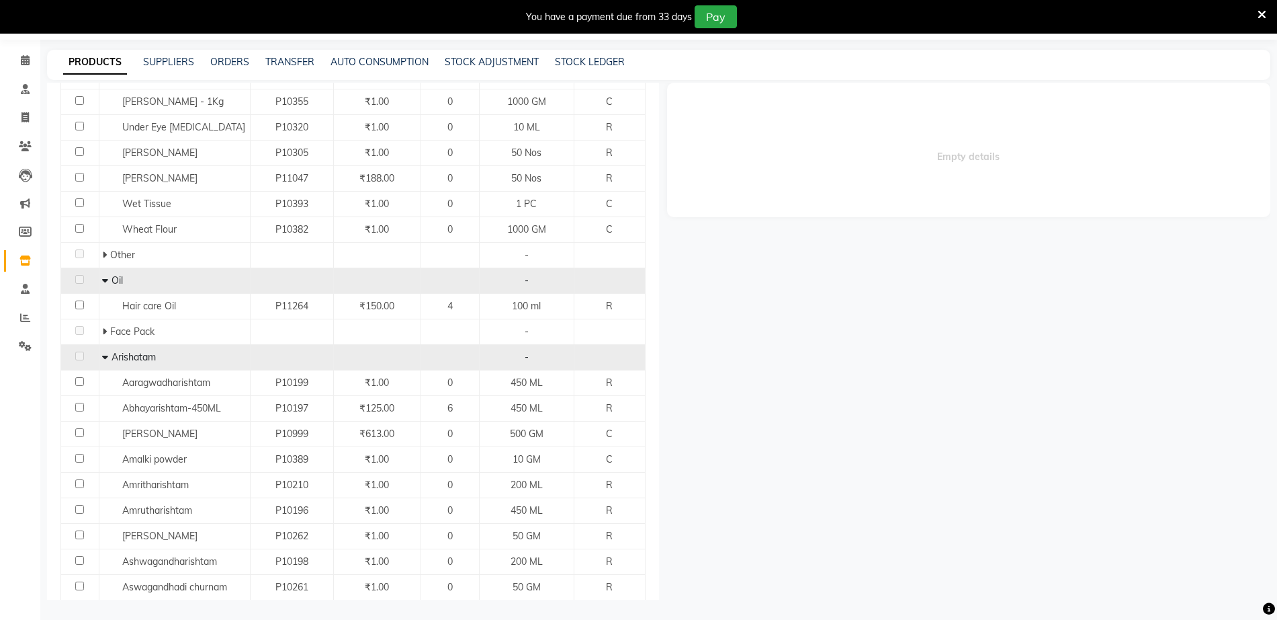
scroll to position [1997, 0]
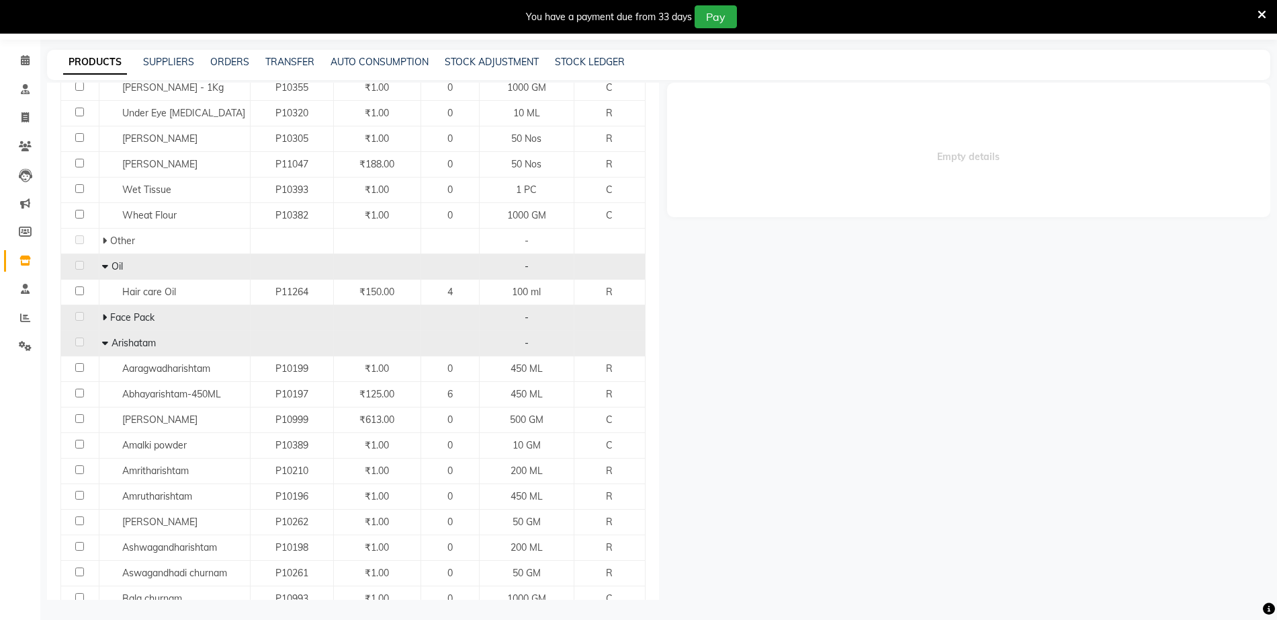
click at [158, 310] on div "Face Pack" at bounding box center [174, 317] width 144 height 14
click at [100, 304] on td "Face Pack" at bounding box center [174, 317] width 151 height 26
click at [120, 311] on span "Face Pack" at bounding box center [132, 317] width 44 height 12
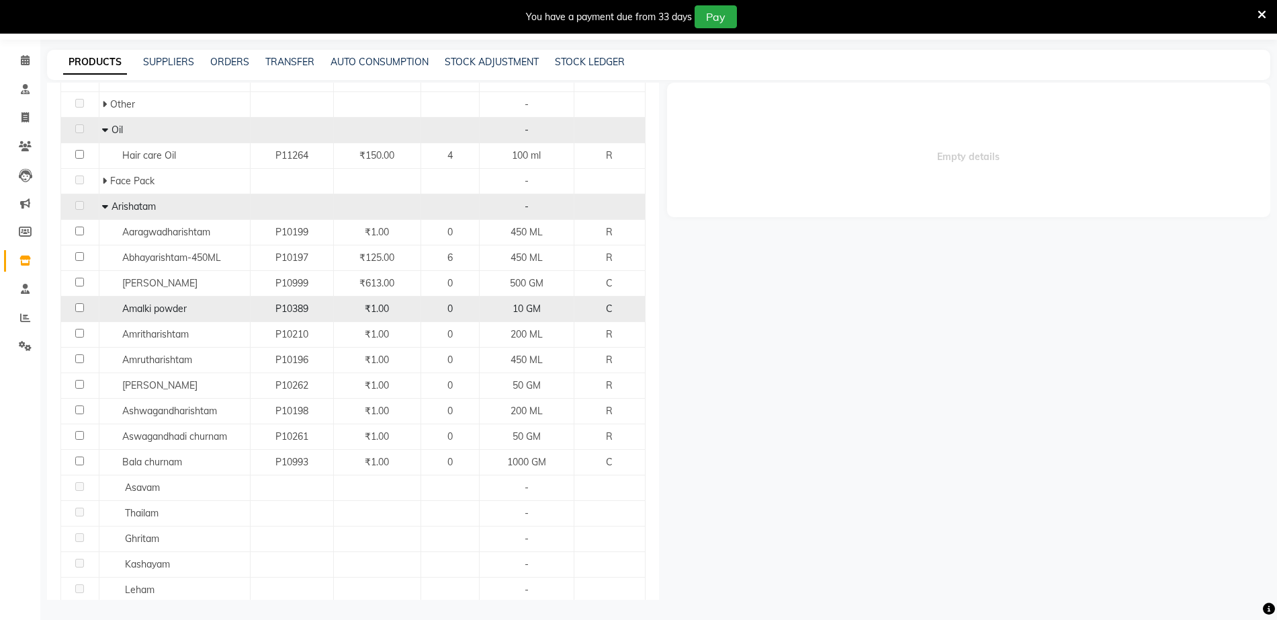
scroll to position [2244, 0]
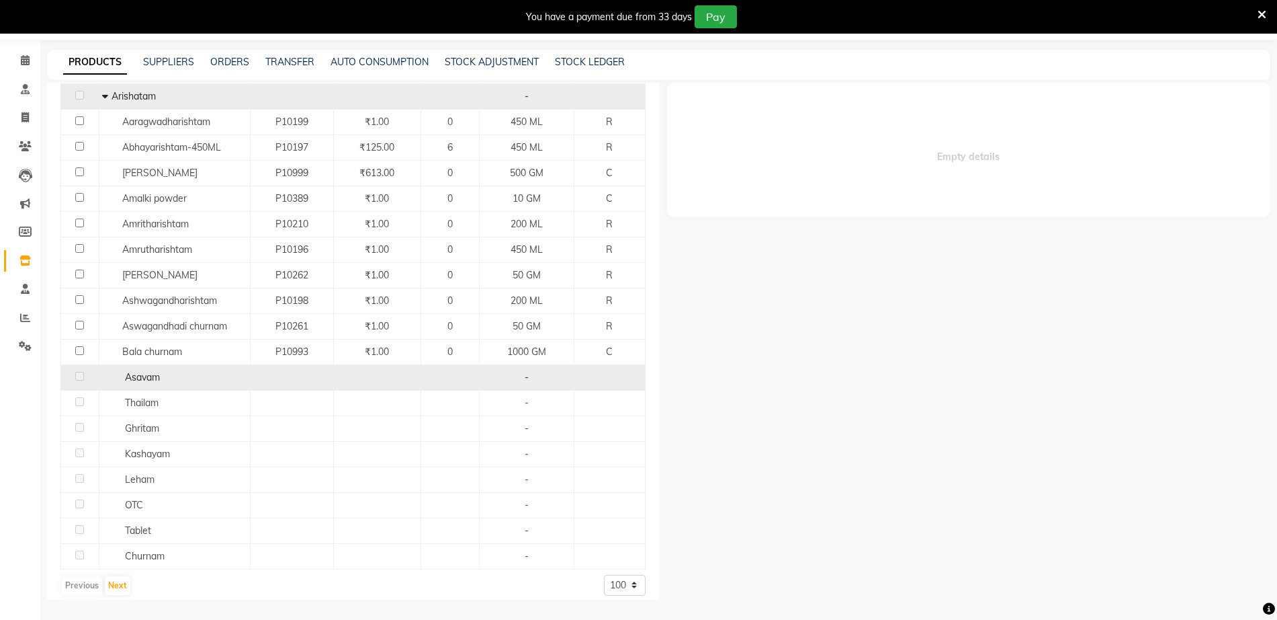
click at [202, 376] on td "Asavam" at bounding box center [174, 377] width 151 height 26
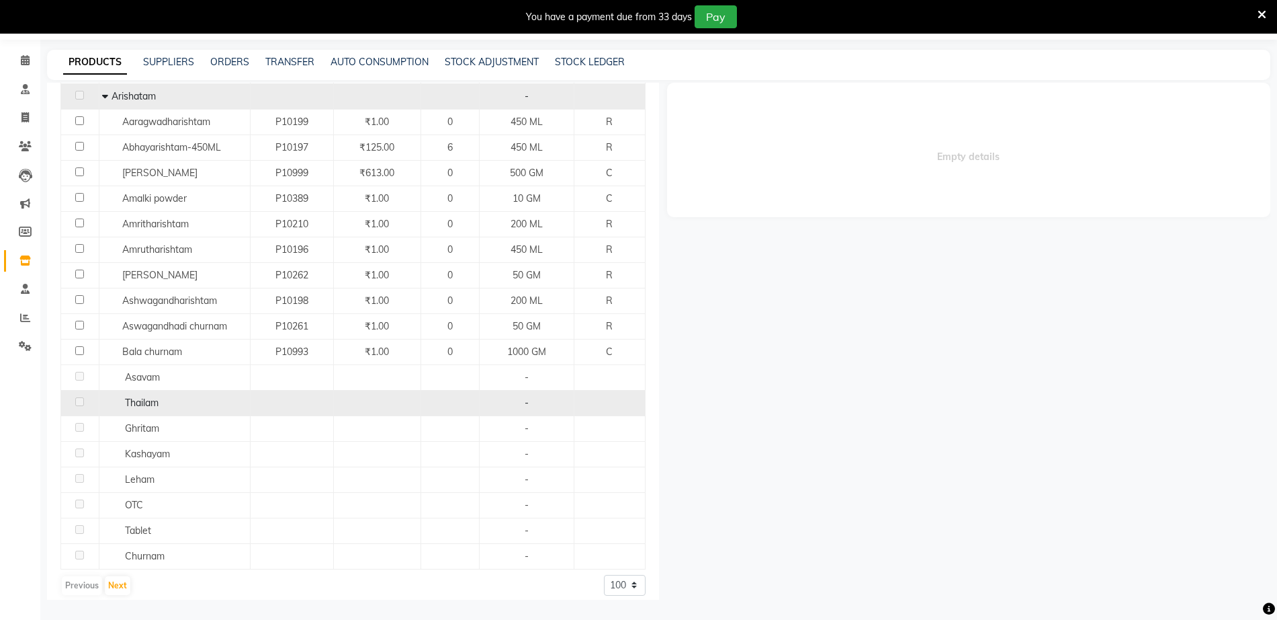
click at [133, 396] on span "Thailam" at bounding box center [142, 402] width 34 height 12
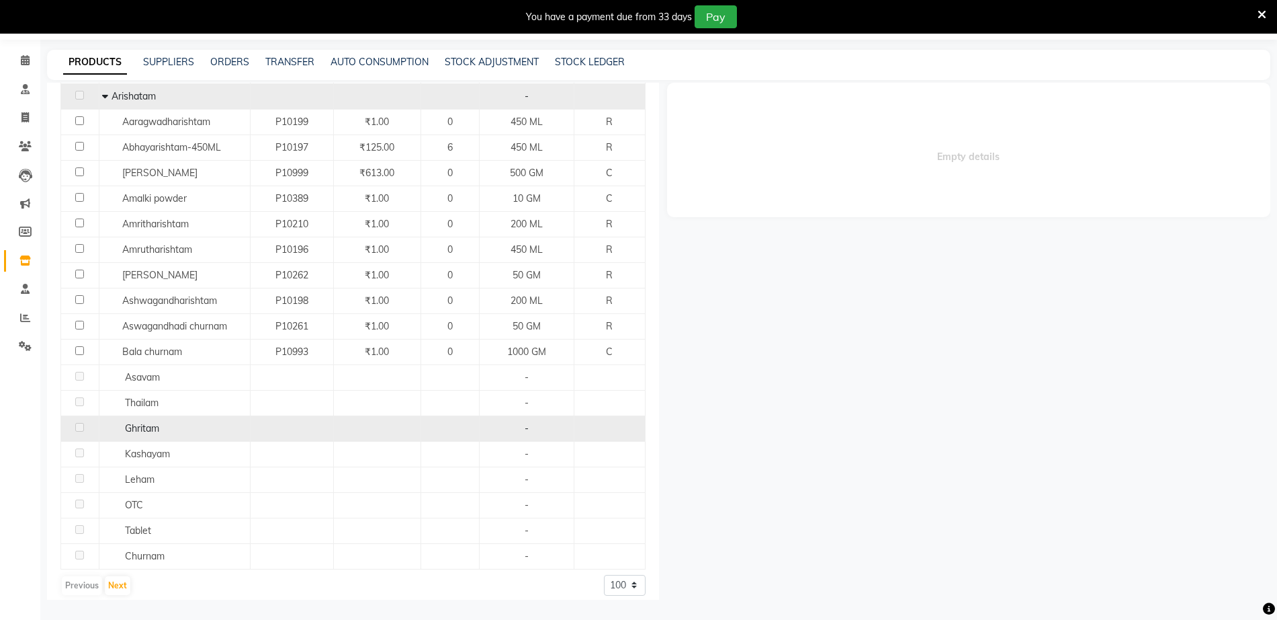
click at [120, 423] on div "Ghritam" at bounding box center [174, 428] width 144 height 14
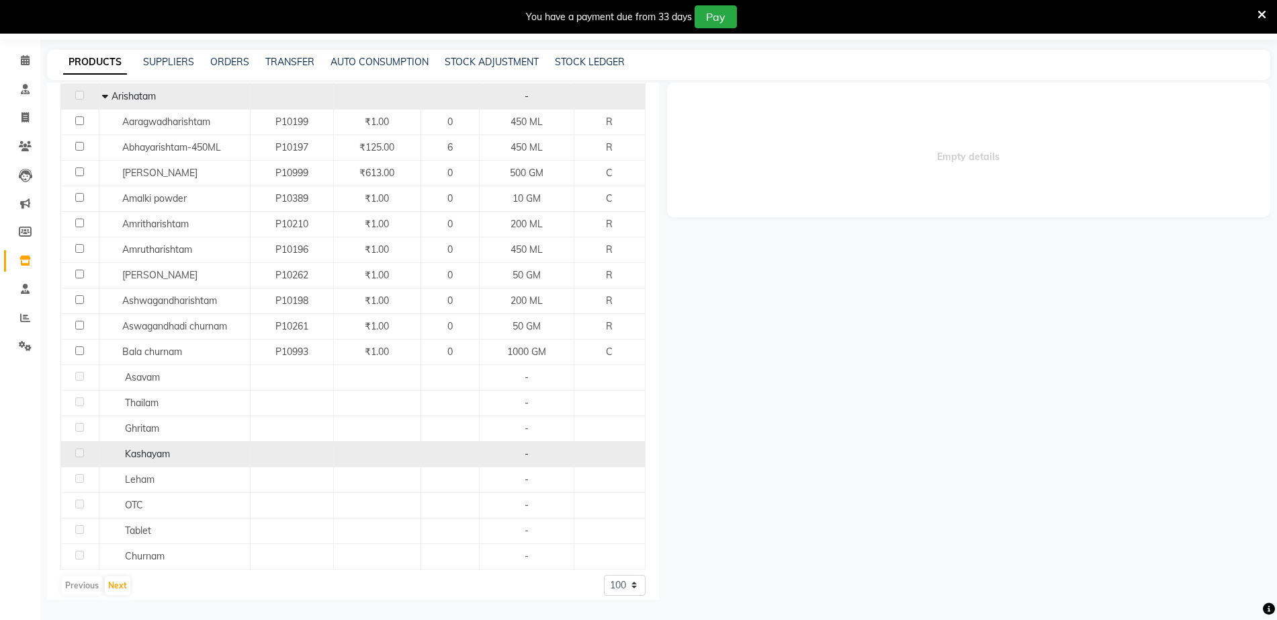
click at [133, 448] on span "Kashayam" at bounding box center [147, 454] width 45 height 12
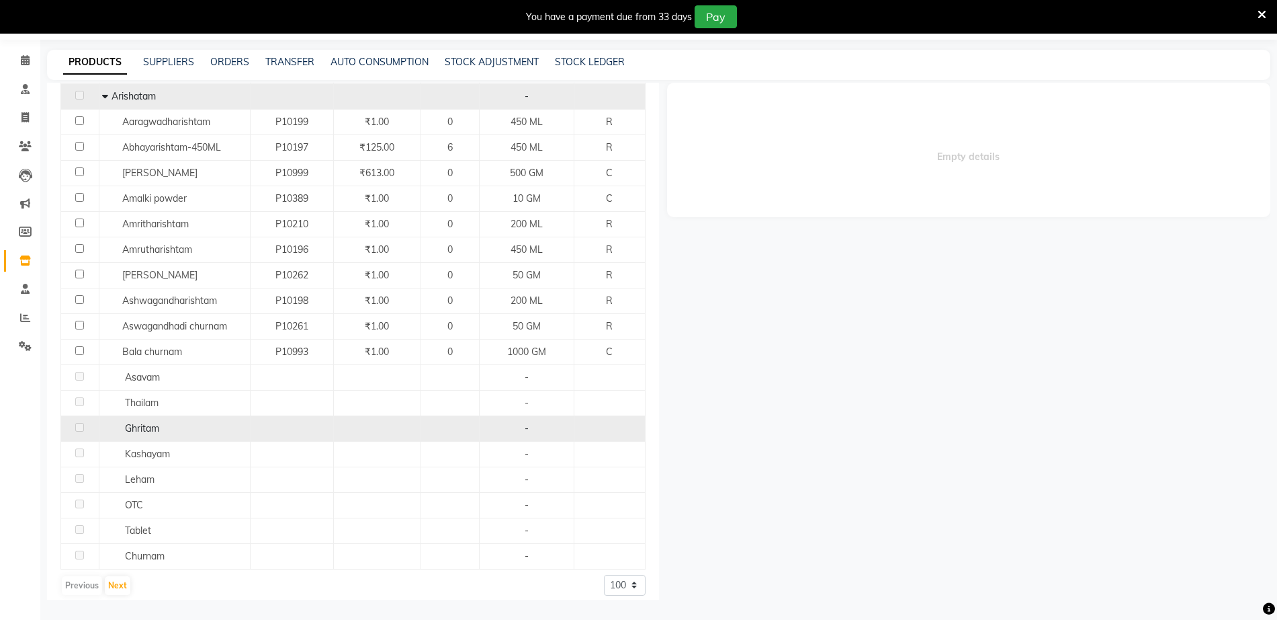
click at [103, 415] on td "Ghritam" at bounding box center [174, 428] width 151 height 26
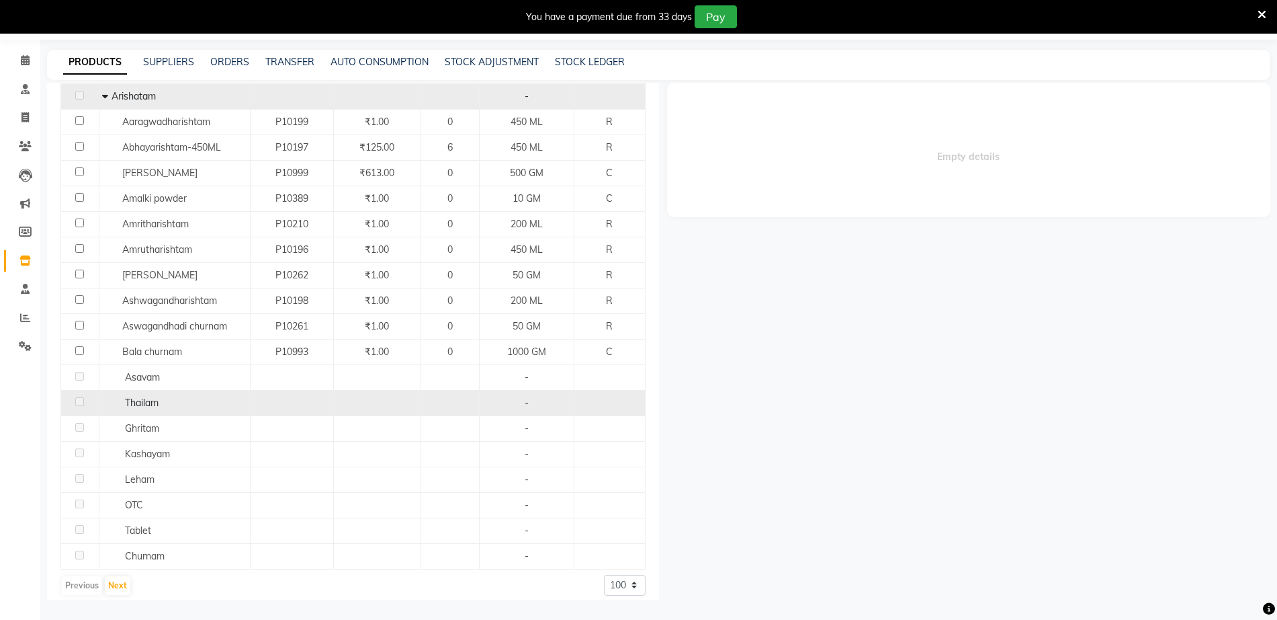
click at [162, 396] on div "Thailam" at bounding box center [174, 403] width 144 height 14
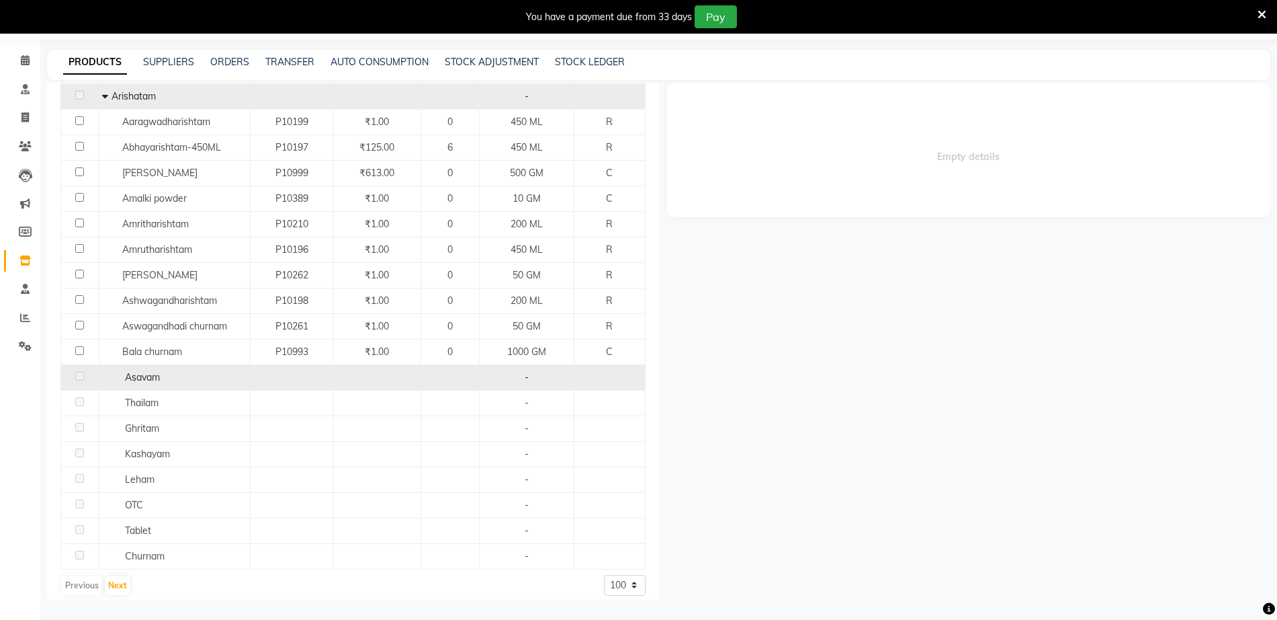
click at [110, 370] on div "Asavam" at bounding box center [174, 377] width 144 height 14
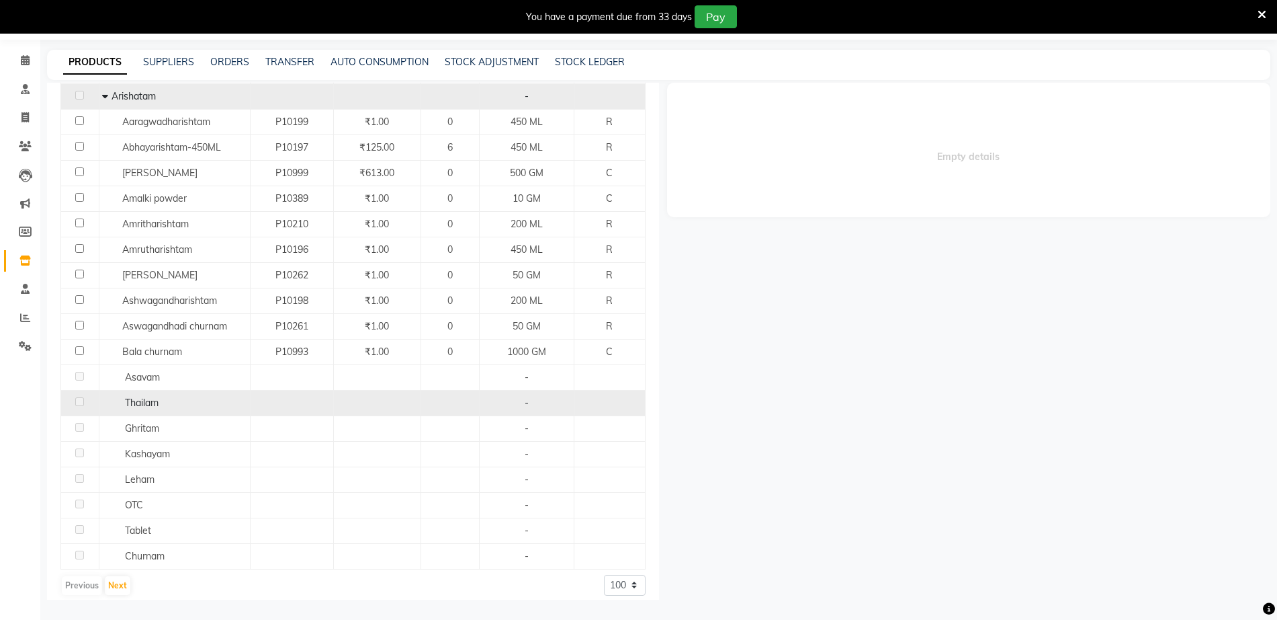
click at [120, 396] on div "Thailam" at bounding box center [174, 403] width 144 height 14
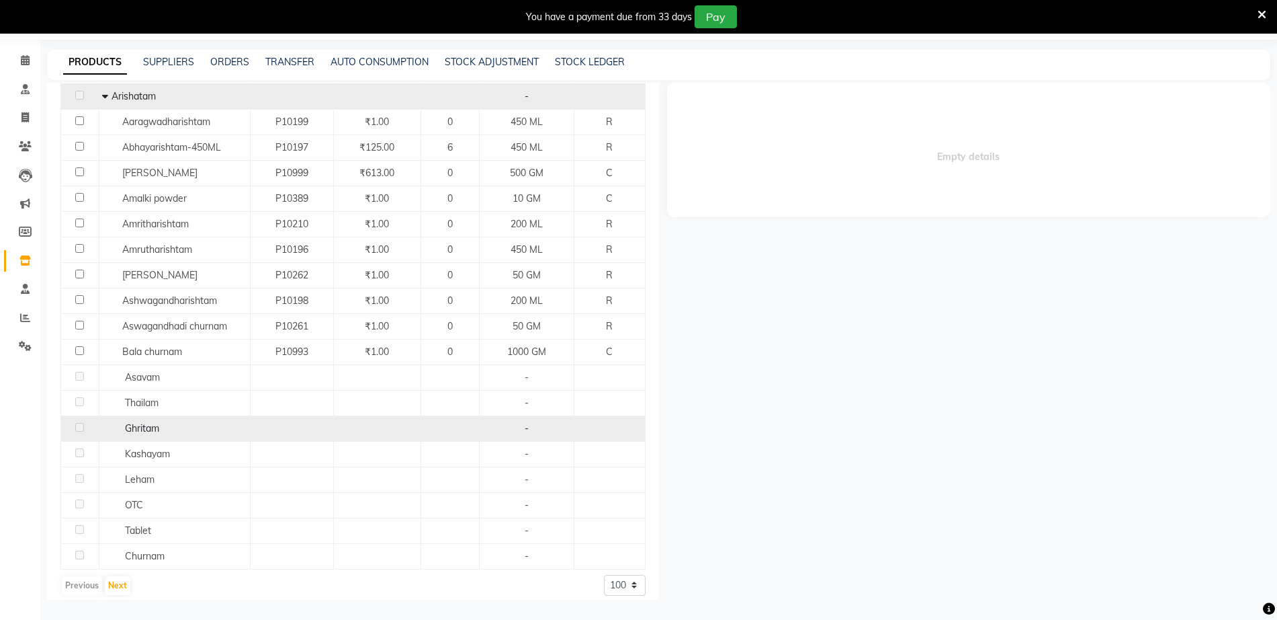
click at [120, 421] on div "Ghritam" at bounding box center [174, 428] width 144 height 14
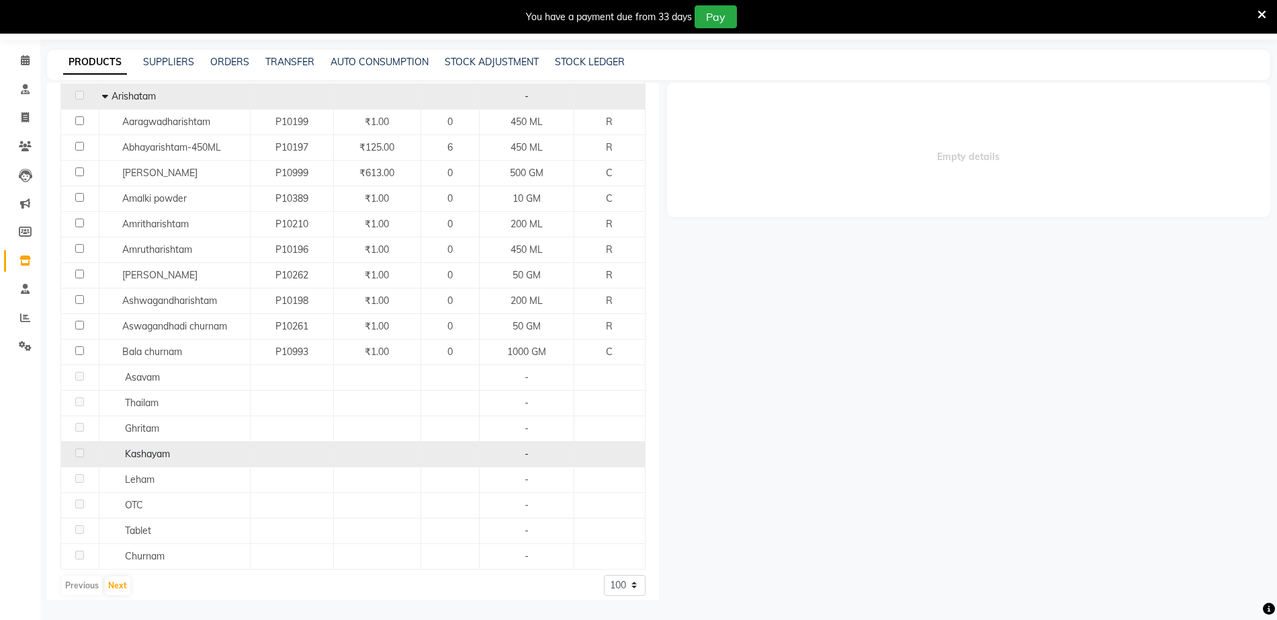
click at [126, 448] on span "Kashayam" at bounding box center [147, 454] width 45 height 12
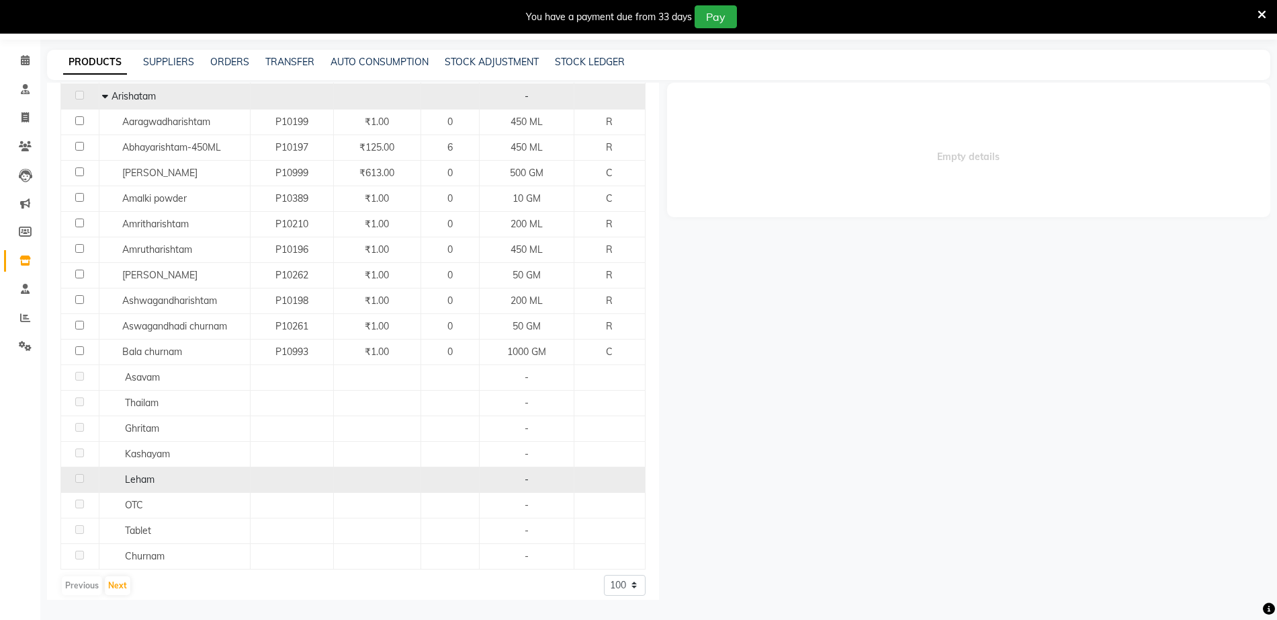
click at [132, 474] on span "Leham" at bounding box center [140, 479] width 30 height 12
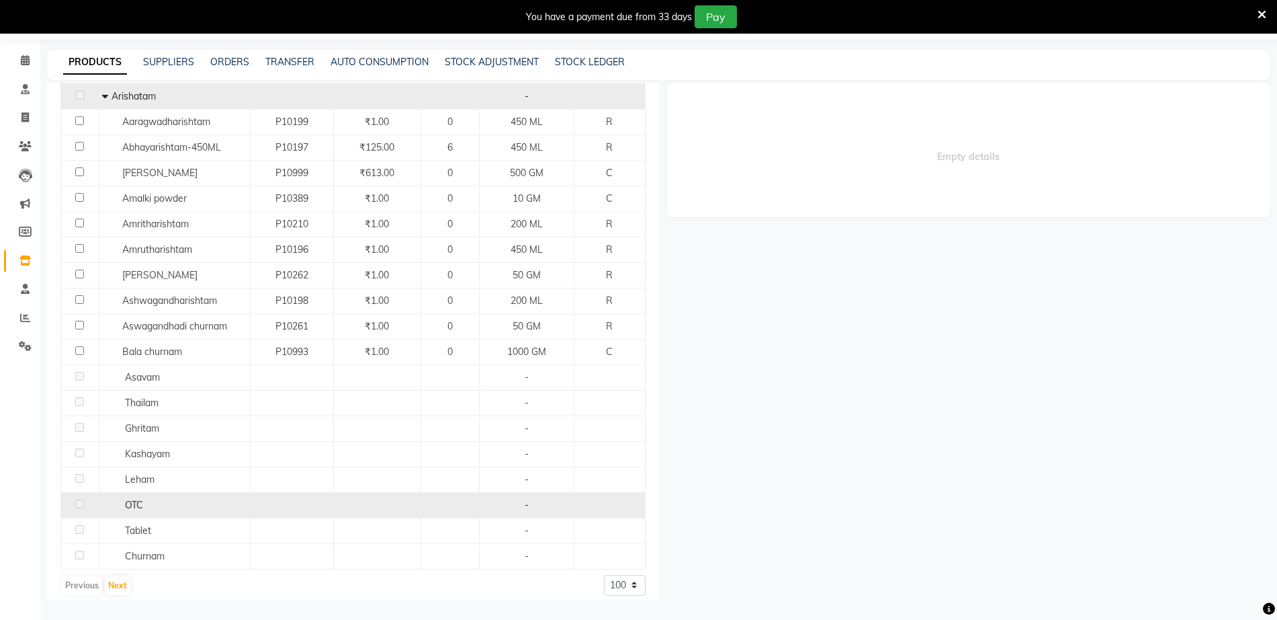
click at [135, 499] on span "OTC" at bounding box center [134, 505] width 18 height 12
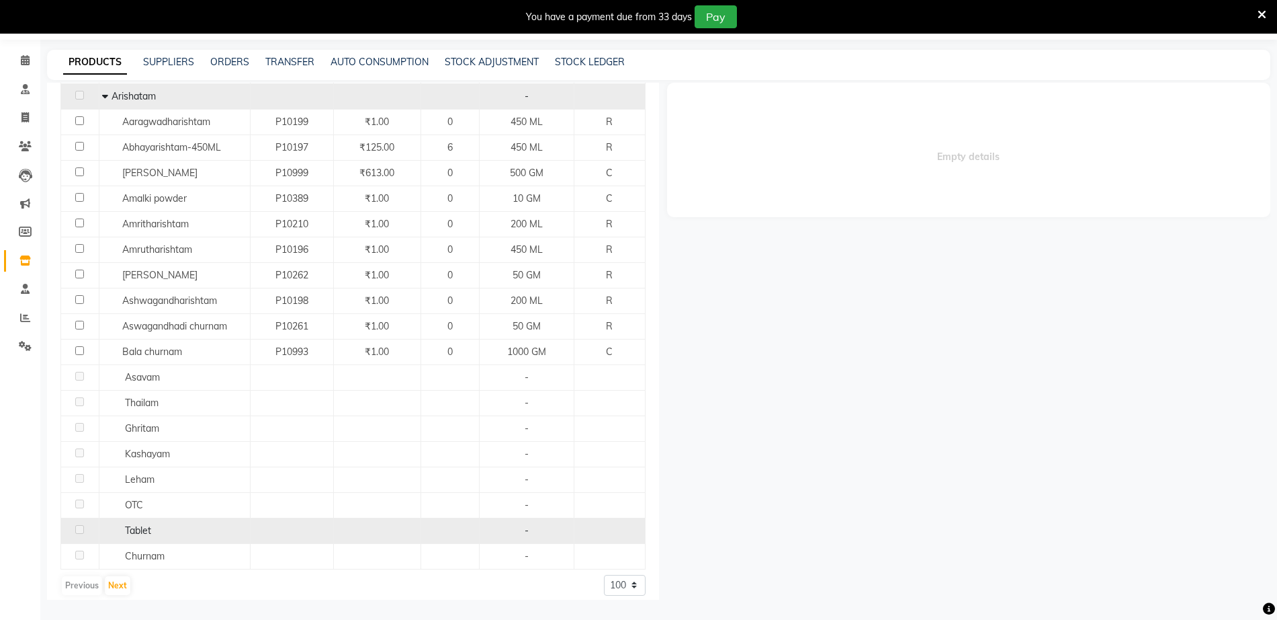
click at [155, 525] on div "Tablet" at bounding box center [174, 530] width 144 height 14
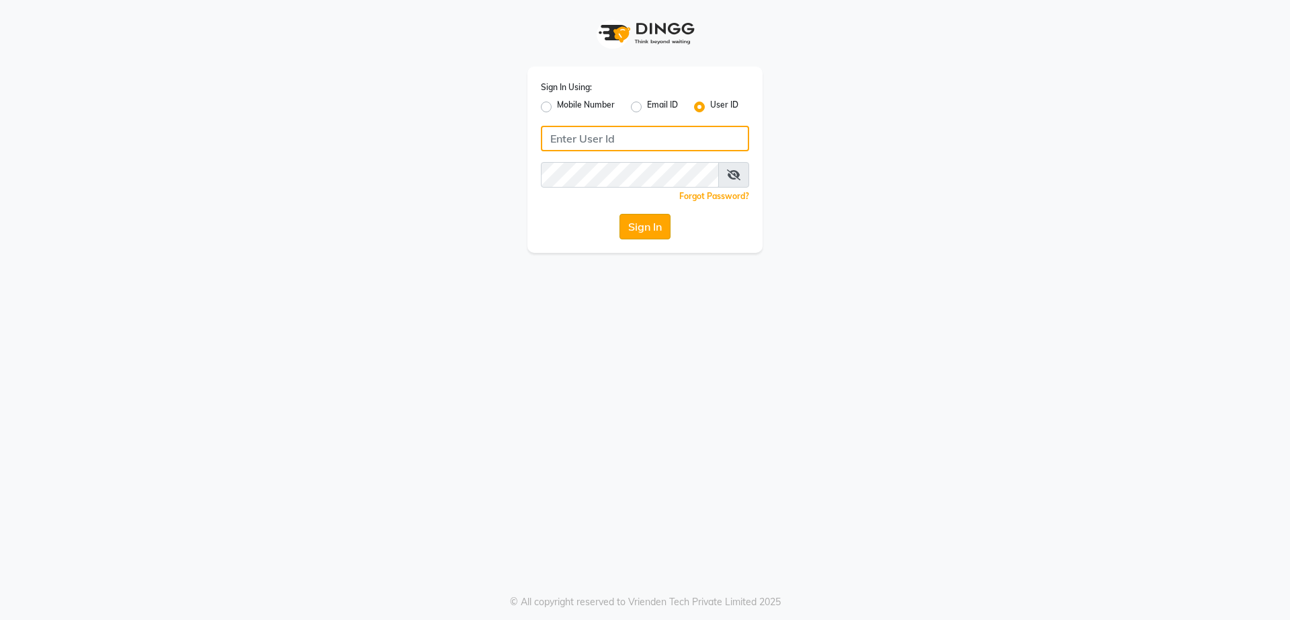
type input "[PERSON_NAME]"
click at [659, 225] on button "Sign In" at bounding box center [645, 227] width 51 height 26
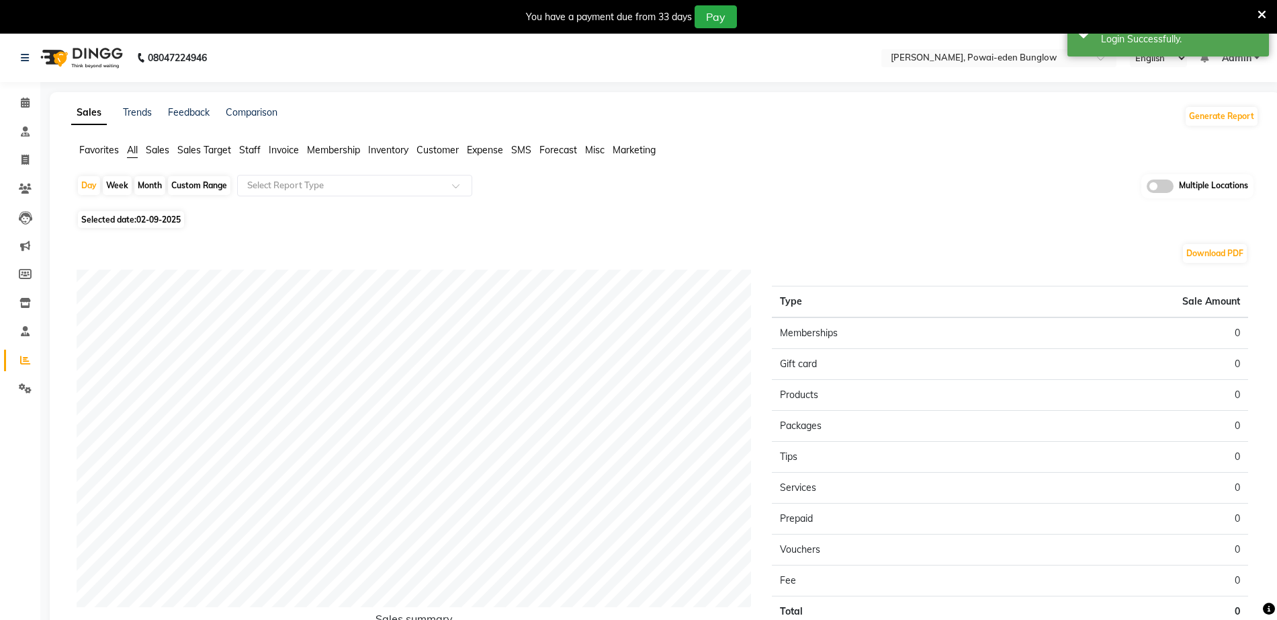
click at [1261, 13] on icon at bounding box center [1262, 15] width 9 height 12
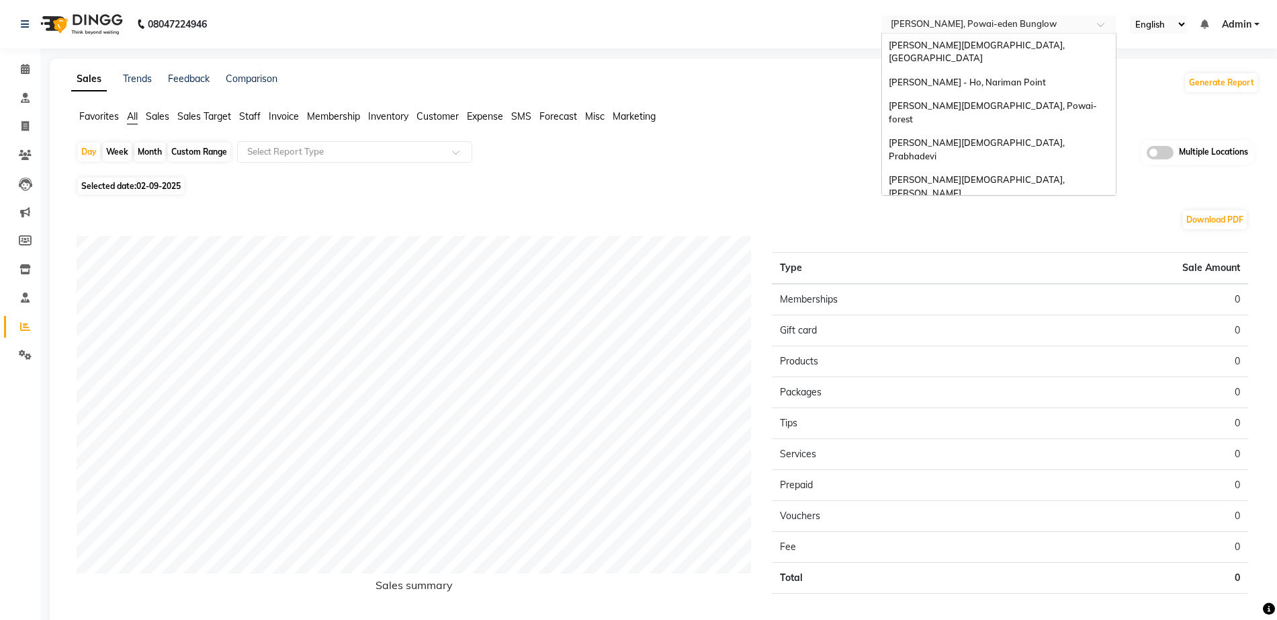
scroll to position [30, 0]
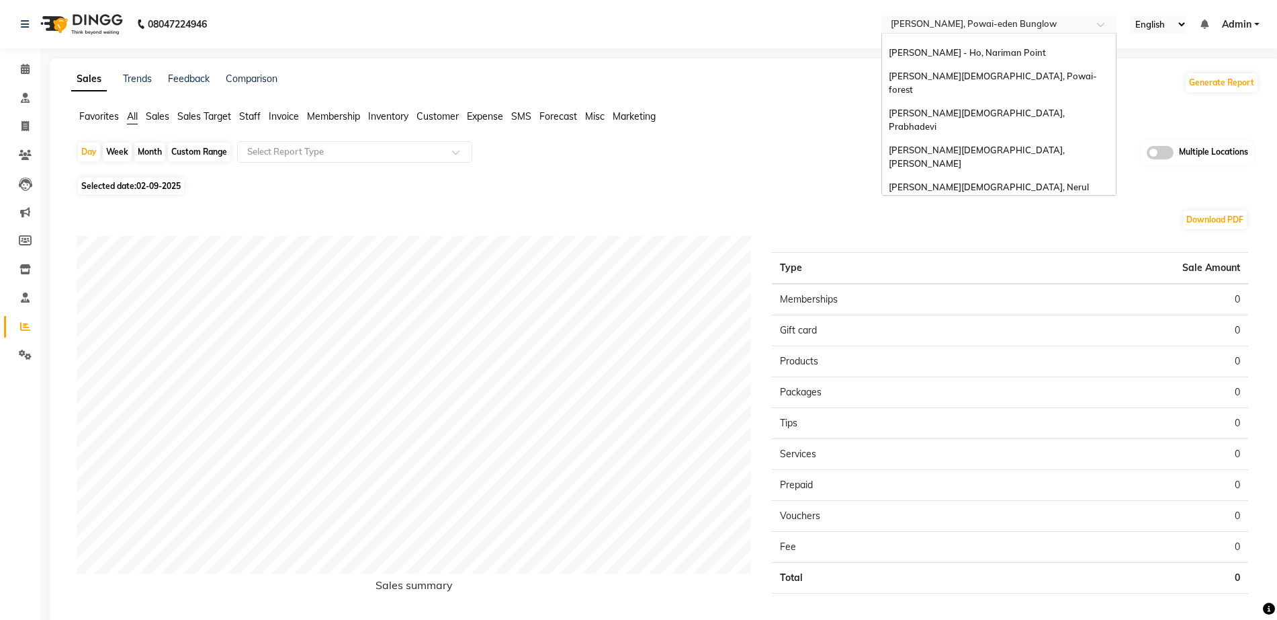
click at [958, 15] on div "Select Location × [GEOGRAPHIC_DATA], [GEOGRAPHIC_DATA]-eden [GEOGRAPHIC_DATA]" at bounding box center [999, 24] width 235 height 18
click at [995, 101] on div "[PERSON_NAME][DEMOGRAPHIC_DATA], Prabhadevi" at bounding box center [999, 119] width 234 height 37
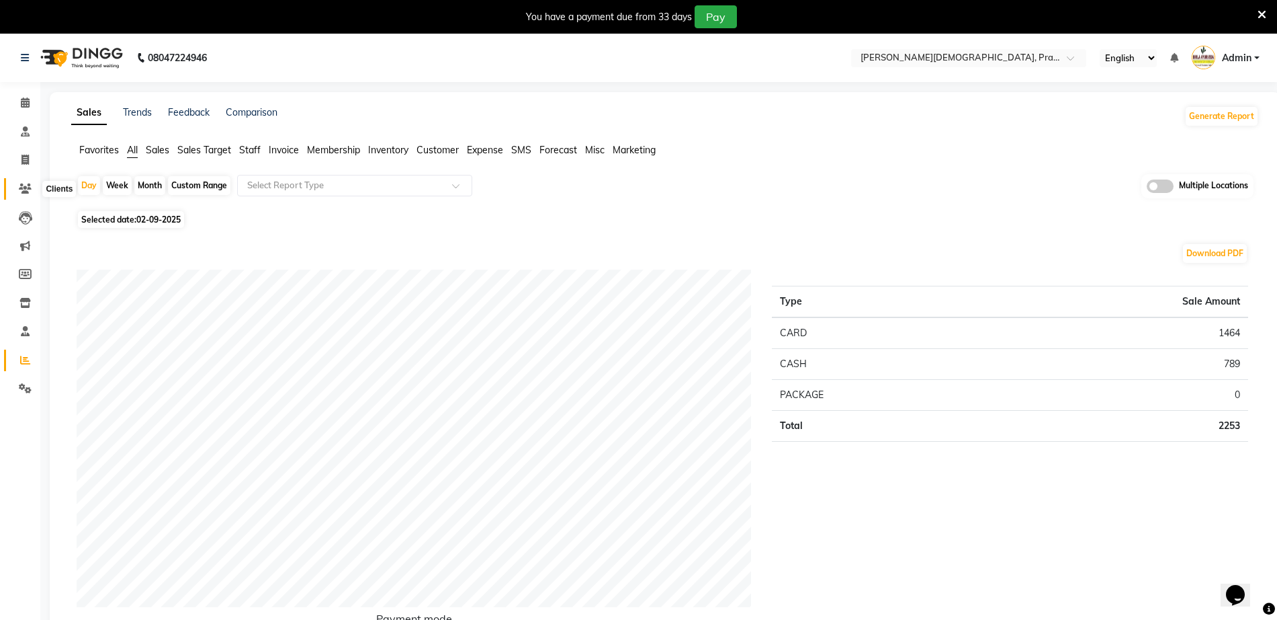
click at [19, 188] on icon at bounding box center [25, 188] width 13 height 10
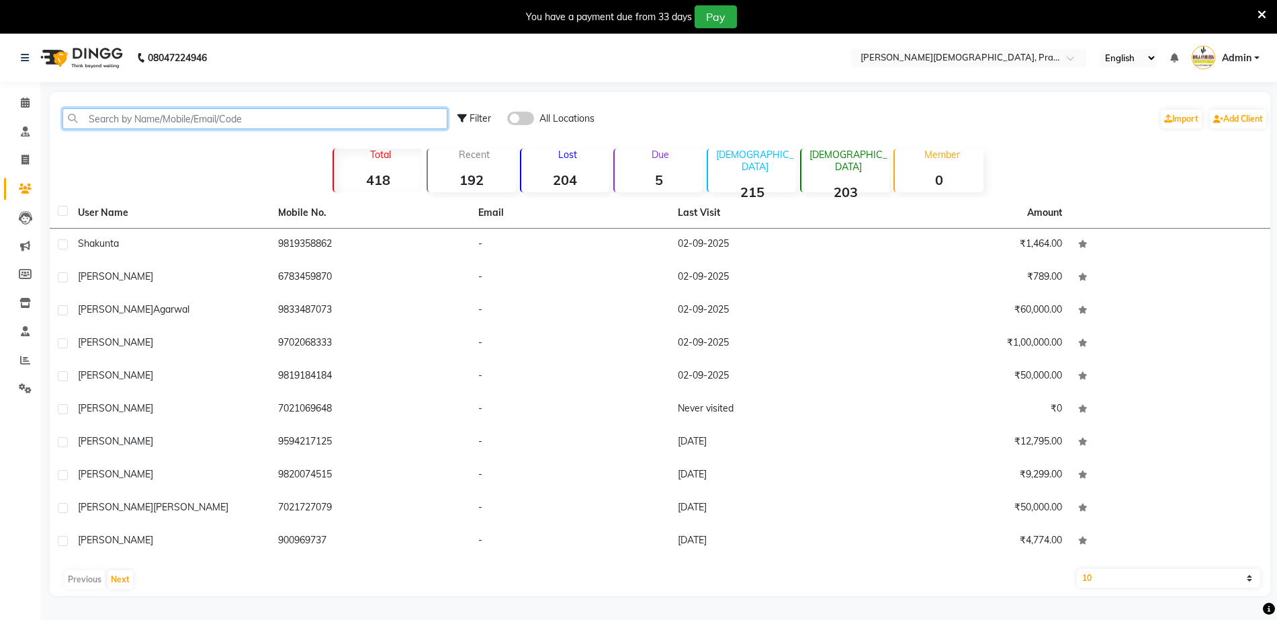
click at [241, 120] on input "text" at bounding box center [254, 118] width 385 height 21
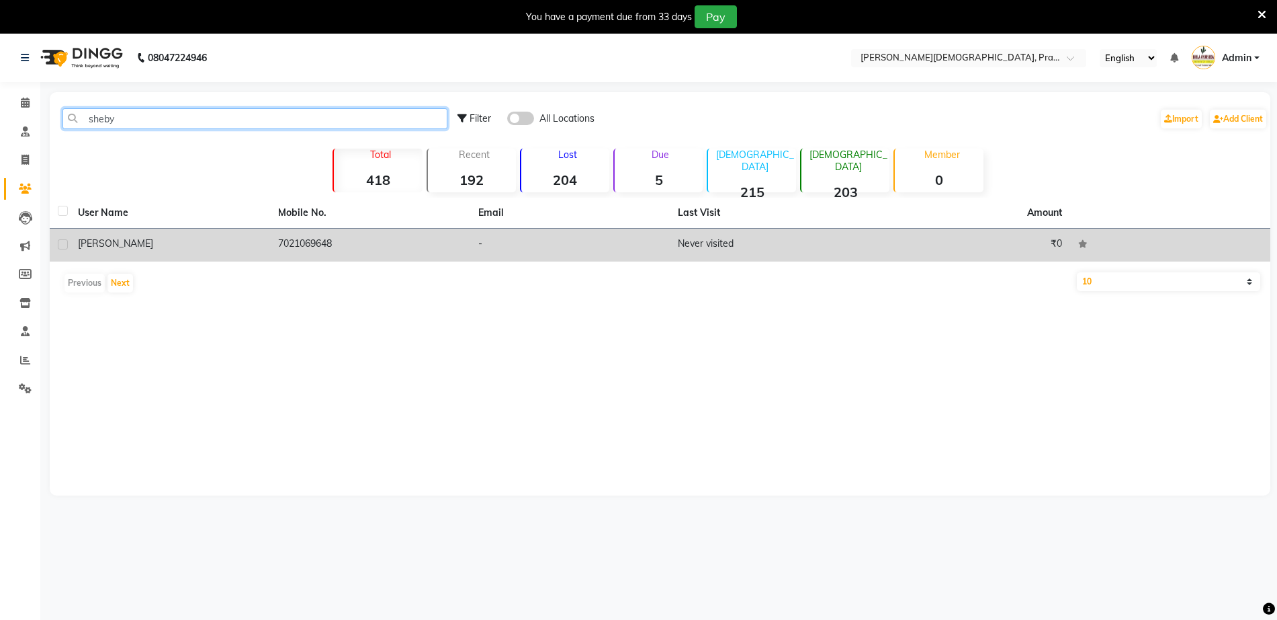
type input "sheby"
click at [409, 243] on td "7021069648" at bounding box center [370, 244] width 200 height 33
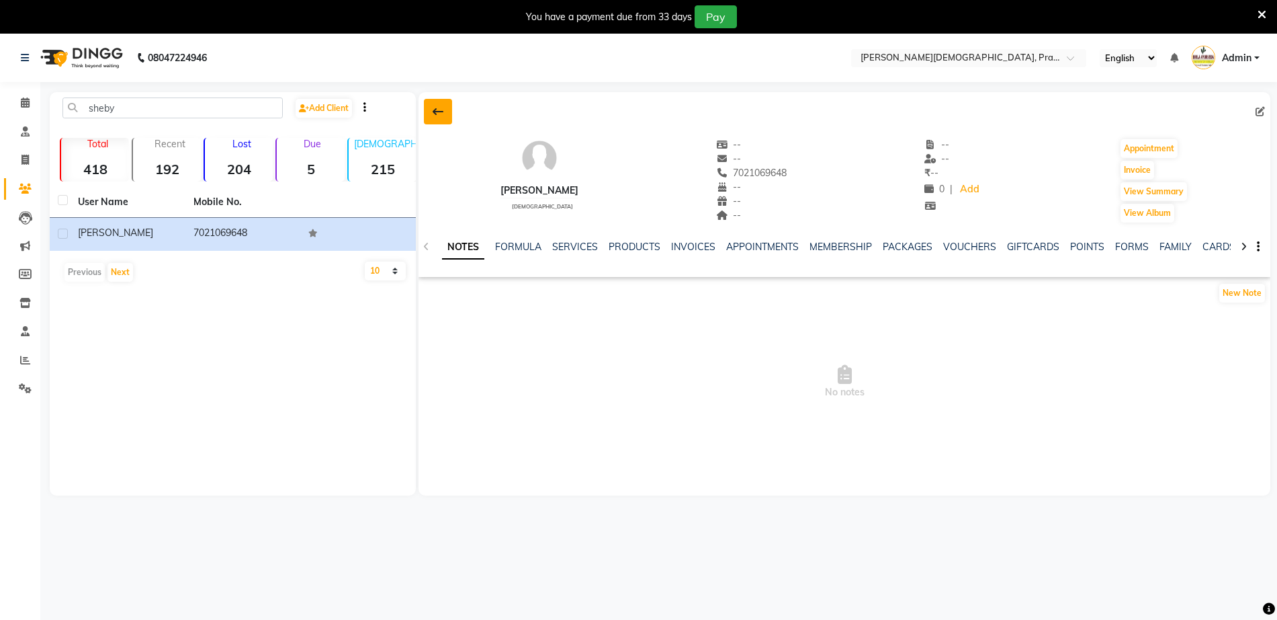
click at [449, 121] on button at bounding box center [438, 112] width 28 height 26
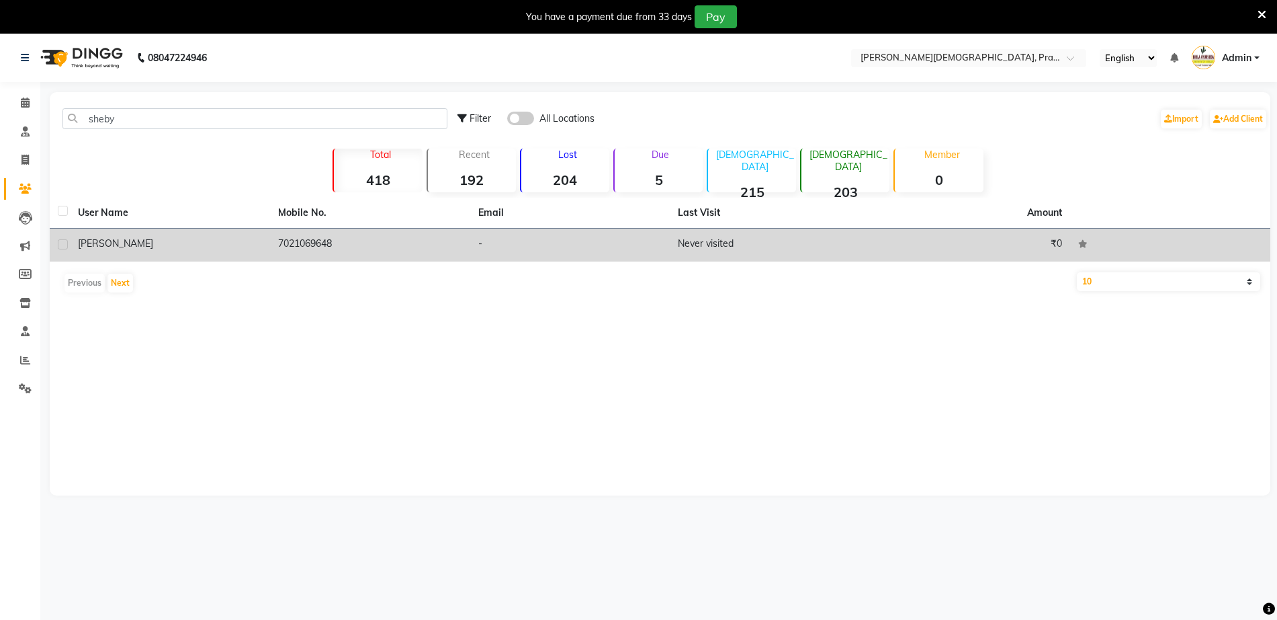
click at [351, 257] on td "7021069648" at bounding box center [370, 244] width 200 height 33
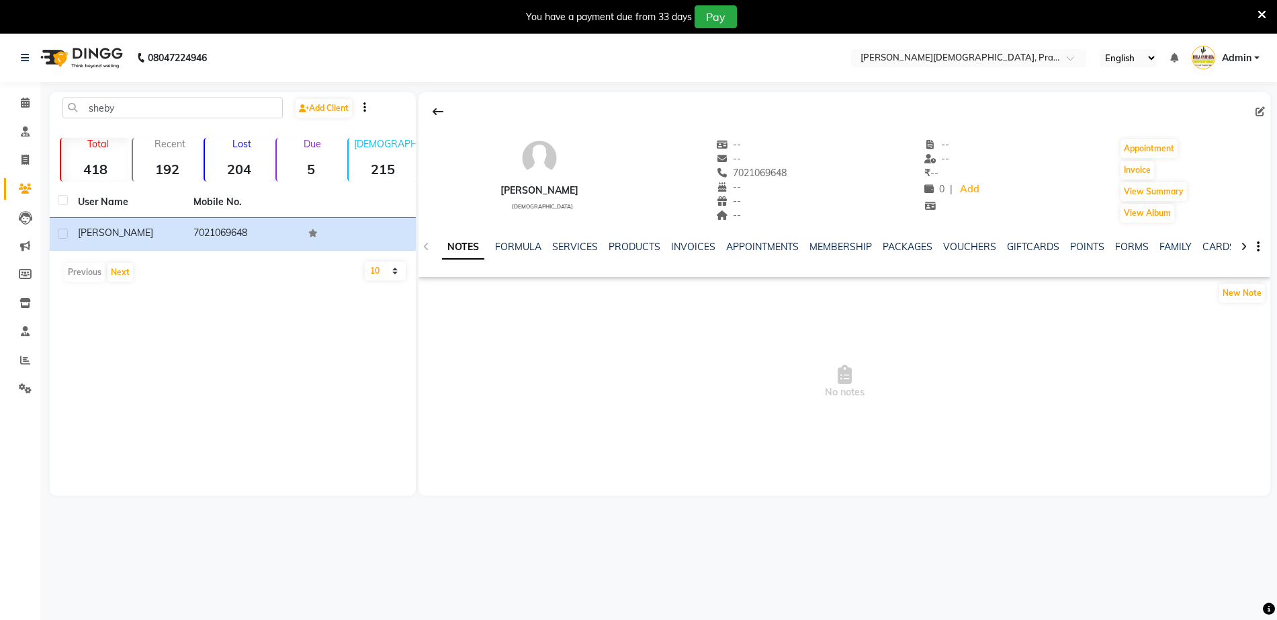
click at [702, 255] on div "NOTES FORMULA SERVICES PRODUCTS INVOICES APPOINTMENTS MEMBERSHIP PACKAGES VOUCH…" at bounding box center [828, 252] width 773 height 25
click at [698, 248] on link "INVOICES" at bounding box center [693, 247] width 44 height 12
click at [433, 118] on button at bounding box center [438, 112] width 28 height 26
